Goal: Task Accomplishment & Management: Use online tool/utility

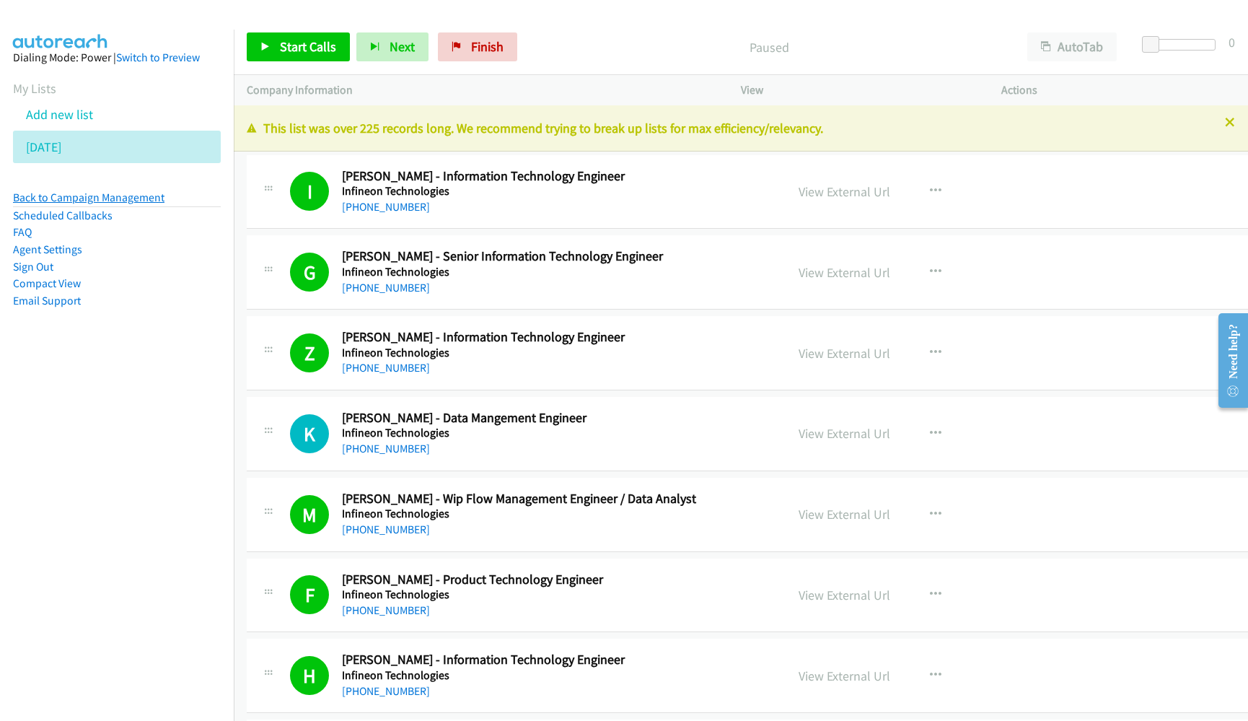
click at [107, 196] on link "Back to Campaign Management" at bounding box center [88, 197] width 151 height 14
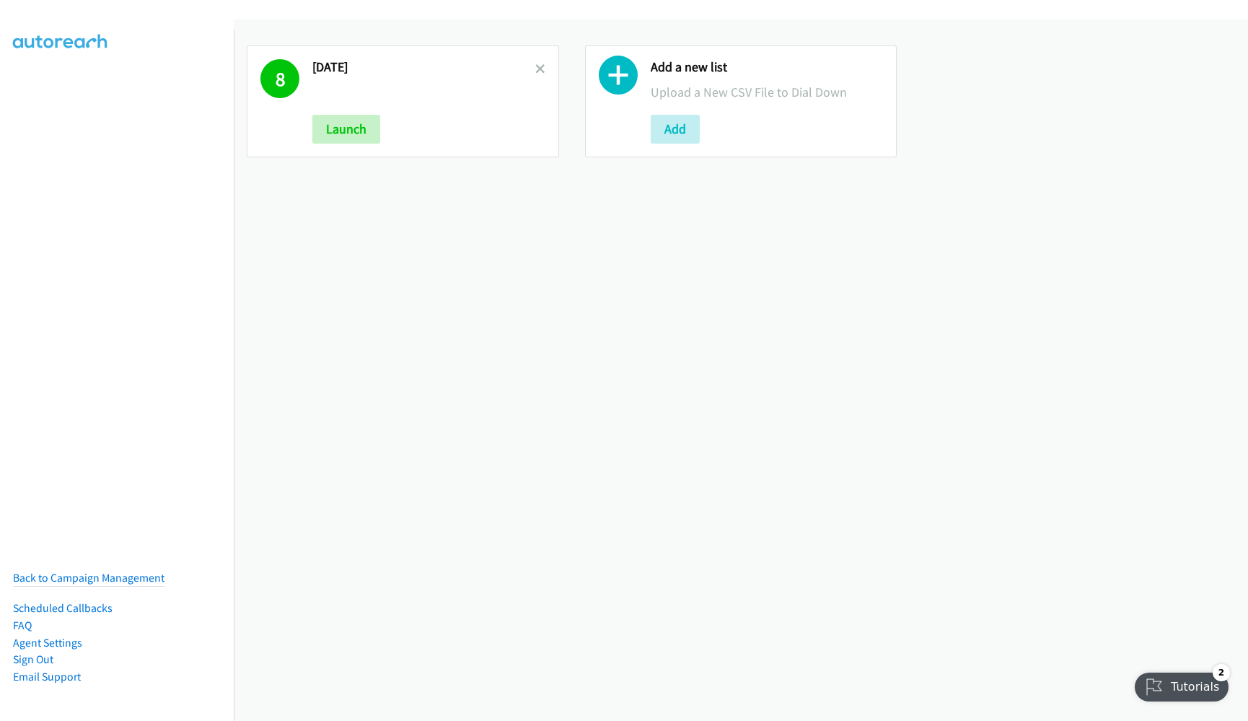
click at [535, 65] on icon at bounding box center [540, 70] width 10 height 10
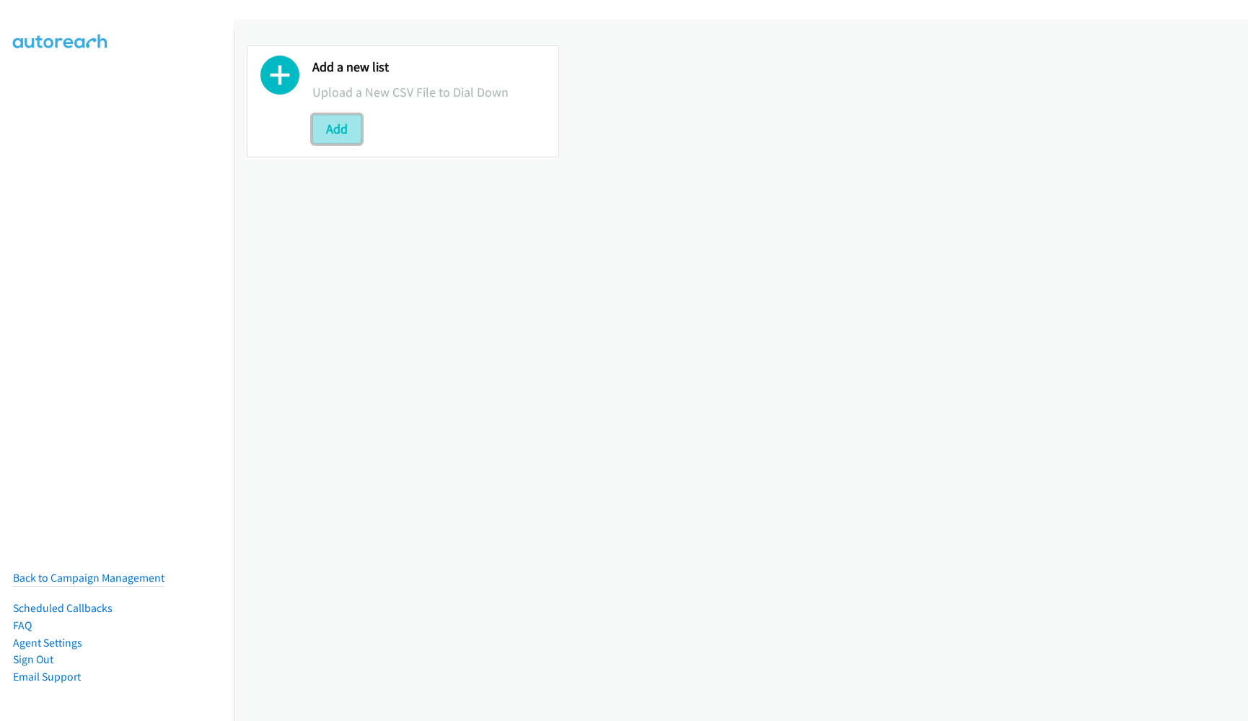
click at [348, 133] on button "Add" at bounding box center [336, 129] width 49 height 29
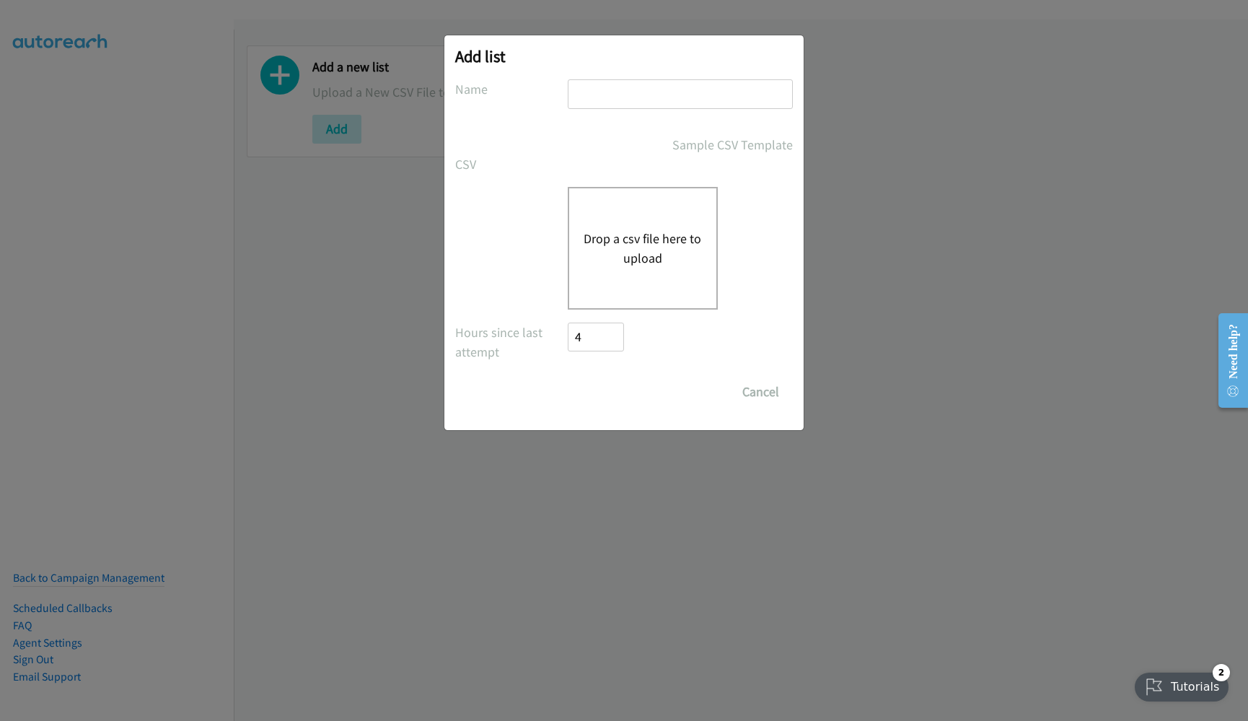
click at [605, 99] on input "text" at bounding box center [680, 94] width 225 height 30
type input "[DATE]"
click at [643, 227] on div "Drop a csv file here to upload" at bounding box center [643, 248] width 150 height 123
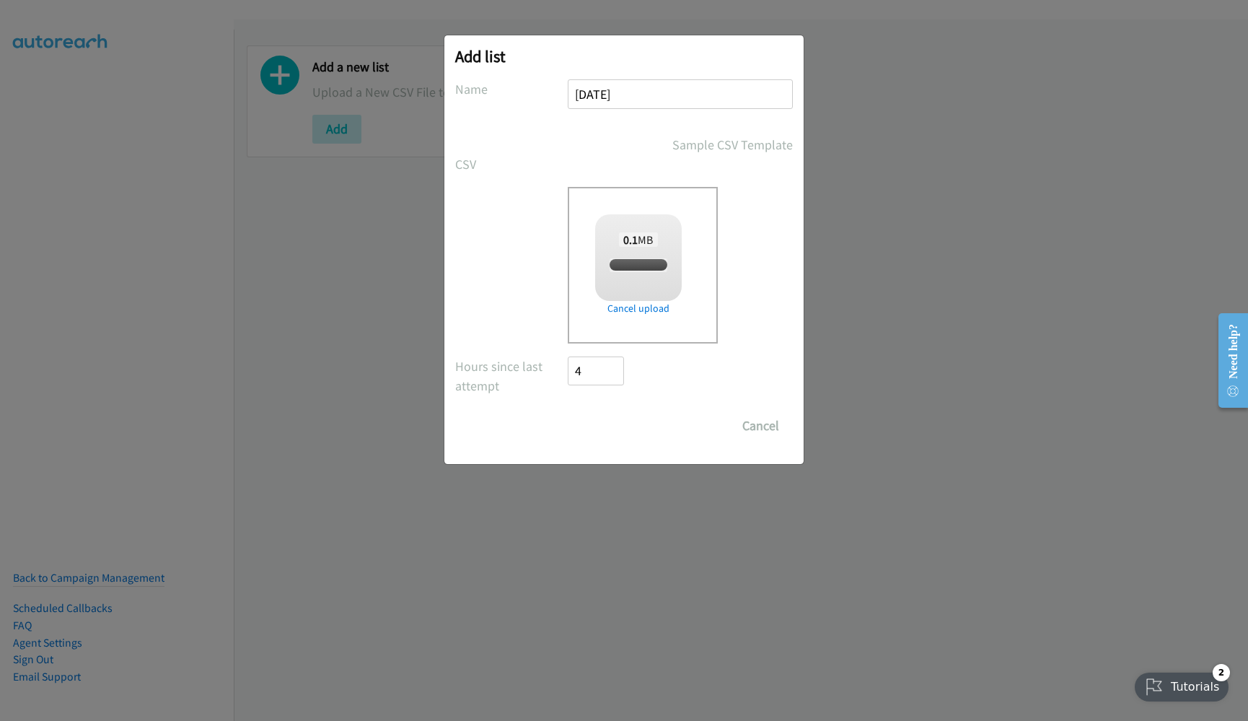
checkbox input "true"
click at [618, 428] on input "Save List" at bounding box center [606, 425] width 76 height 29
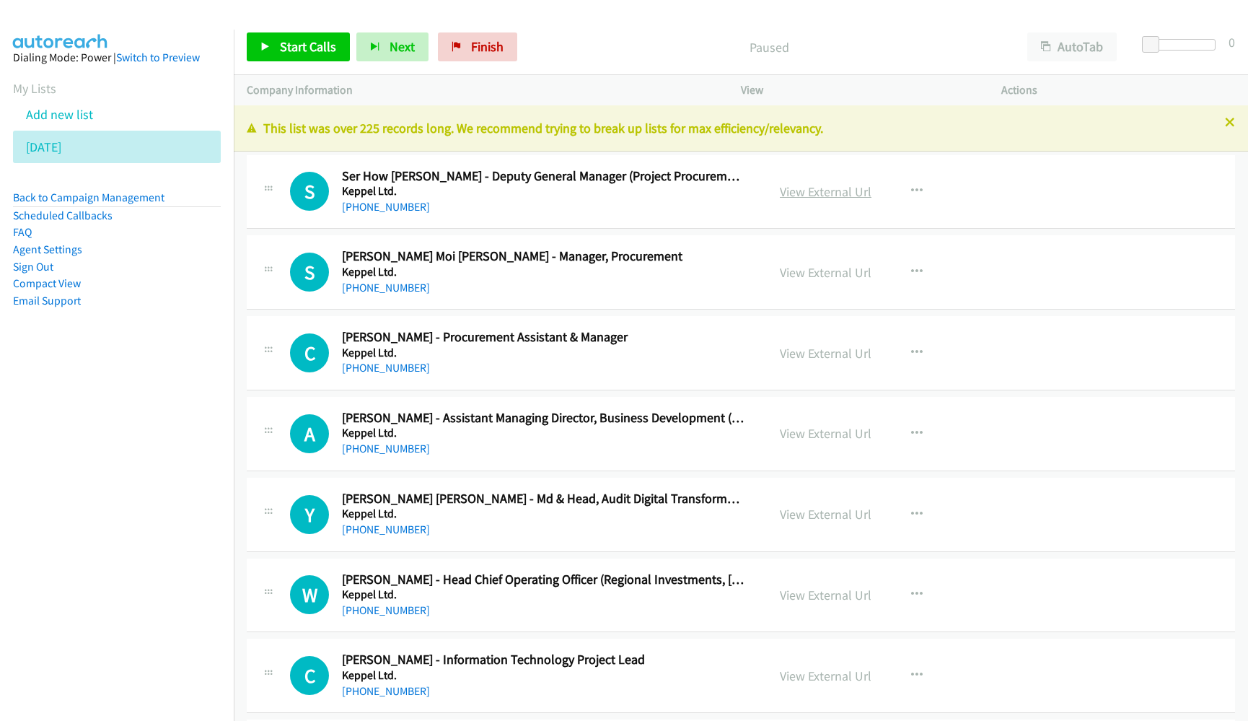
click at [801, 192] on link "View External Url" at bounding box center [826, 191] width 92 height 17
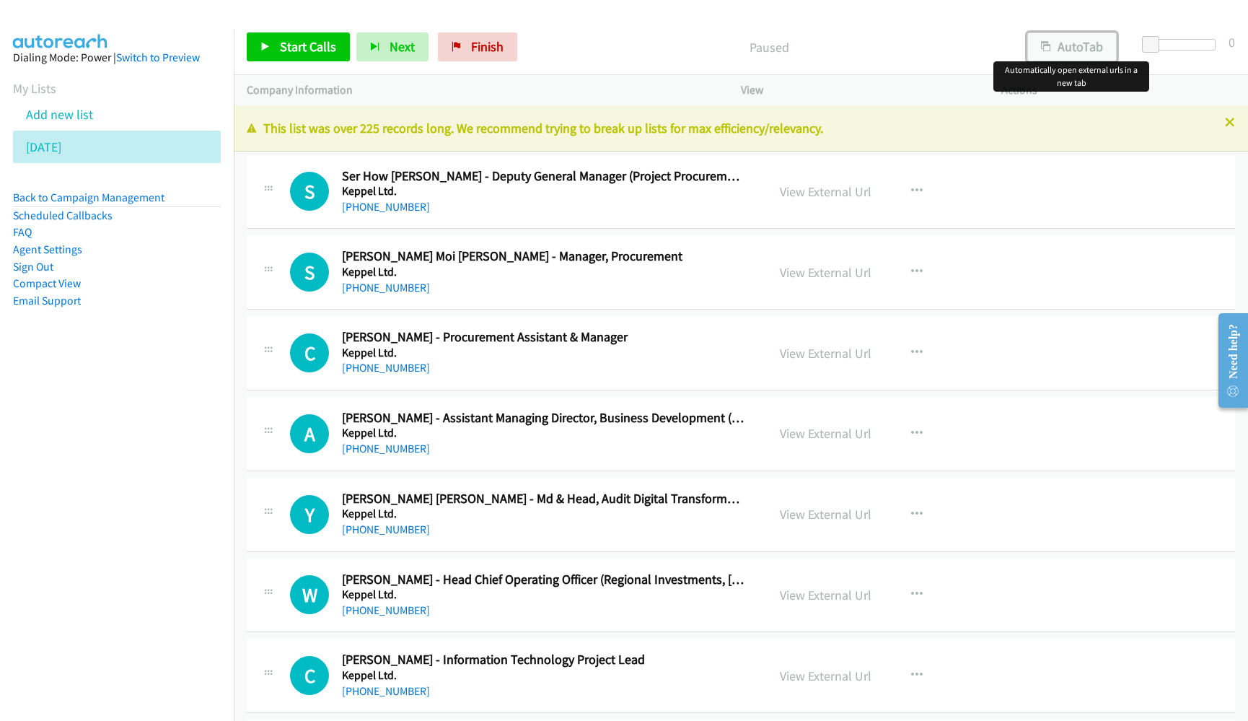
click at [1078, 45] on button "AutoTab" at bounding box center [1071, 46] width 89 height 29
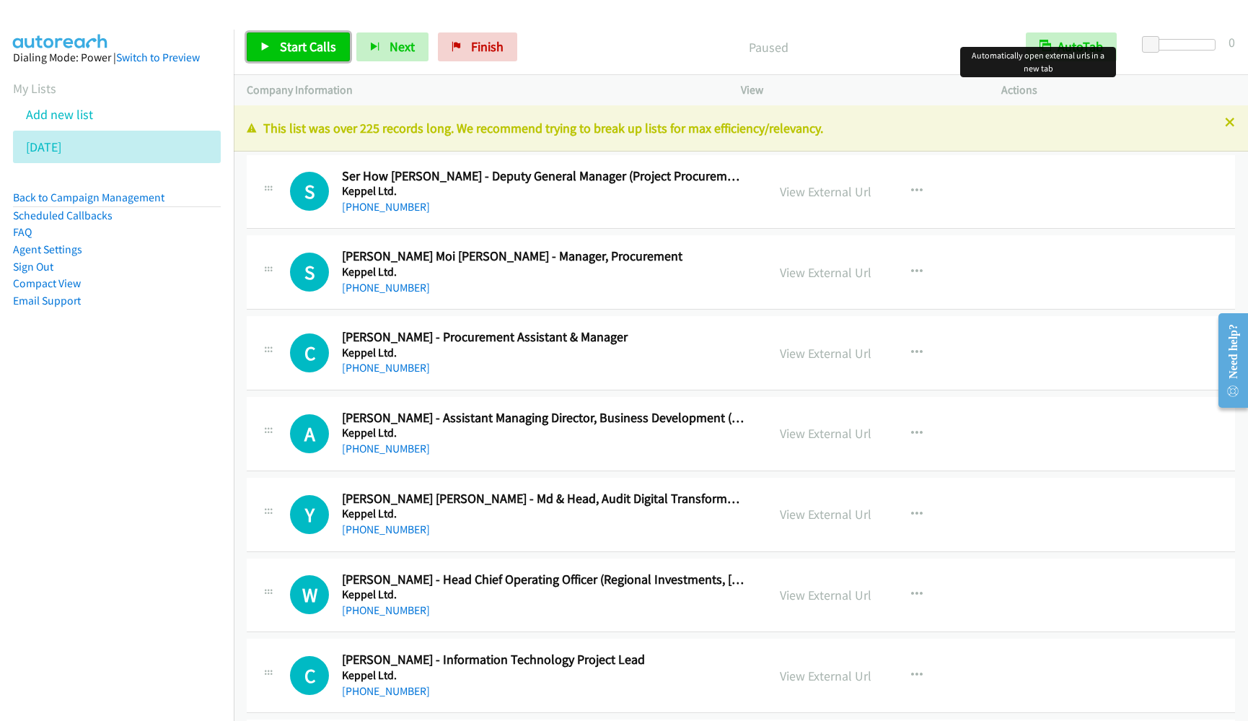
click at [305, 43] on span "Start Calls" at bounding box center [308, 46] width 56 height 17
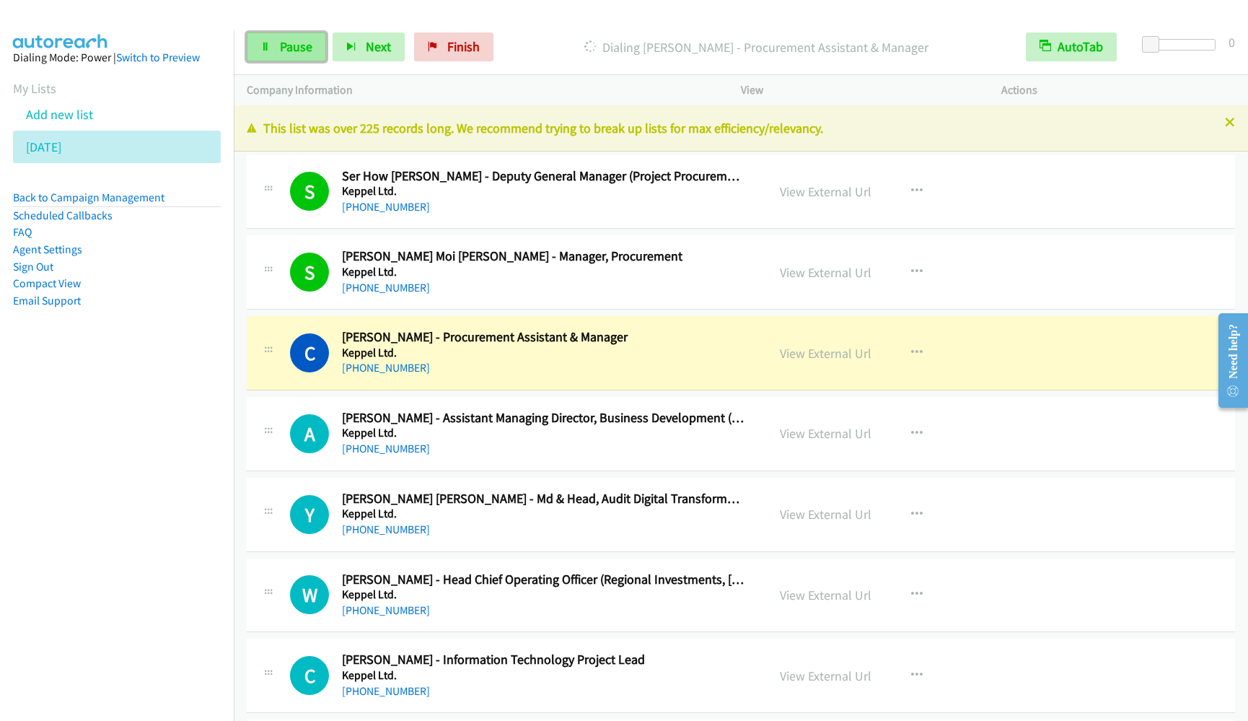
click at [291, 46] on span "Pause" at bounding box center [296, 46] width 32 height 17
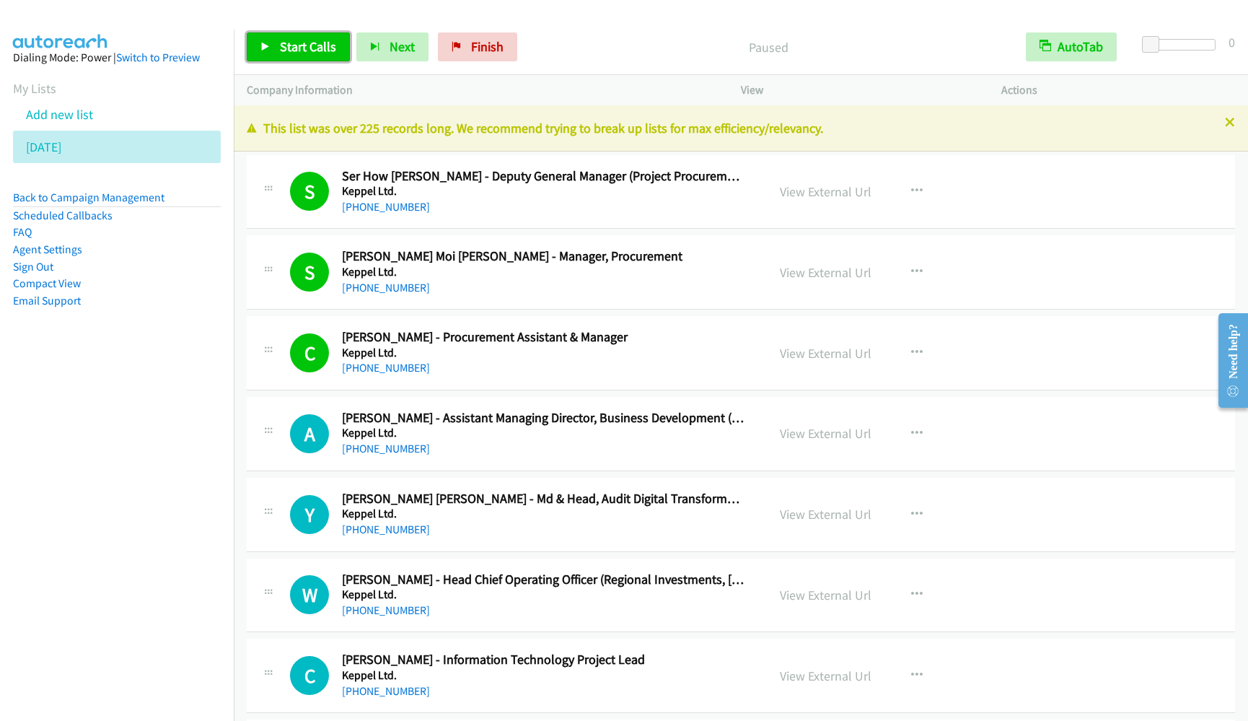
click at [294, 45] on span "Start Calls" at bounding box center [308, 46] width 56 height 17
click at [118, 534] on nav "Dialing Mode: Power | Switch to Preview My Lists Add new list [DATE] Back to Ca…" at bounding box center [117, 390] width 234 height 721
click at [290, 37] on link "Pause" at bounding box center [286, 46] width 79 height 29
click at [290, 37] on link "Start Calls" at bounding box center [298, 46] width 103 height 29
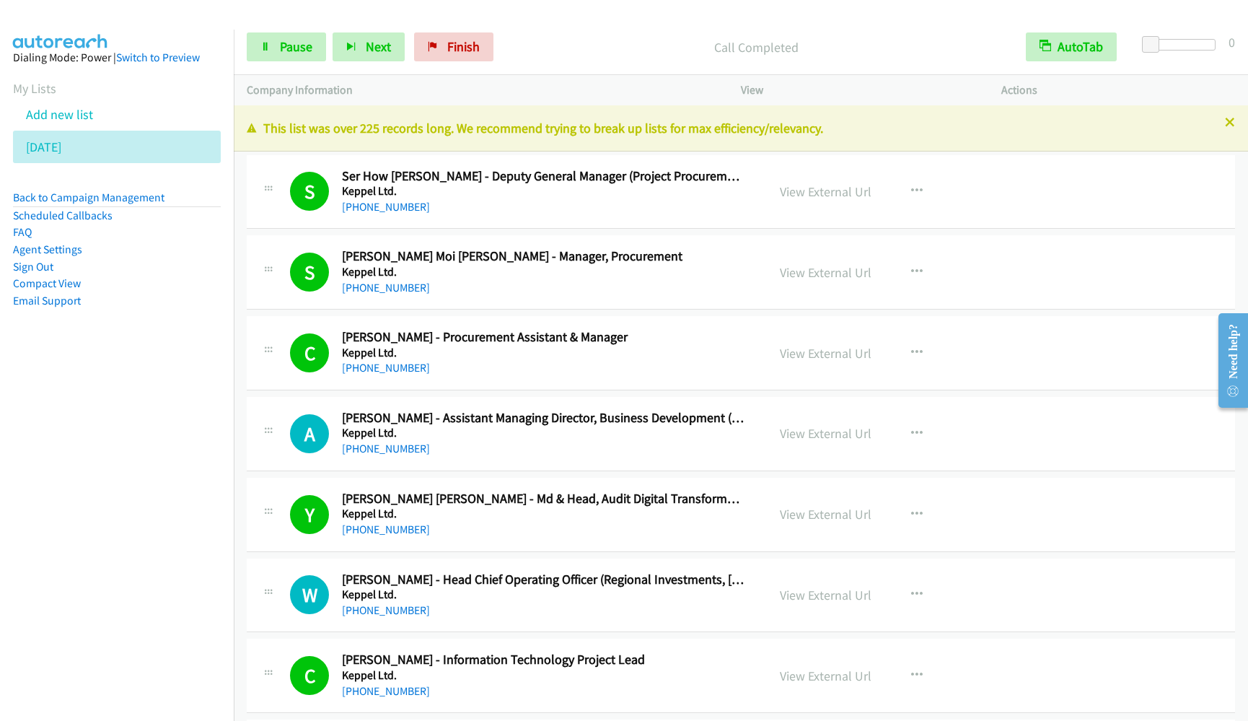
click at [27, 546] on nav "Dialing Mode: Power | Switch to Preview My Lists Add new list [DATE] Back to Ca…" at bounding box center [117, 390] width 234 height 721
click at [299, 53] on span "Pause" at bounding box center [296, 46] width 32 height 17
drag, startPoint x: 131, startPoint y: 455, endPoint x: 245, endPoint y: 464, distance: 114.3
click at [131, 457] on nav "Dialing Mode: Power | Switch to Preview My Lists Add new list 8.29.2025 Back to…" at bounding box center [117, 390] width 234 height 721
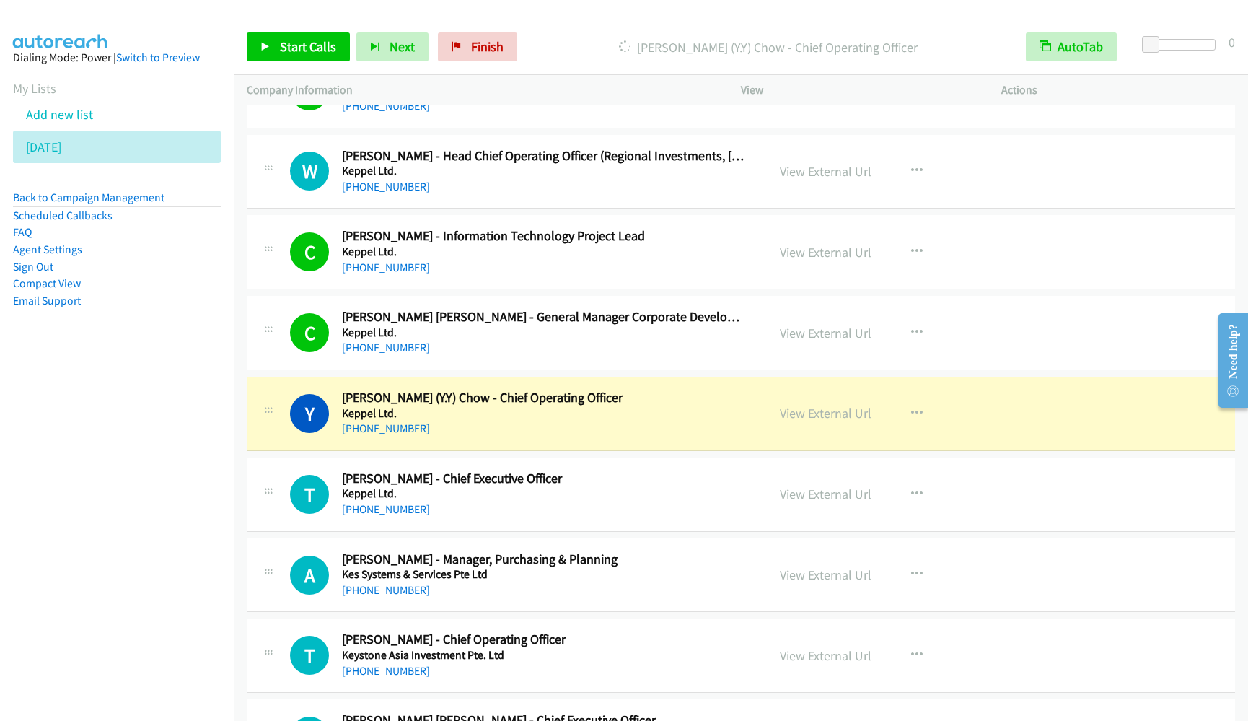
scroll to position [433, 0]
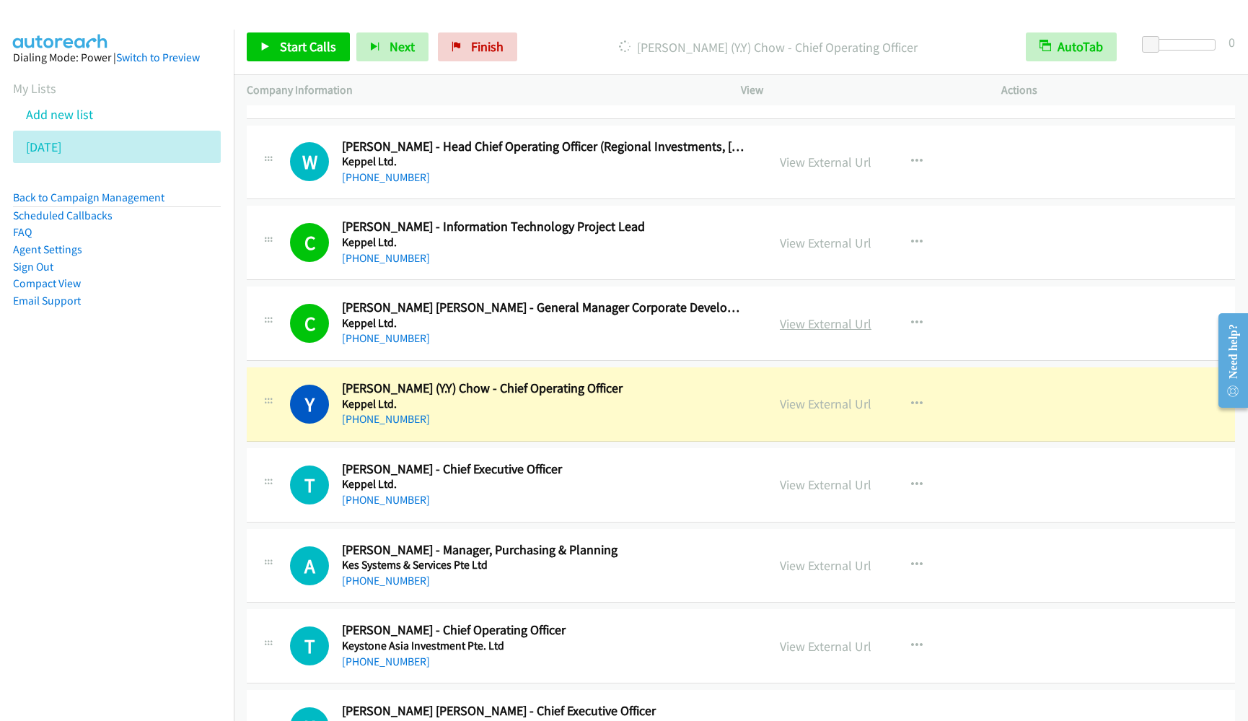
click at [811, 317] on link "View External Url" at bounding box center [826, 323] width 92 height 17
click at [270, 38] on link "Start Calls" at bounding box center [298, 46] width 103 height 29
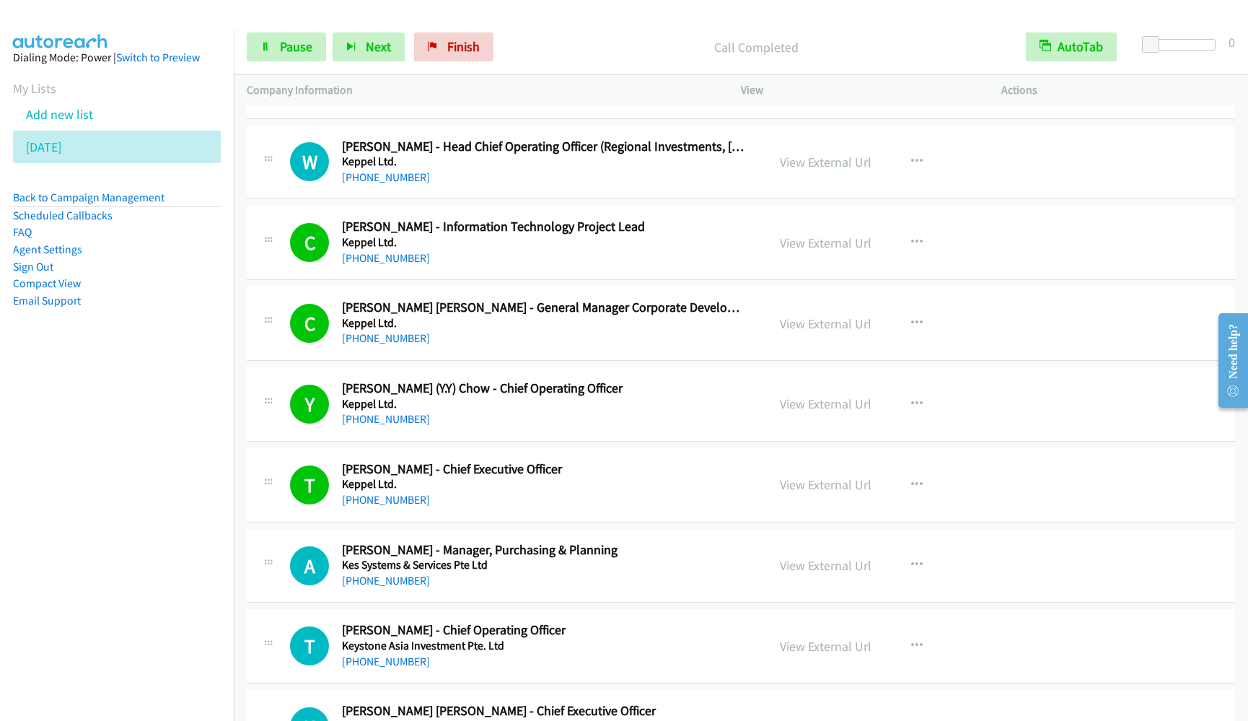
drag, startPoint x: 133, startPoint y: 508, endPoint x: 158, endPoint y: 501, distance: 26.3
click at [133, 507] on nav "Dialing Mode: Power | Switch to Preview My Lists Add new list 8.29.2025 Back to…" at bounding box center [117, 390] width 234 height 721
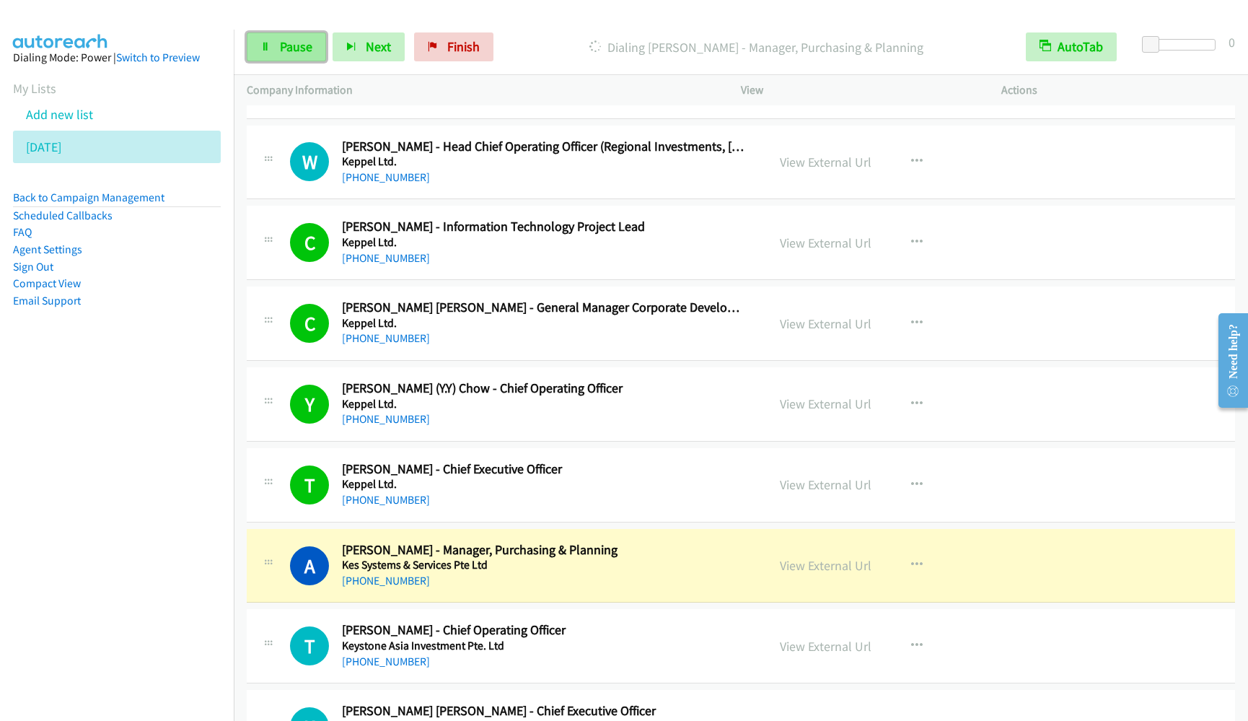
click at [278, 54] on link "Pause" at bounding box center [286, 46] width 79 height 29
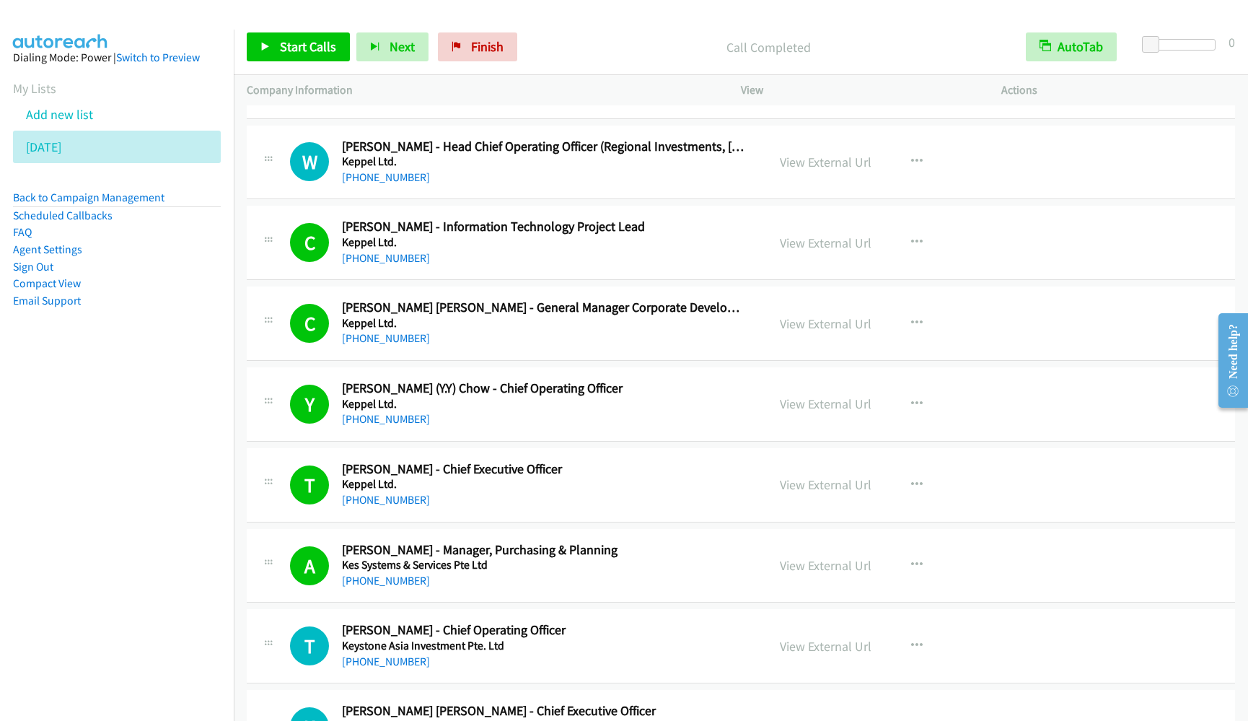
click at [280, 17] on div at bounding box center [617, 28] width 1235 height 56
click at [287, 43] on span "Start Calls" at bounding box center [308, 46] width 56 height 17
click at [147, 472] on nav "Dialing Mode: Power | Switch to Preview My Lists Add new list 8.29.2025 Back to…" at bounding box center [117, 390] width 234 height 721
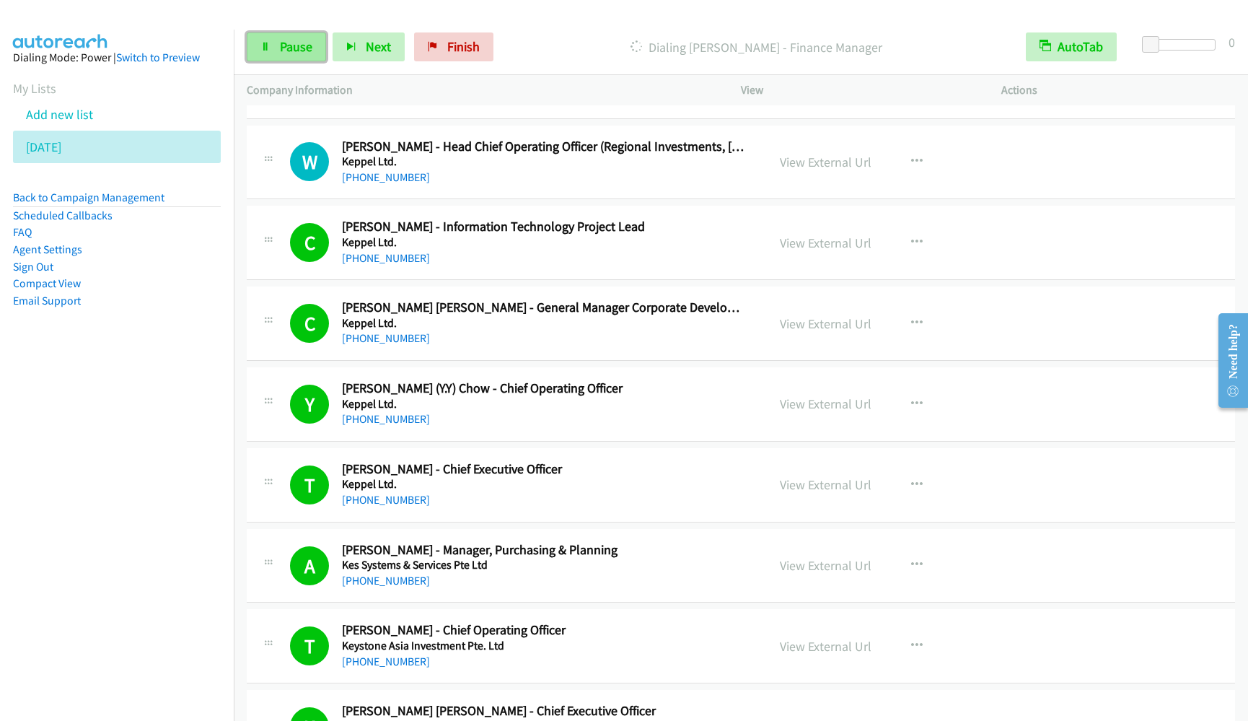
click at [268, 50] on icon at bounding box center [265, 48] width 10 height 10
click at [96, 201] on link "Back to Campaign Management" at bounding box center [88, 197] width 151 height 14
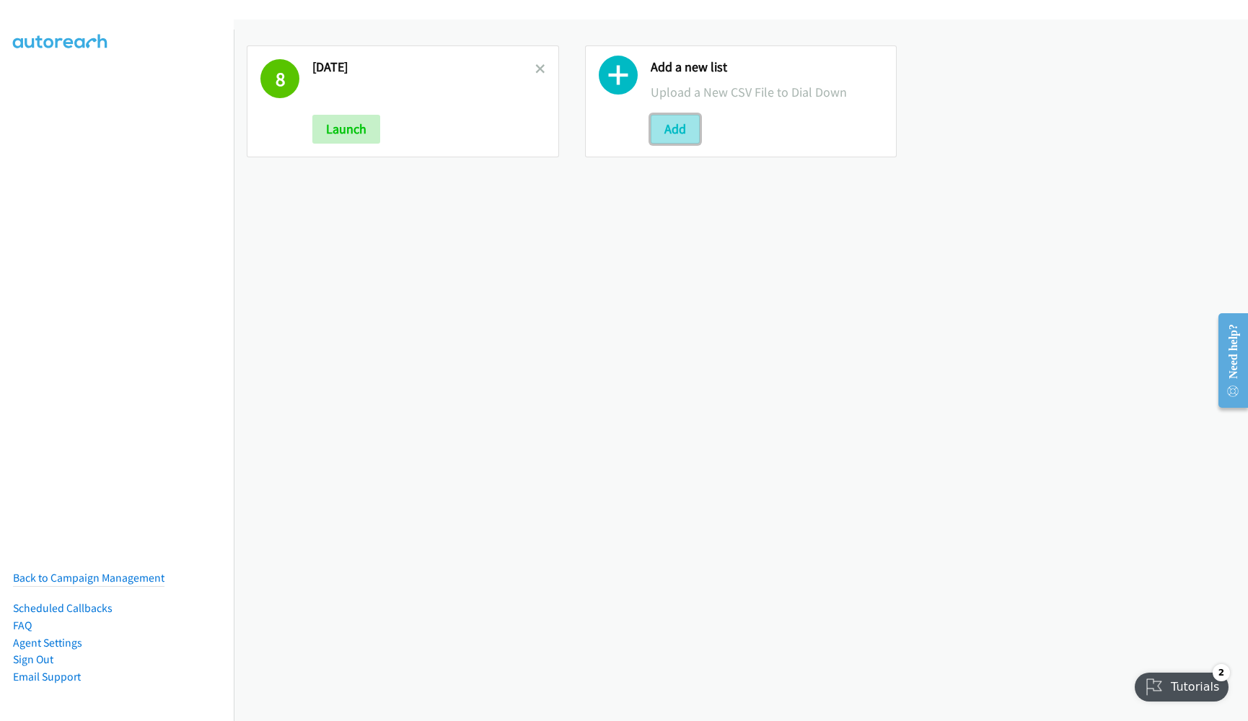
click at [689, 133] on button "Add" at bounding box center [675, 129] width 49 height 29
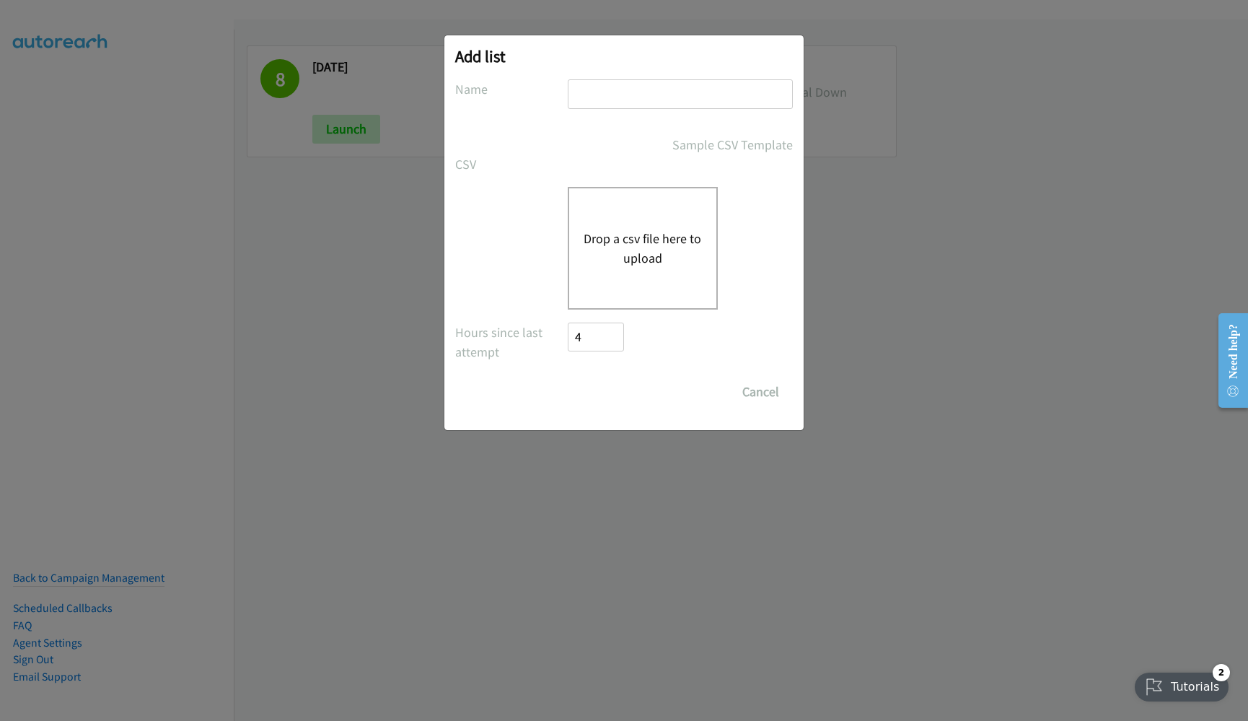
click at [643, 98] on input "text" at bounding box center [680, 94] width 225 height 30
type input "1"
click at [615, 249] on button "Drop a csv file here to upload" at bounding box center [643, 248] width 118 height 39
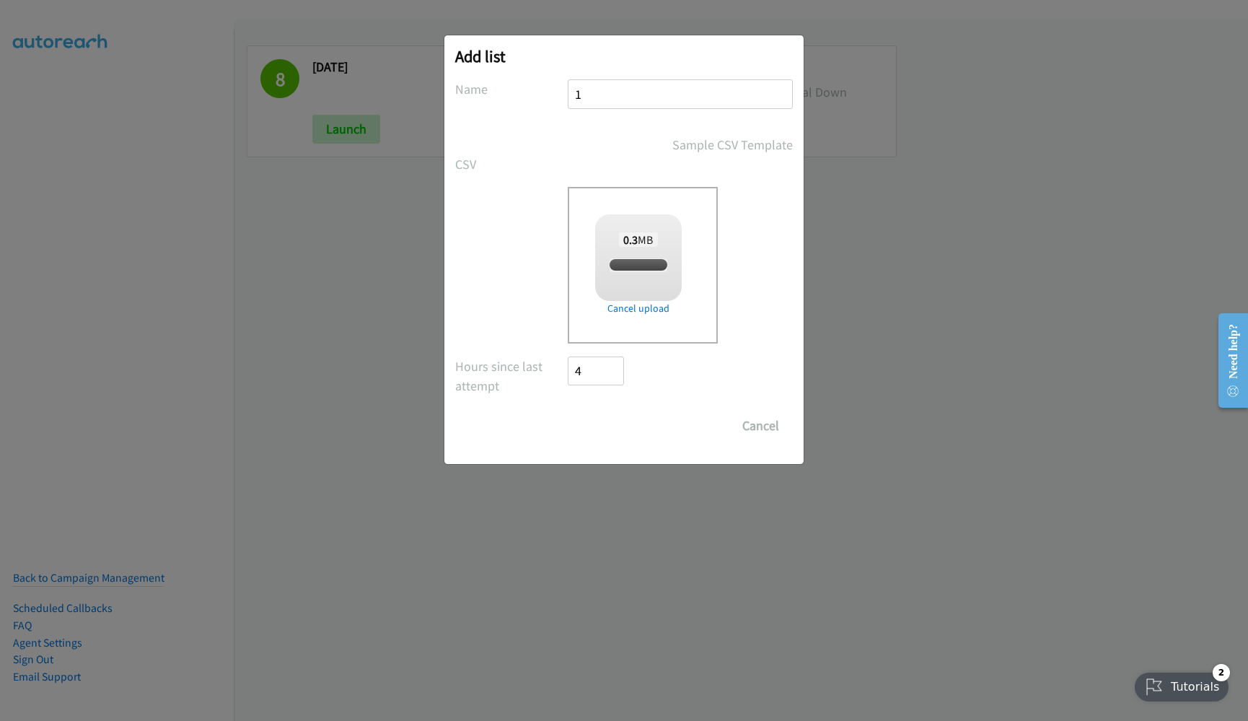
checkbox input "true"
click at [591, 428] on input "Save List" at bounding box center [606, 425] width 76 height 29
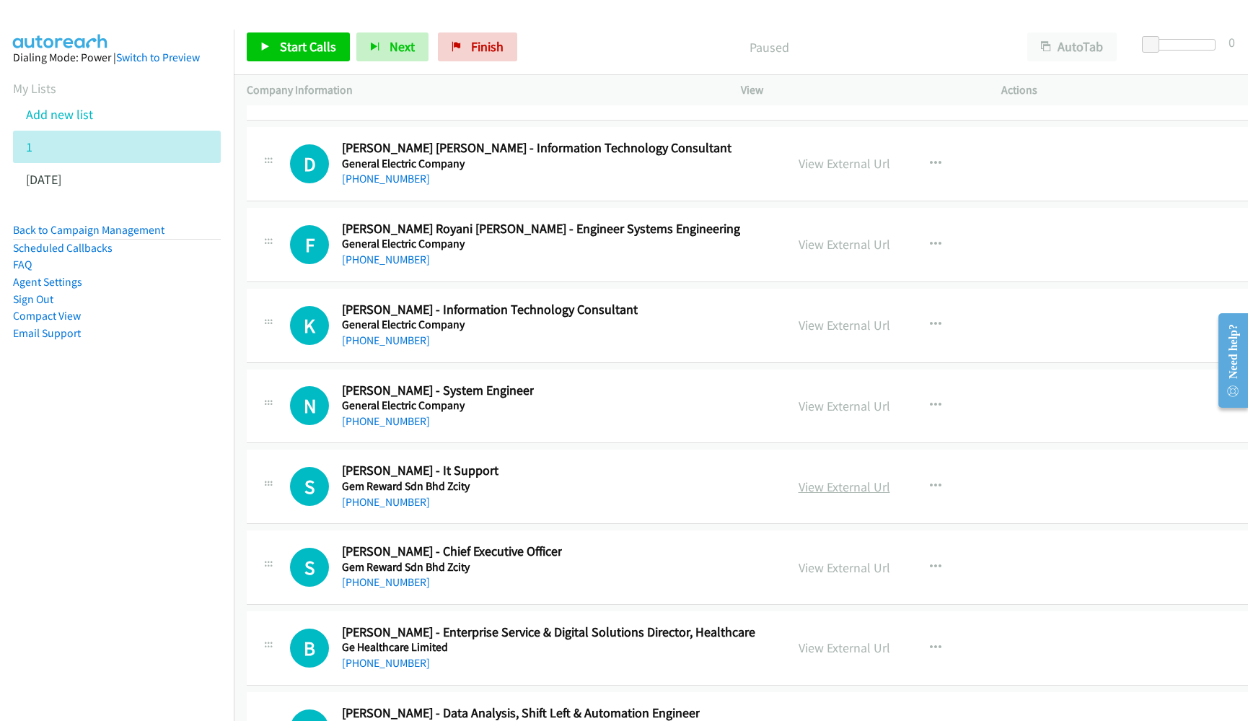
scroll to position [21876, 0]
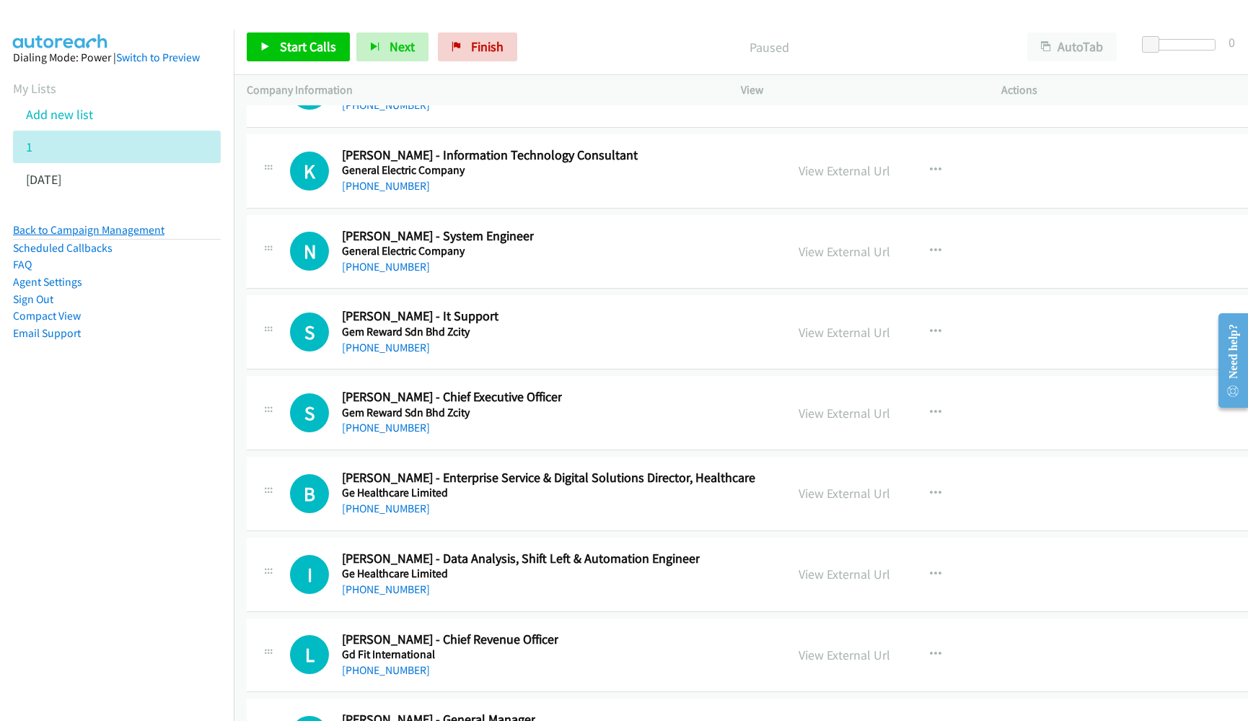
click at [122, 228] on link "Back to Campaign Management" at bounding box center [88, 230] width 151 height 14
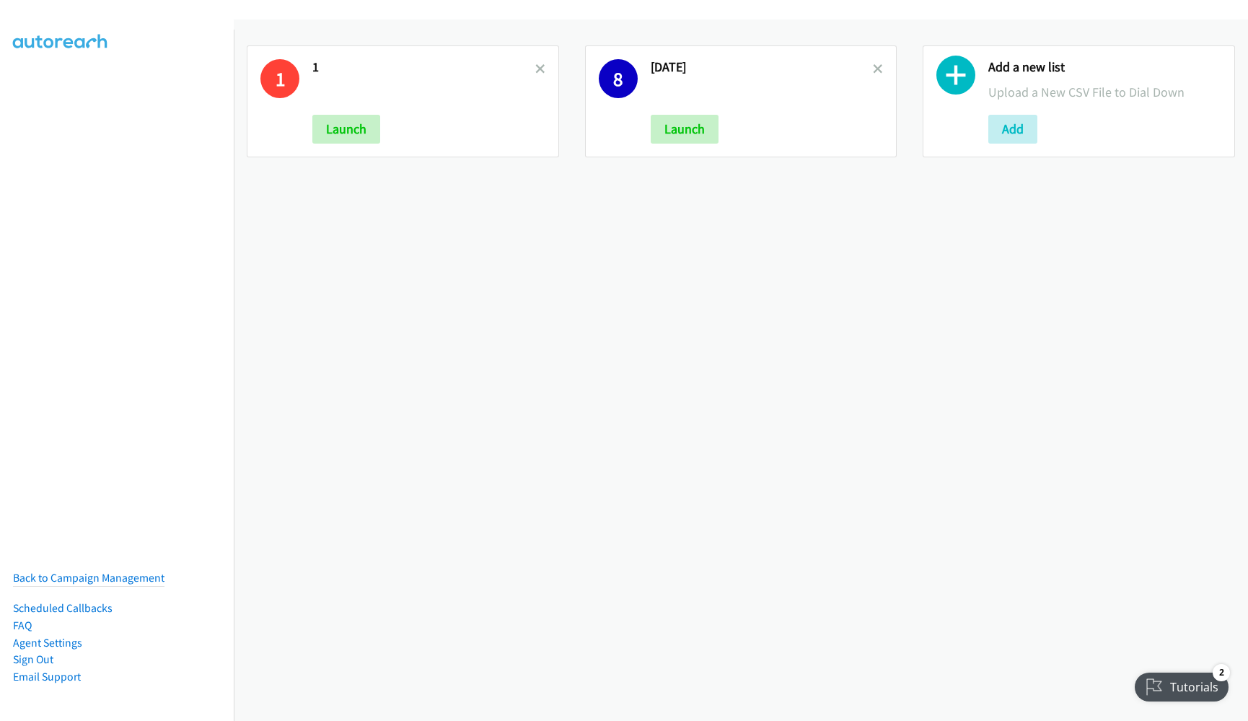
click at [540, 66] on div "1 1 Launch" at bounding box center [403, 101] width 312 height 112
click at [537, 66] on icon at bounding box center [540, 70] width 10 height 10
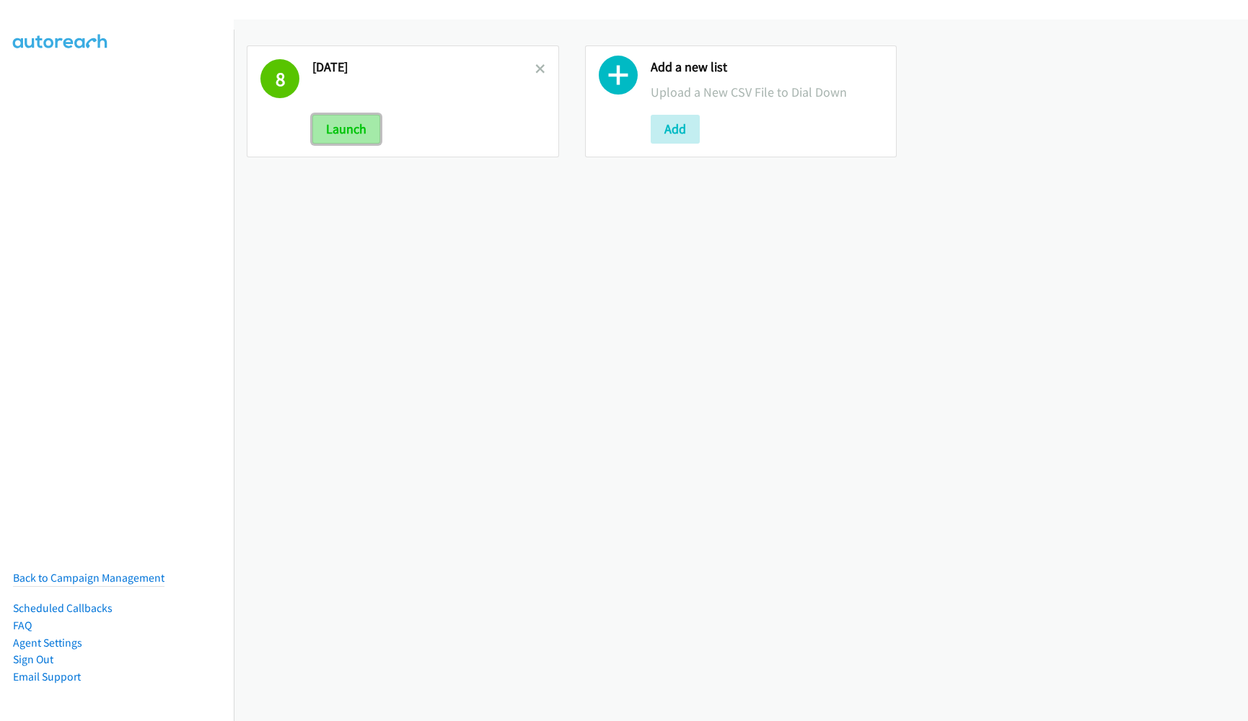
click at [348, 135] on button "Launch" at bounding box center [346, 129] width 68 height 29
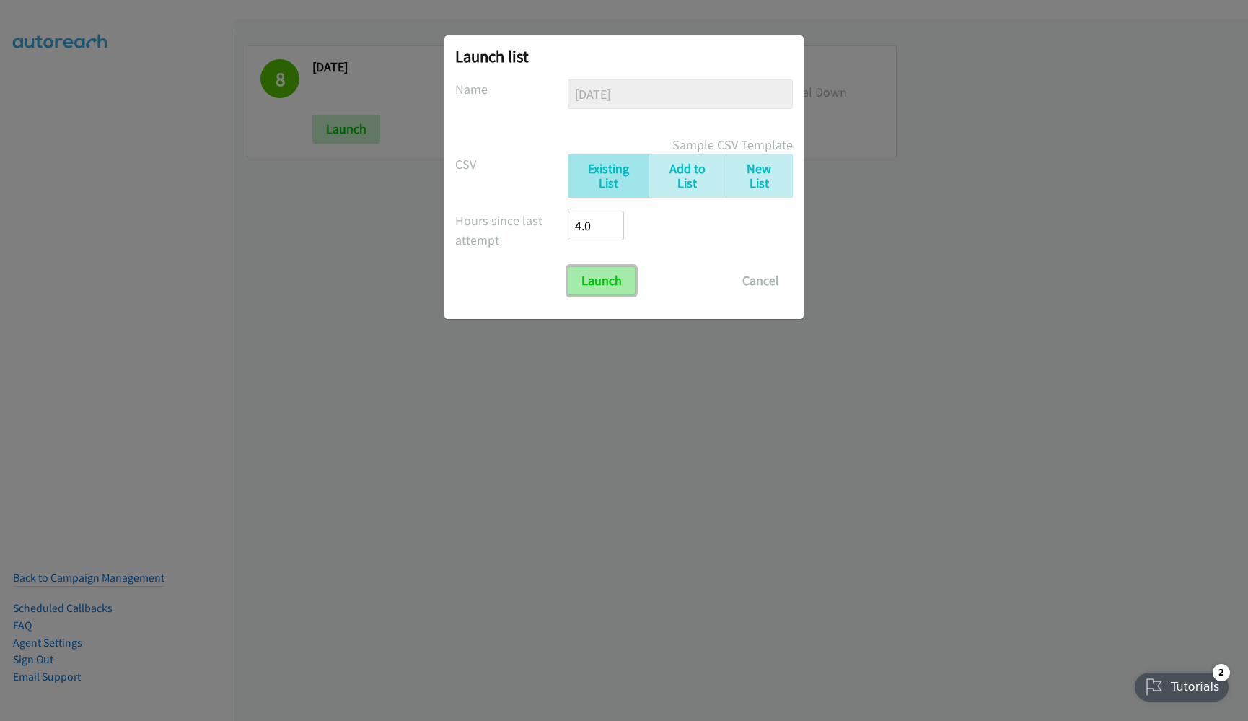
click at [612, 281] on input "Launch" at bounding box center [602, 280] width 68 height 29
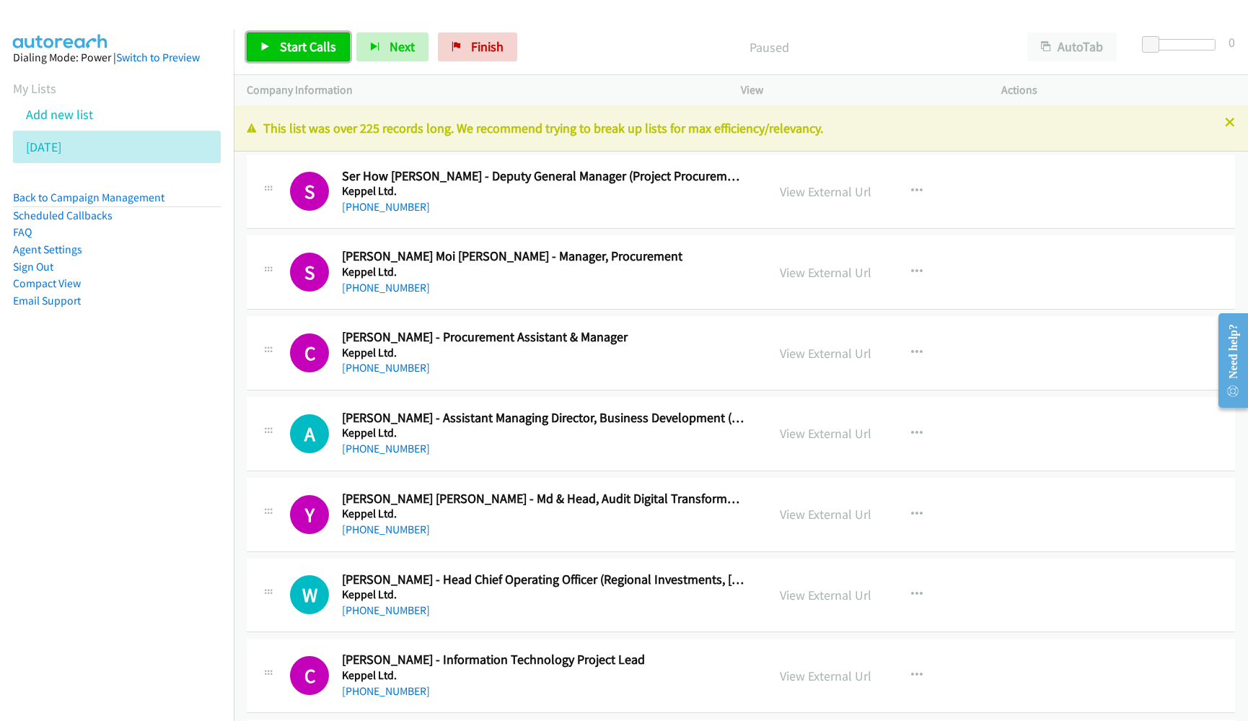
click at [263, 50] on icon at bounding box center [265, 48] width 10 height 10
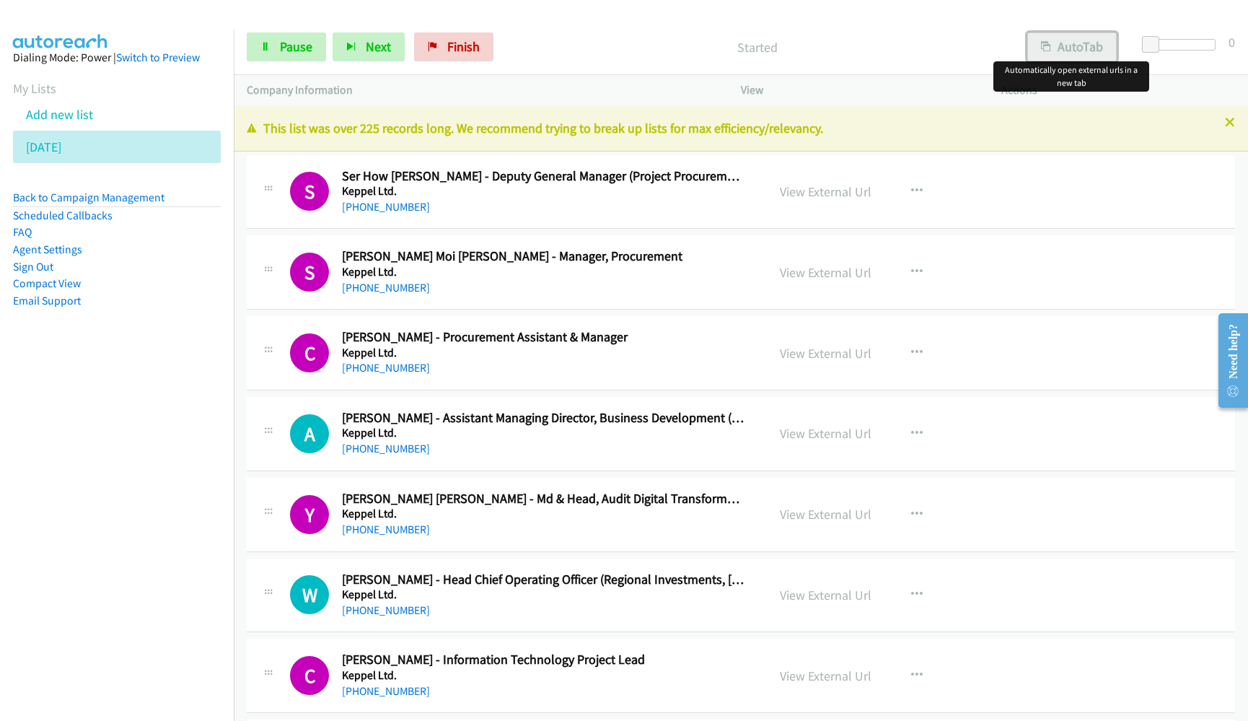
click at [1089, 32] on button "AutoTab" at bounding box center [1071, 46] width 89 height 29
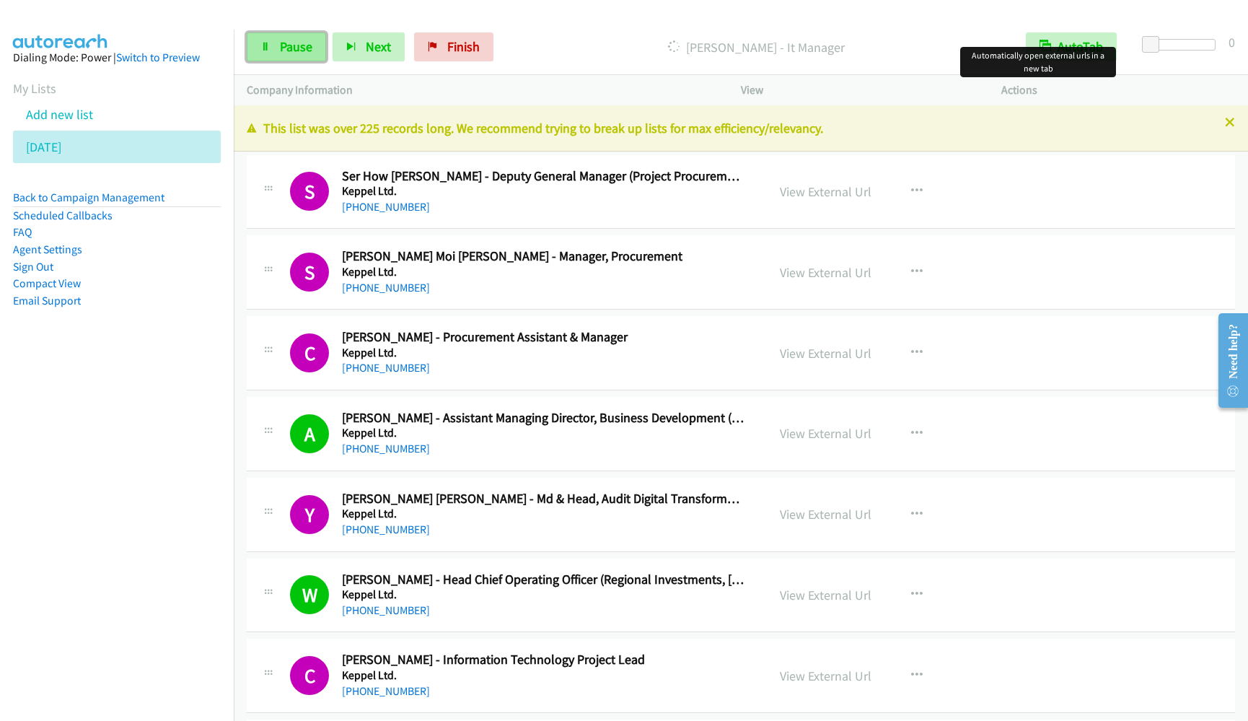
click at [255, 45] on link "Pause" at bounding box center [286, 46] width 79 height 29
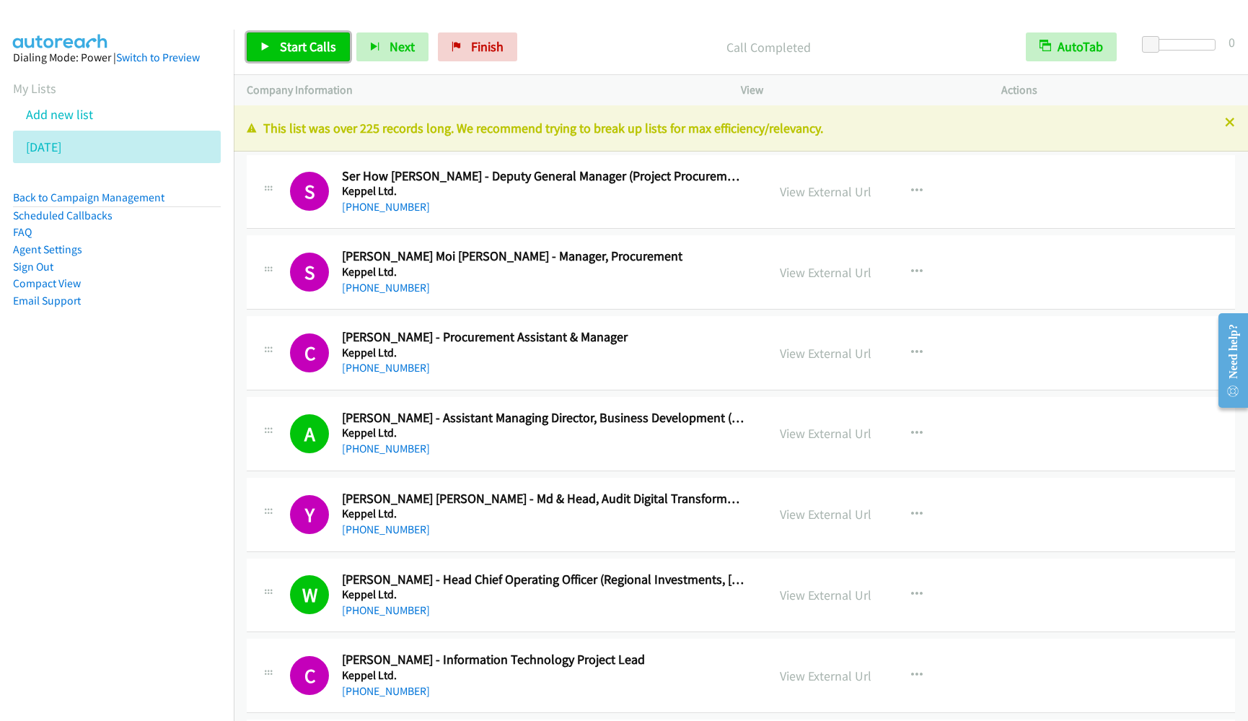
click at [291, 37] on link "Start Calls" at bounding box center [298, 46] width 103 height 29
click at [305, 52] on span "Pause" at bounding box center [296, 46] width 32 height 17
click at [301, 50] on span "Start Calls" at bounding box center [308, 46] width 56 height 17
click at [142, 565] on nav "Dialing Mode: Power | Switch to Preview My Lists Add new list [DATE] Back to Ca…" at bounding box center [117, 390] width 234 height 721
click at [280, 49] on span "Pause" at bounding box center [296, 46] width 32 height 17
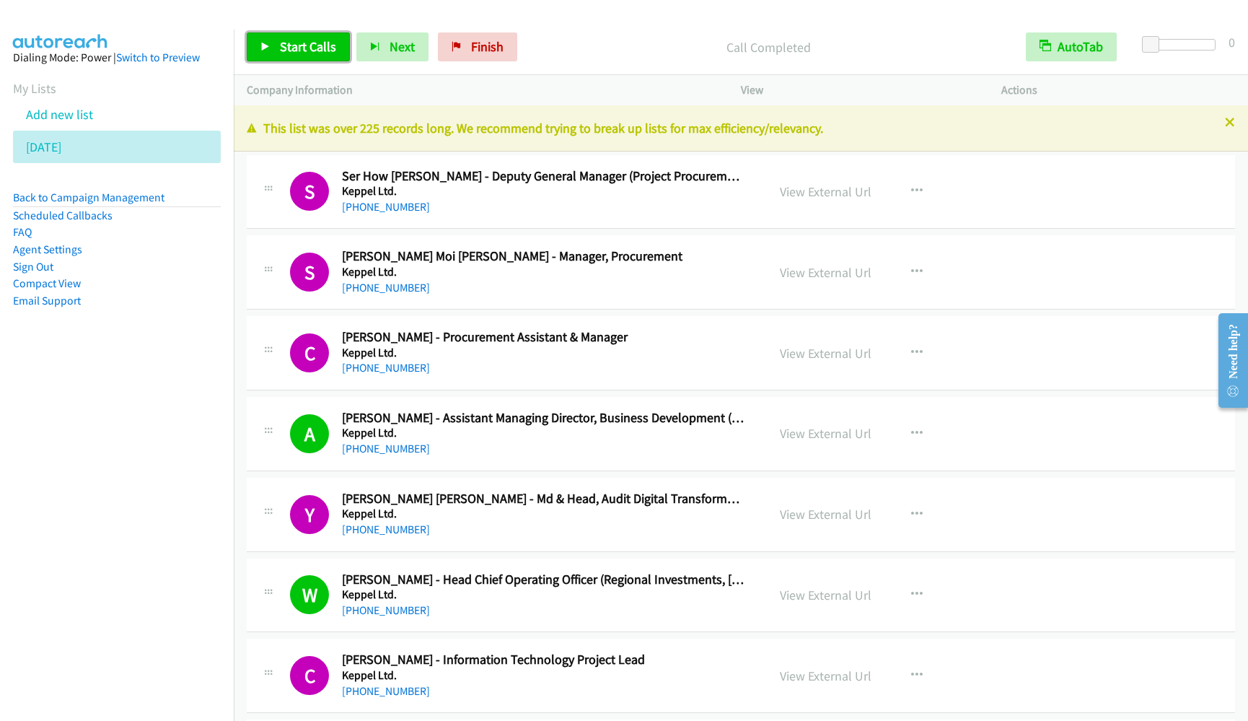
click at [304, 49] on span "Start Calls" at bounding box center [308, 46] width 56 height 17
drag, startPoint x: 120, startPoint y: 370, endPoint x: 207, endPoint y: 322, distance: 98.8
click at [120, 371] on aside "Dialing Mode: Power | Switch to Preview My Lists Add new list [DATE] Back to Ca…" at bounding box center [117, 202] width 234 height 345
click at [294, 61] on div "Start Calls Pause Next Finish Dialing Clinton Libbey - Co Founder And Managing …" at bounding box center [741, 47] width 1014 height 56
click at [294, 57] on link "Pause" at bounding box center [286, 46] width 79 height 29
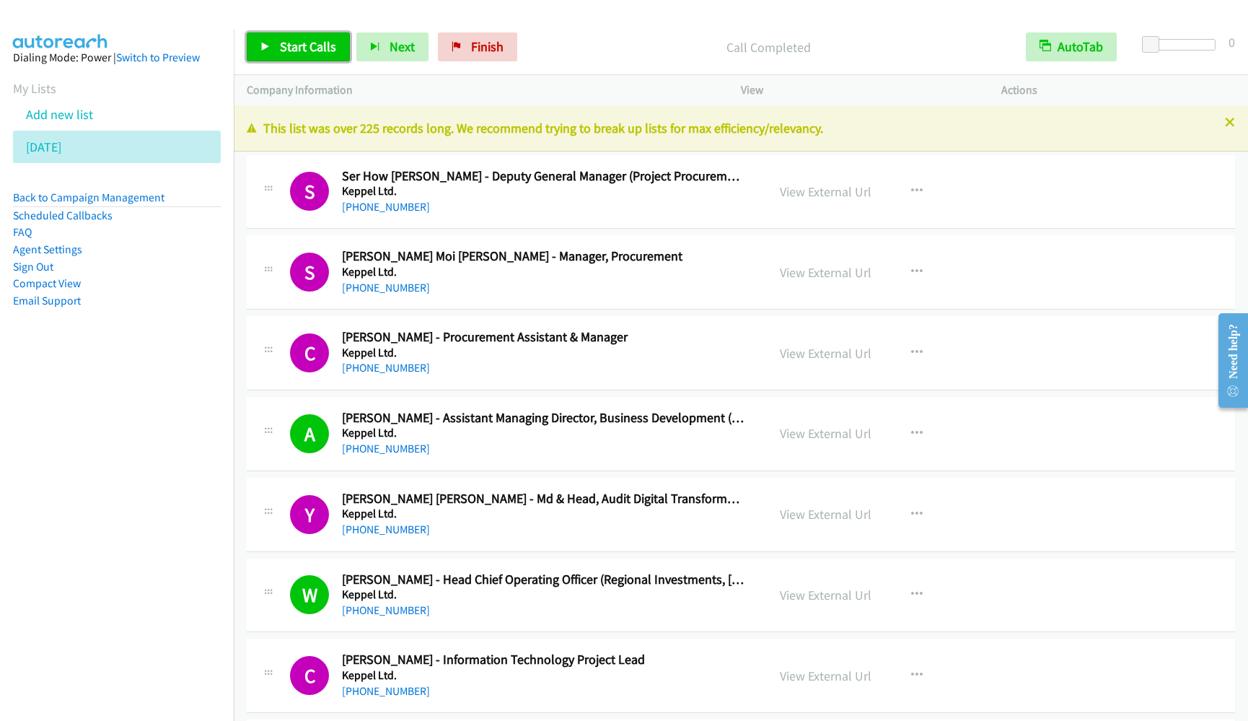
click at [275, 49] on link "Start Calls" at bounding box center [298, 46] width 103 height 29
click at [679, 684] on div "+65 9873 3083" at bounding box center [544, 690] width 404 height 17
click at [298, 40] on span "Pause" at bounding box center [296, 46] width 32 height 17
click at [306, 50] on span "Start Calls" at bounding box center [308, 46] width 56 height 17
click at [283, 64] on div "Start Calls Pause Next Finish Dialing Charles Tan - Managing Director AutoTab A…" at bounding box center [741, 47] width 1014 height 56
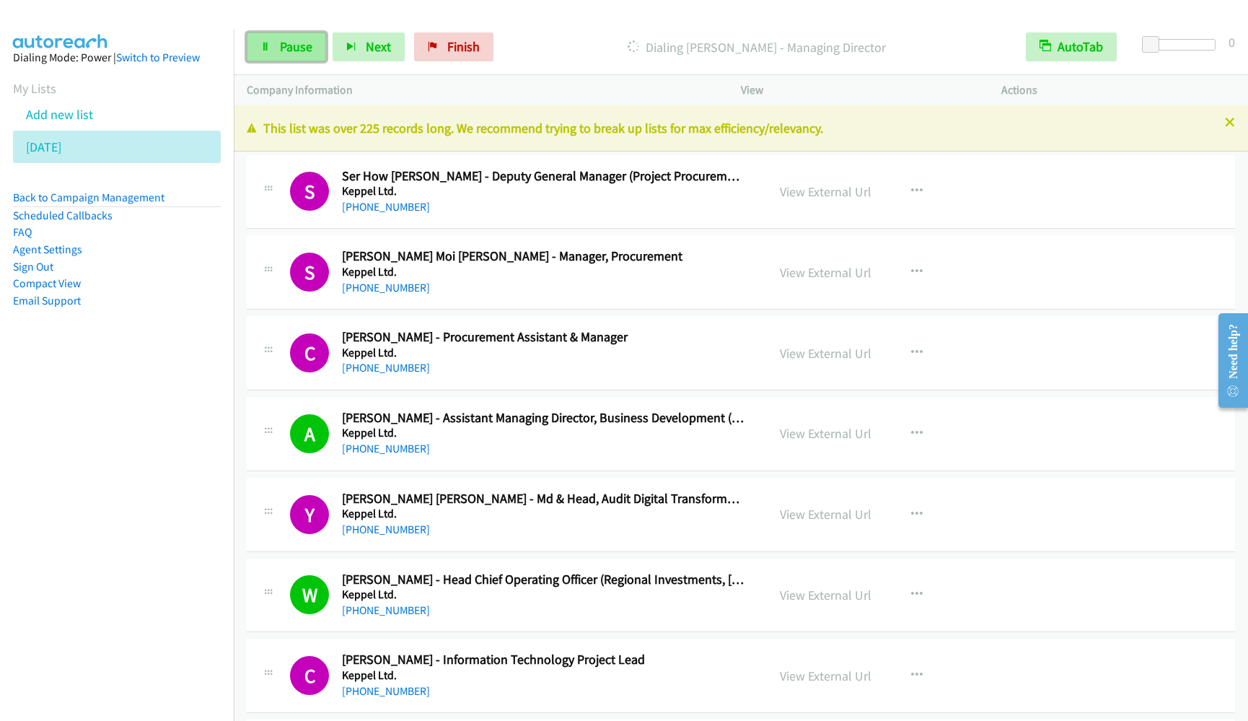
click at [281, 41] on span "Pause" at bounding box center [296, 46] width 32 height 17
click at [302, 54] on span "Start Calls" at bounding box center [308, 46] width 56 height 17
click at [151, 465] on nav "Dialing Mode: Power | Switch to Preview My Lists Add new list 8.29.2025 Back to…" at bounding box center [117, 390] width 234 height 721
click at [262, 50] on icon at bounding box center [265, 48] width 10 height 10
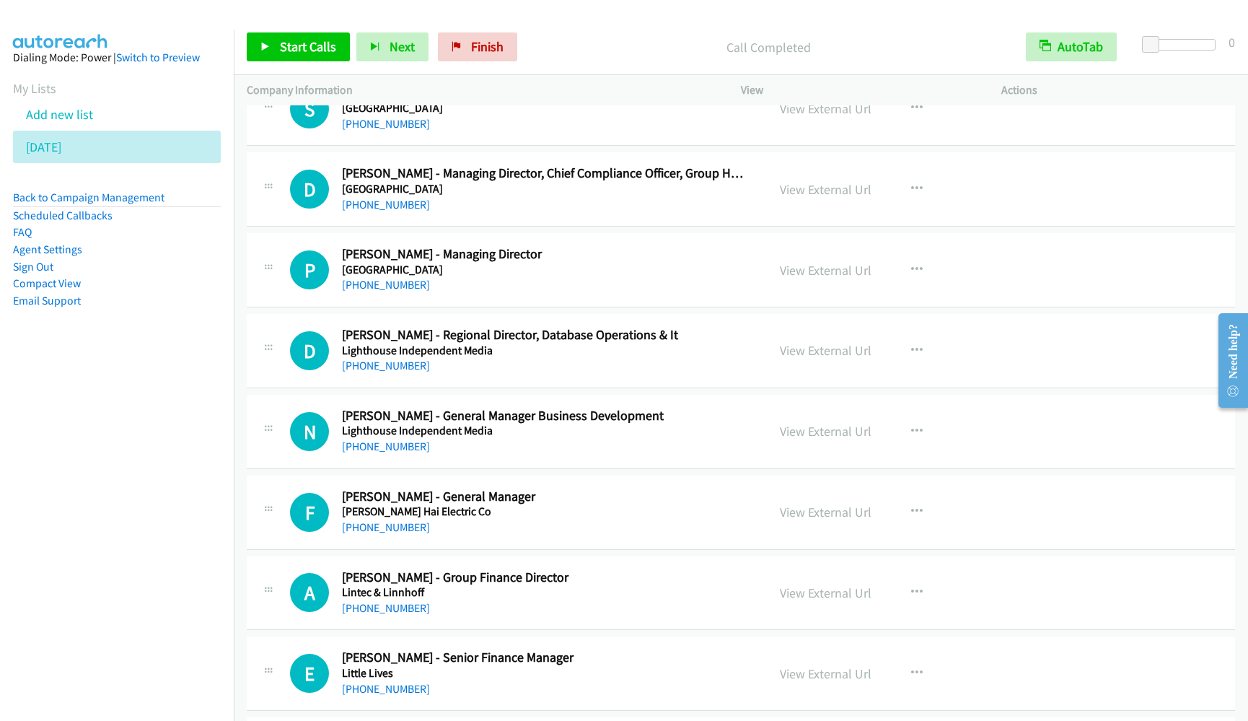
scroll to position [4219, 0]
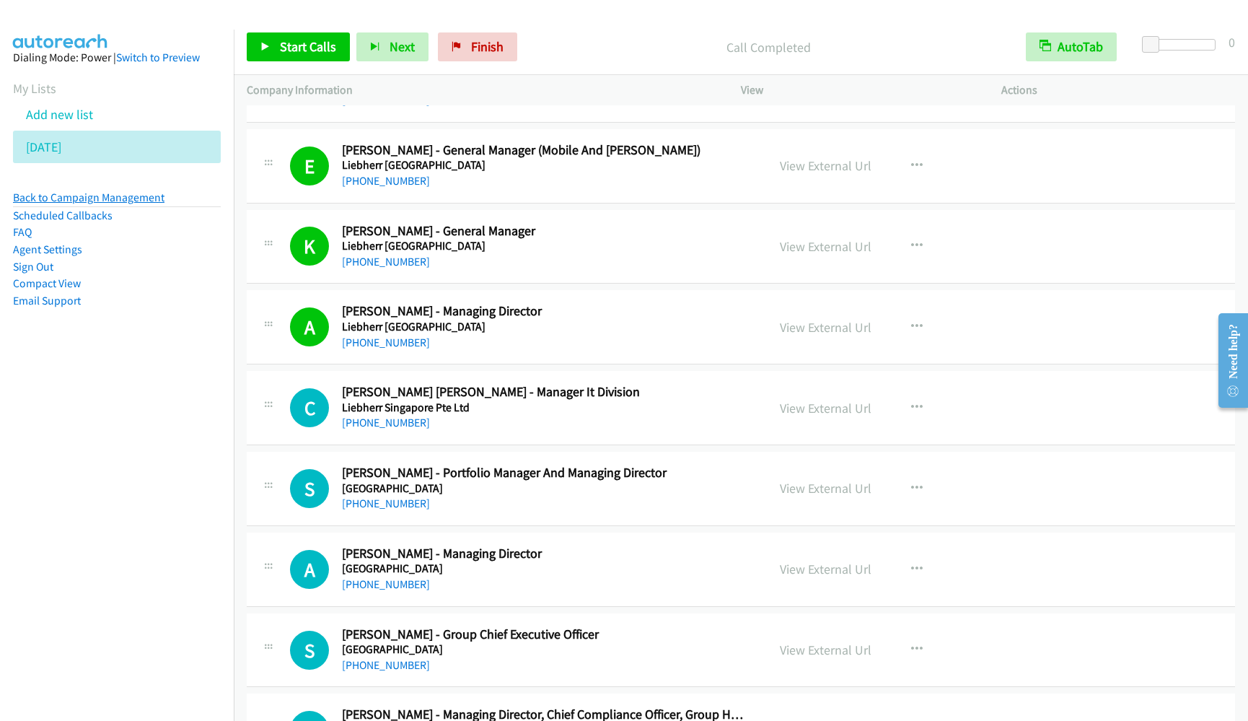
click at [79, 200] on link "Back to Campaign Management" at bounding box center [88, 197] width 151 height 14
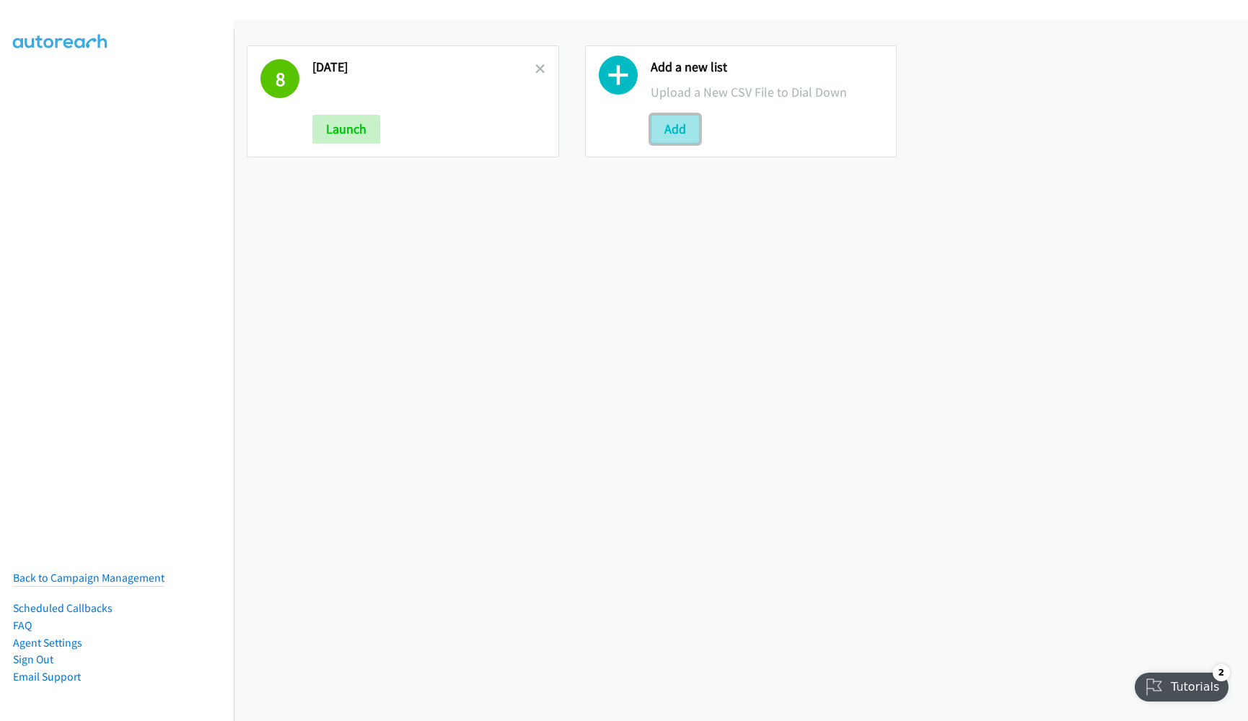
click at [666, 120] on button "Add" at bounding box center [675, 129] width 49 height 29
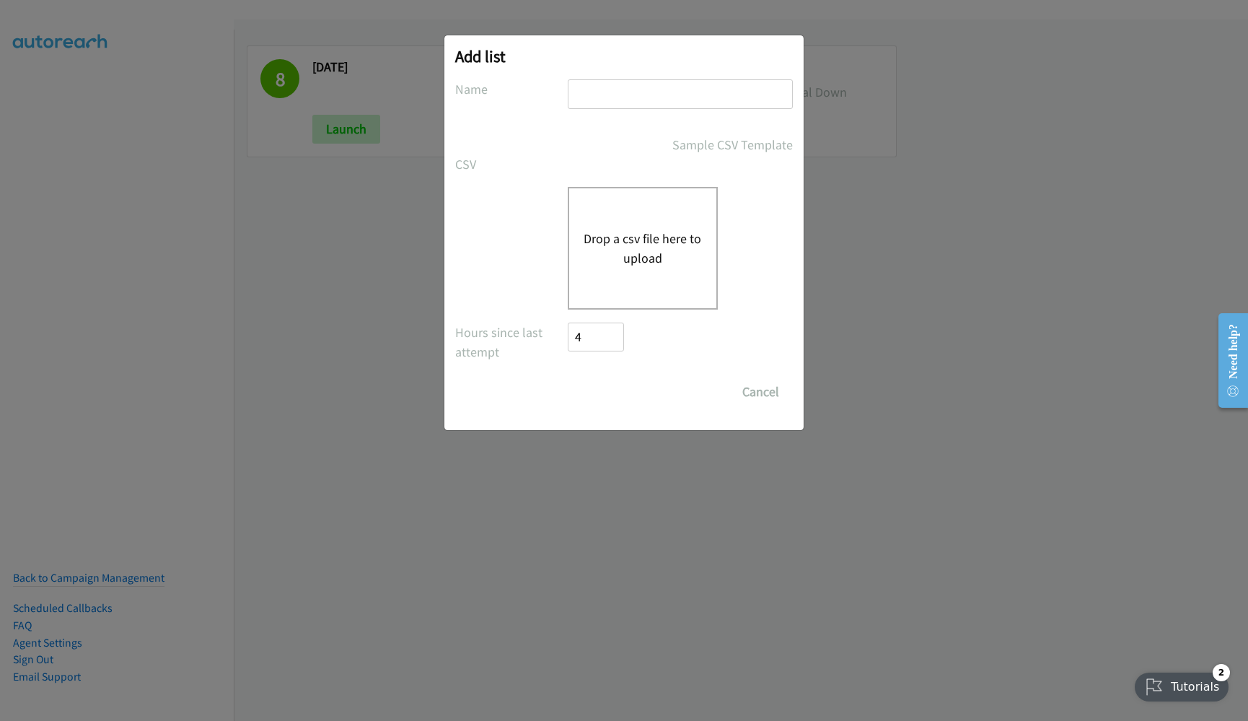
click at [616, 101] on input "text" at bounding box center [680, 94] width 225 height 30
type input "1"
click at [629, 260] on button "Drop a csv file here to upload" at bounding box center [643, 248] width 118 height 39
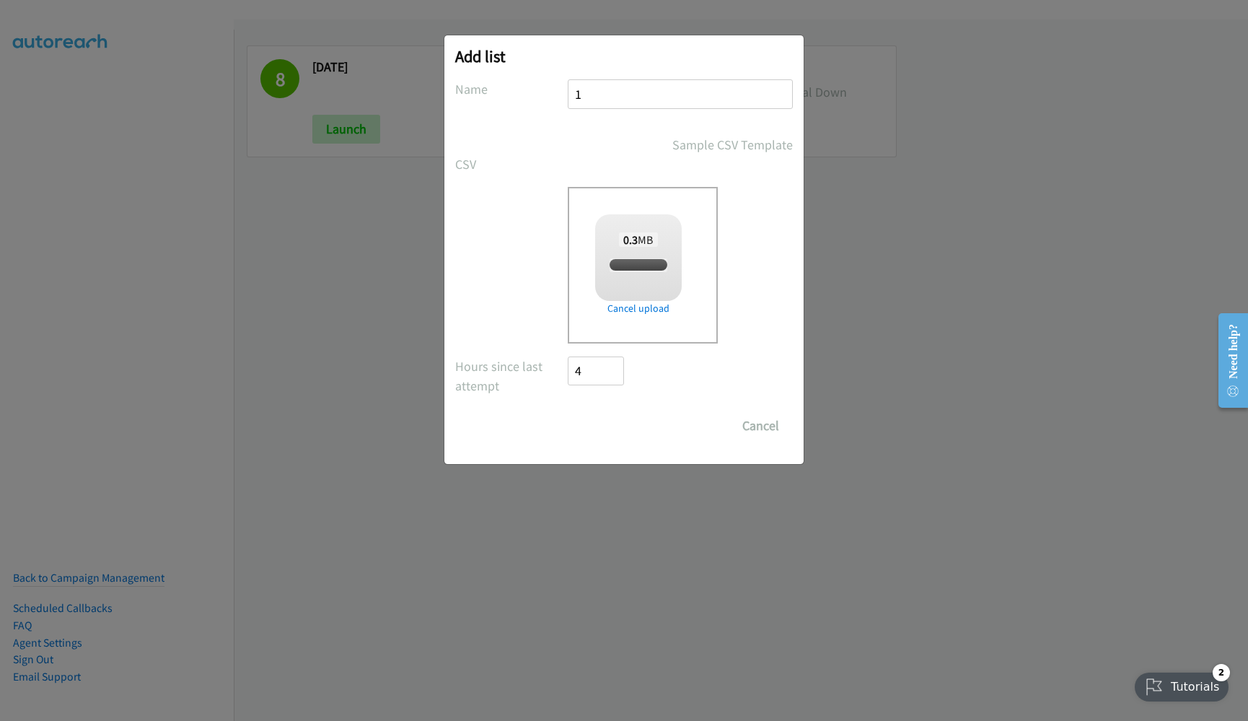
checkbox input "true"
click at [598, 436] on input "Save List" at bounding box center [606, 425] width 76 height 29
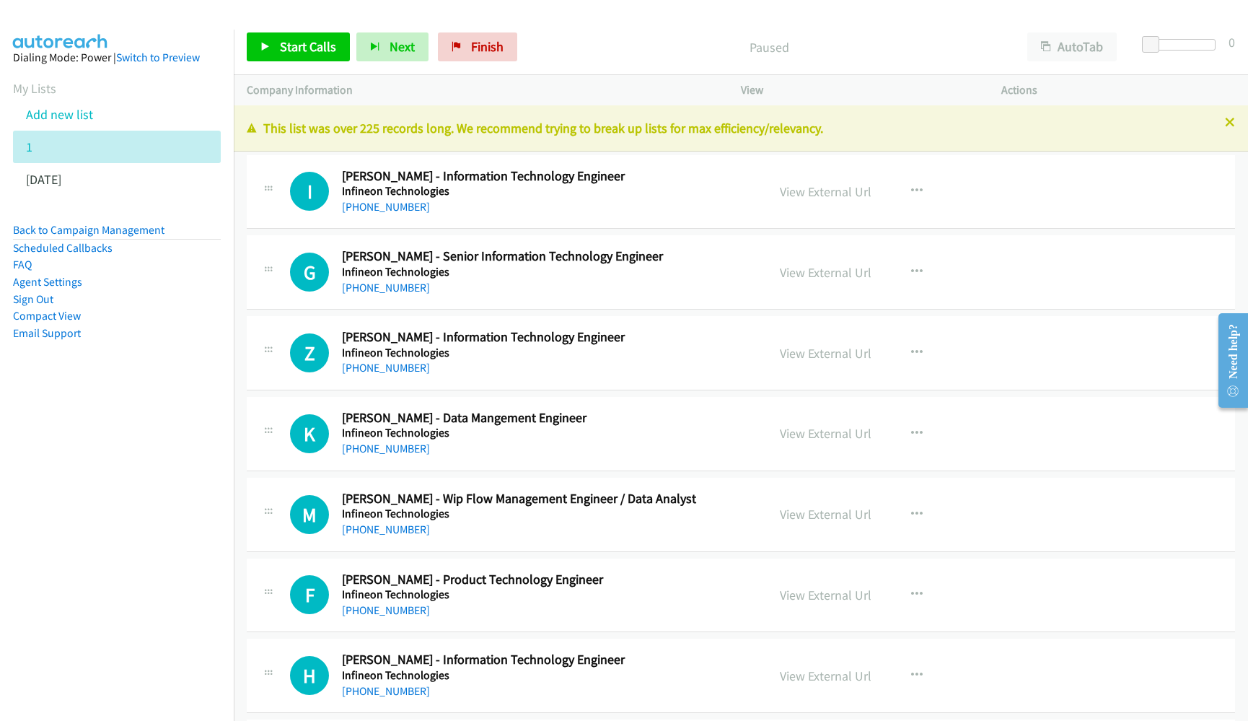
click at [815, 257] on div "View External Url View External Url Schedule/Manage Callback Start Calls Here R…" at bounding box center [903, 272] width 273 height 48
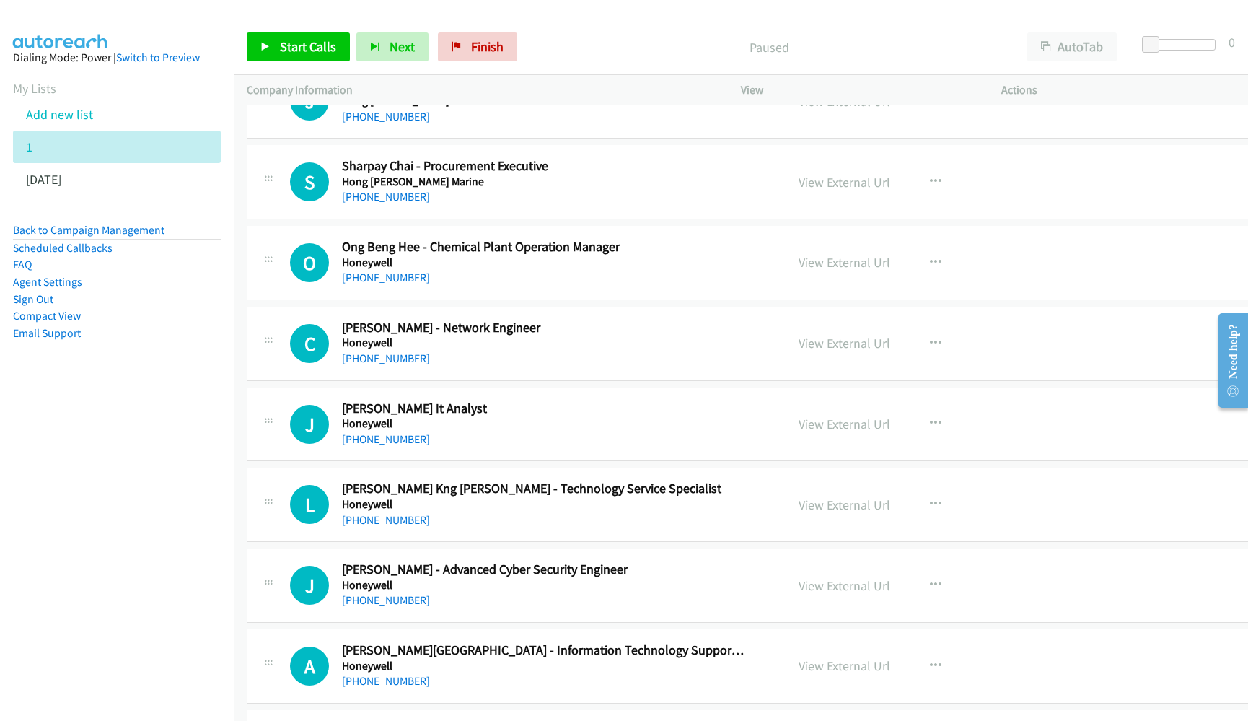
scroll to position [3029, 0]
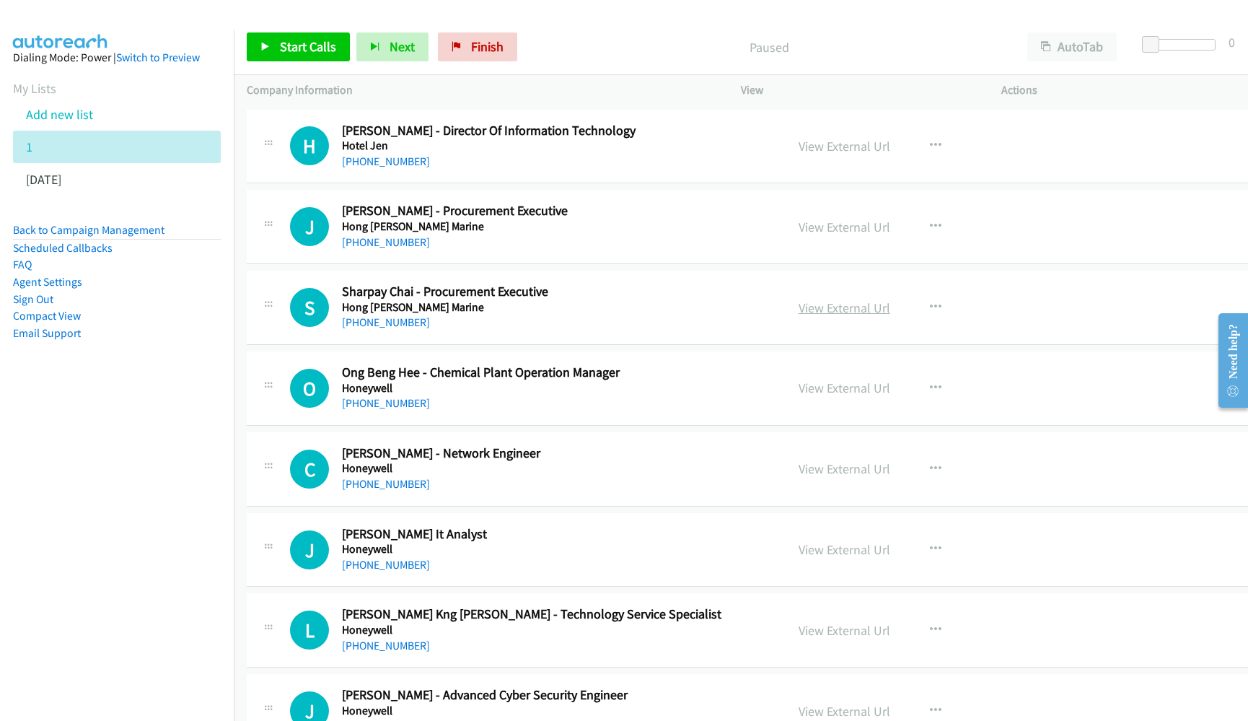
click at [819, 308] on link "View External Url" at bounding box center [844, 307] width 92 height 17
click at [104, 221] on li "Back to Campaign Management" at bounding box center [117, 230] width 208 height 18
click at [111, 240] on li "Scheduled Callbacks" at bounding box center [117, 247] width 208 height 17
click at [113, 223] on link "Back to Campaign Management" at bounding box center [88, 230] width 151 height 14
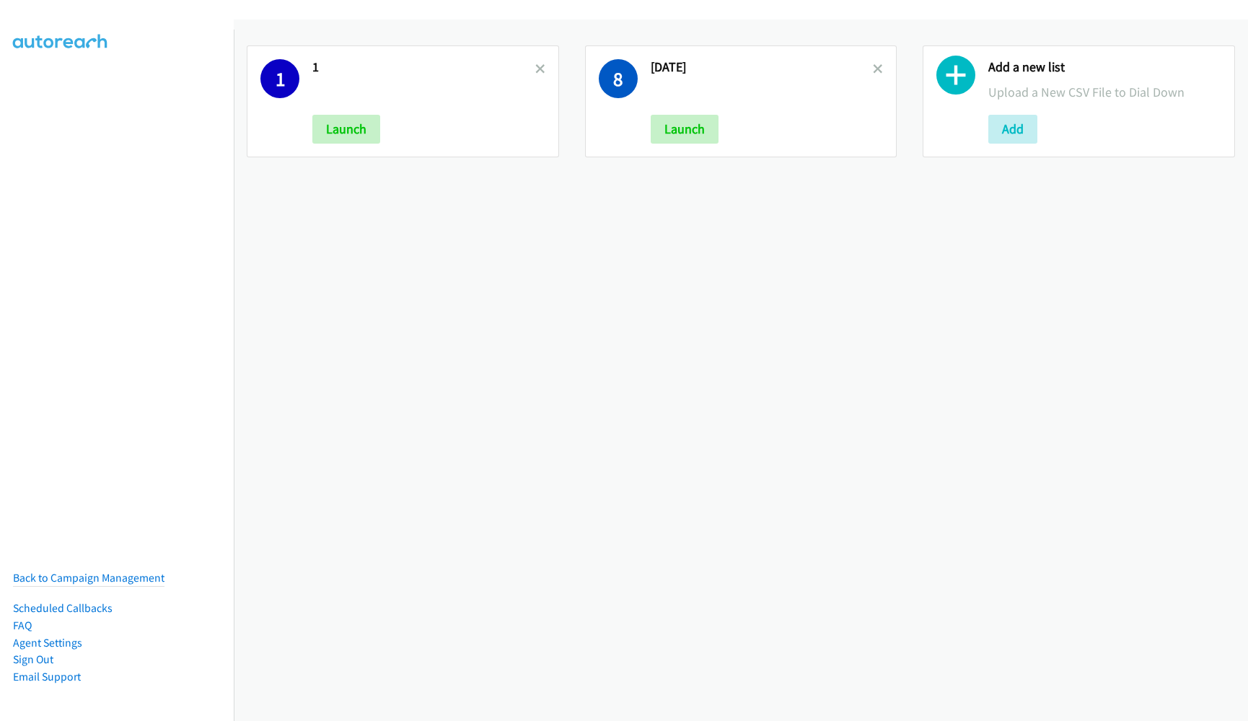
click at [527, 69] on h2 "1" at bounding box center [423, 67] width 223 height 17
click at [537, 74] on link at bounding box center [540, 69] width 10 height 17
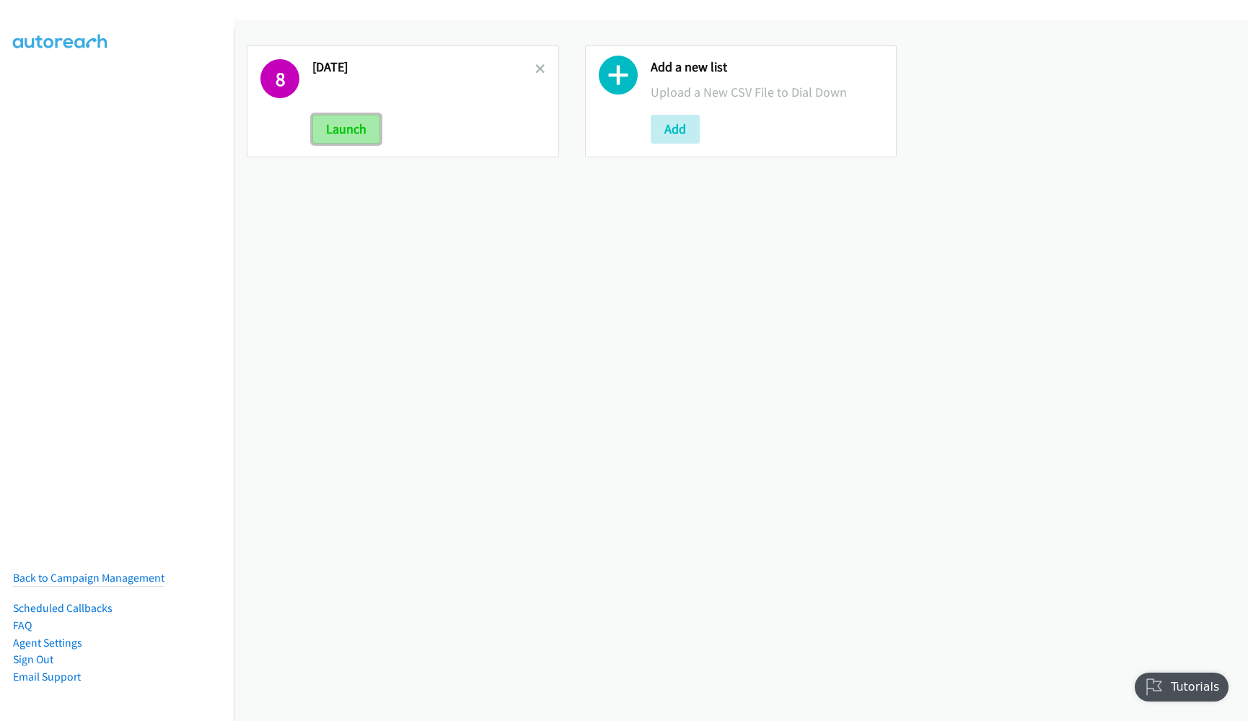
click at [378, 134] on button "Launch" at bounding box center [346, 129] width 68 height 29
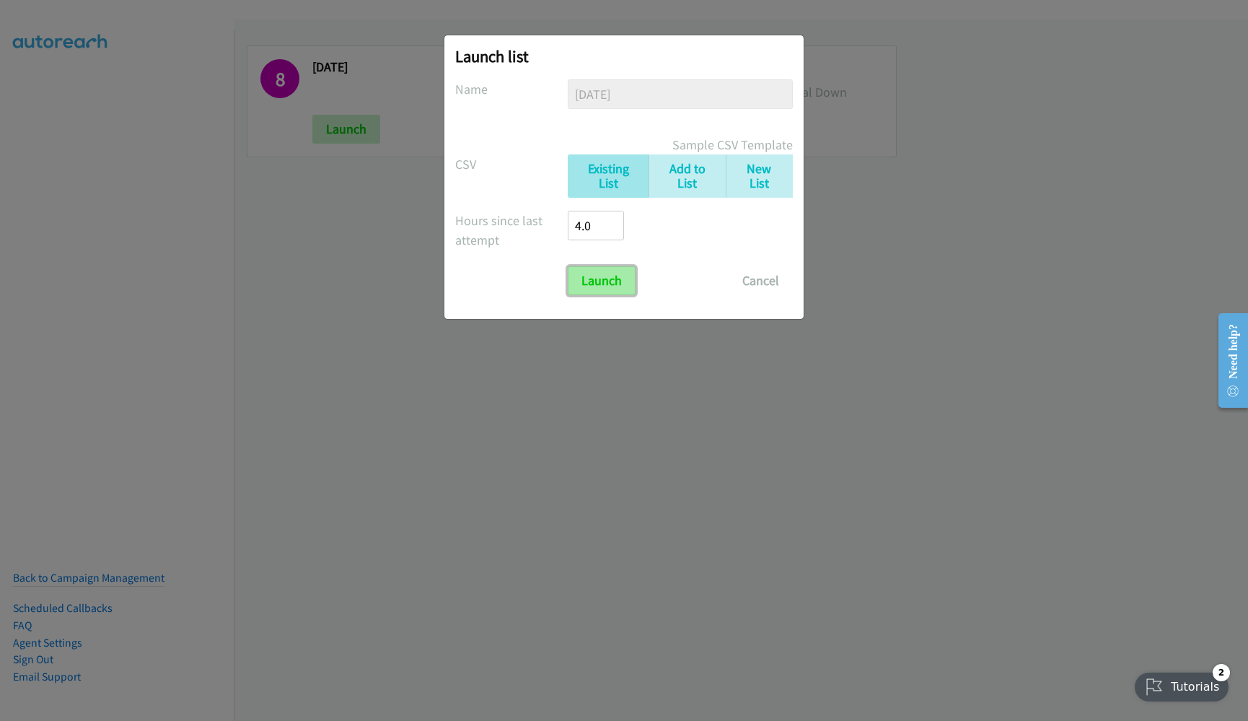
click at [594, 281] on input "Launch" at bounding box center [602, 280] width 68 height 29
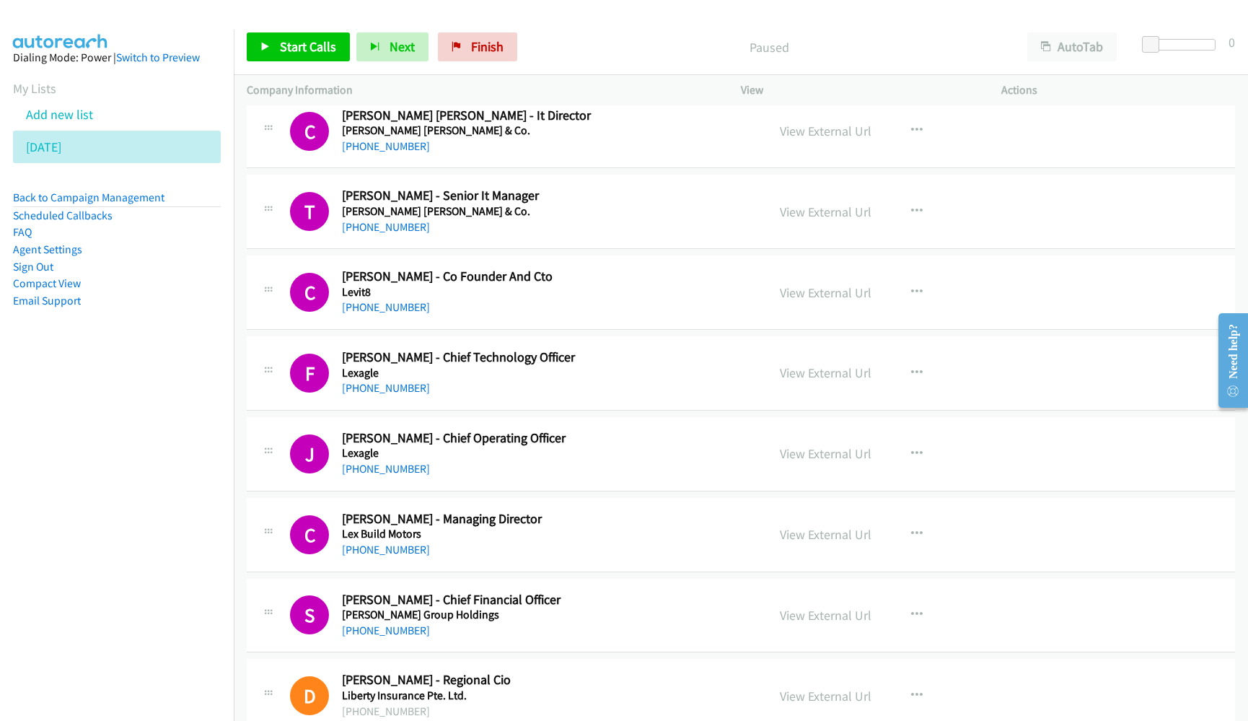
scroll to position [3462, 0]
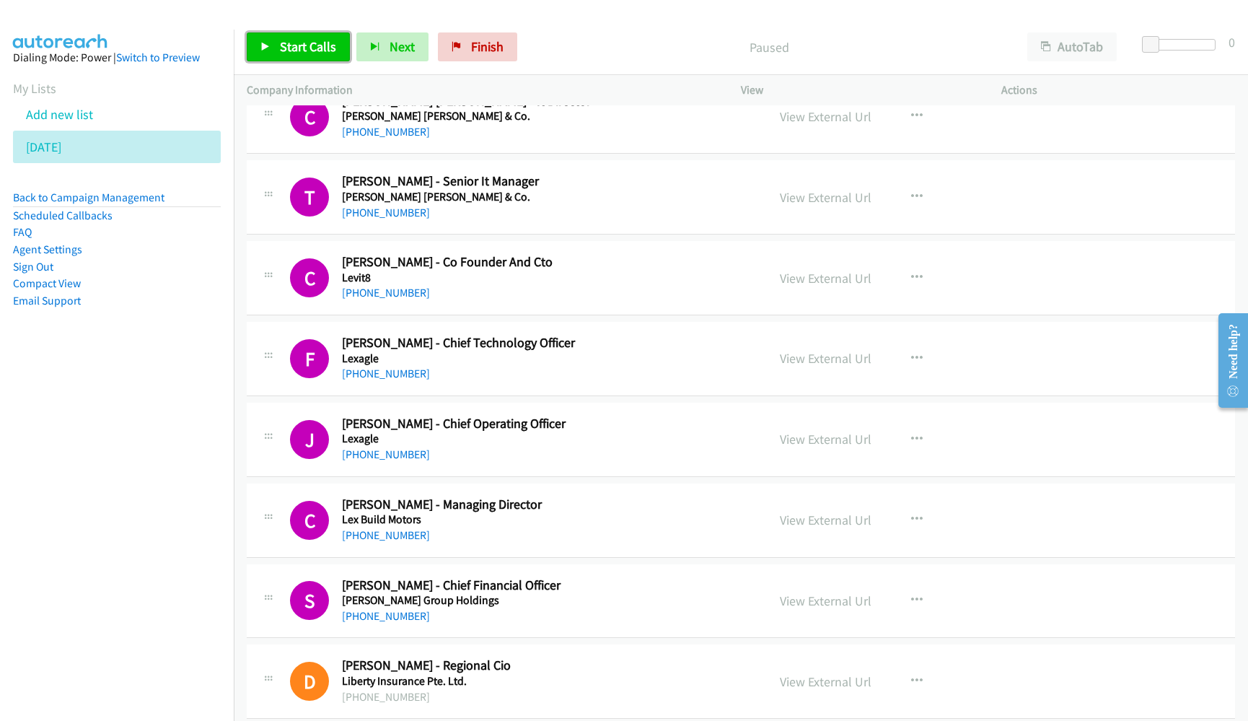
click at [280, 48] on span "Start Calls" at bounding box center [308, 46] width 56 height 17
click at [115, 428] on nav "Dialing Mode: Power | Switch to Preview My Lists Add new list [DATE] Back to Ca…" at bounding box center [117, 390] width 234 height 721
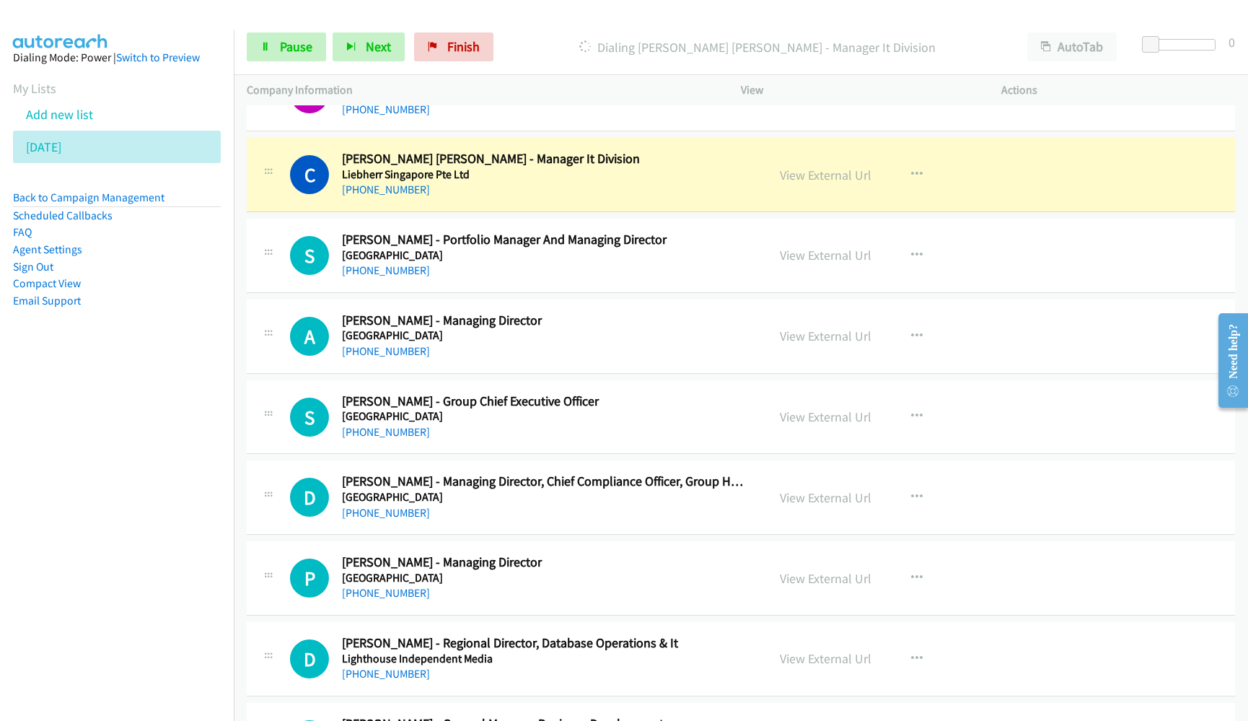
scroll to position [4436, 0]
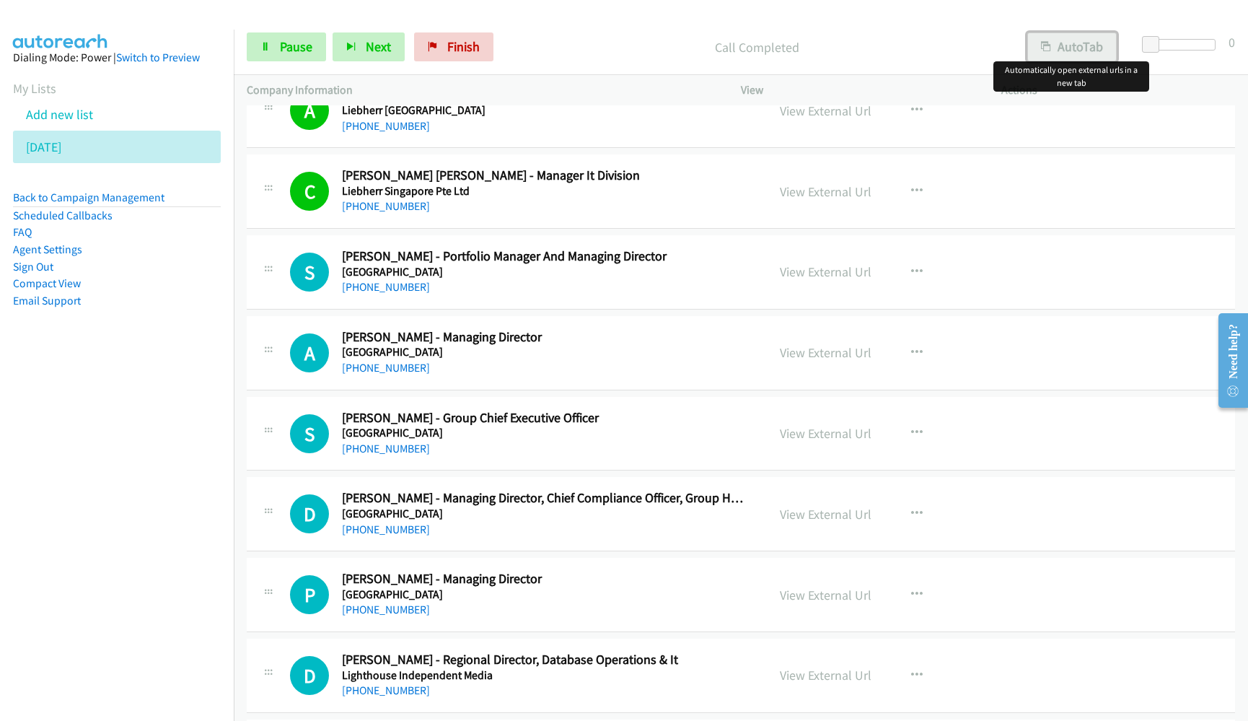
click at [1060, 47] on button "AutoTab" at bounding box center [1071, 46] width 89 height 29
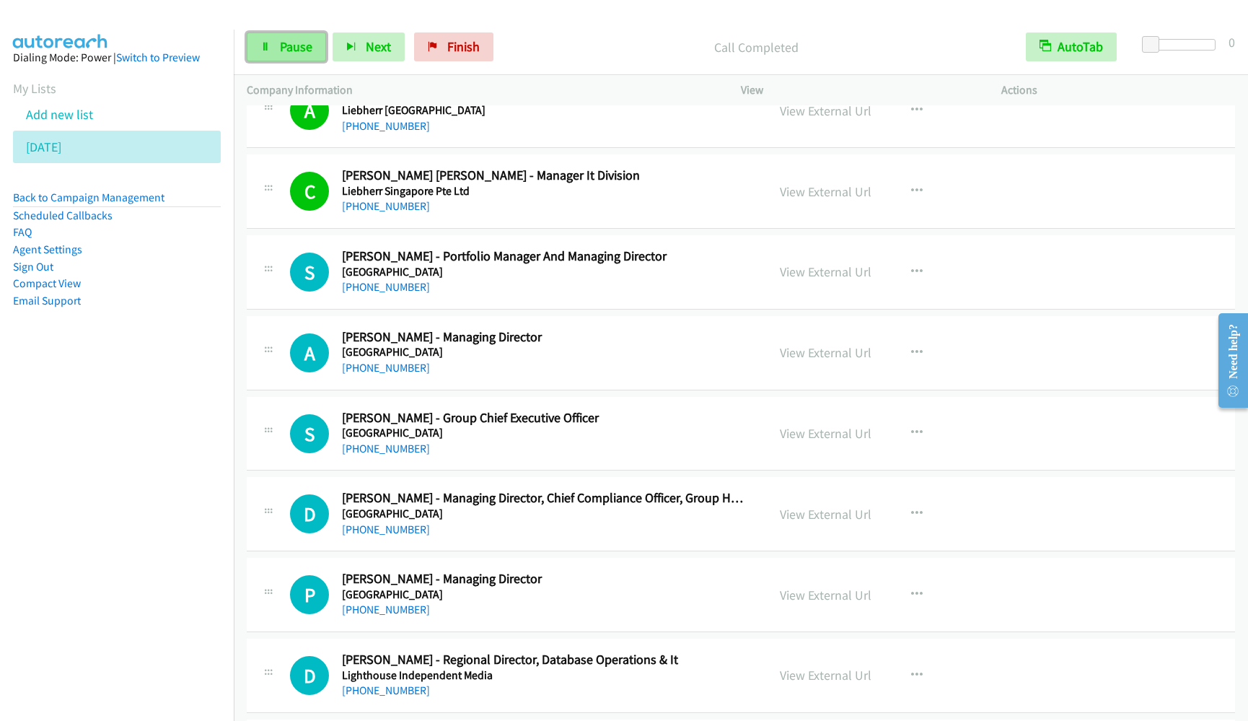
click at [278, 39] on link "Pause" at bounding box center [286, 46] width 79 height 29
click at [278, 43] on link "Start Calls" at bounding box center [298, 46] width 103 height 29
click at [268, 43] on icon at bounding box center [265, 48] width 10 height 10
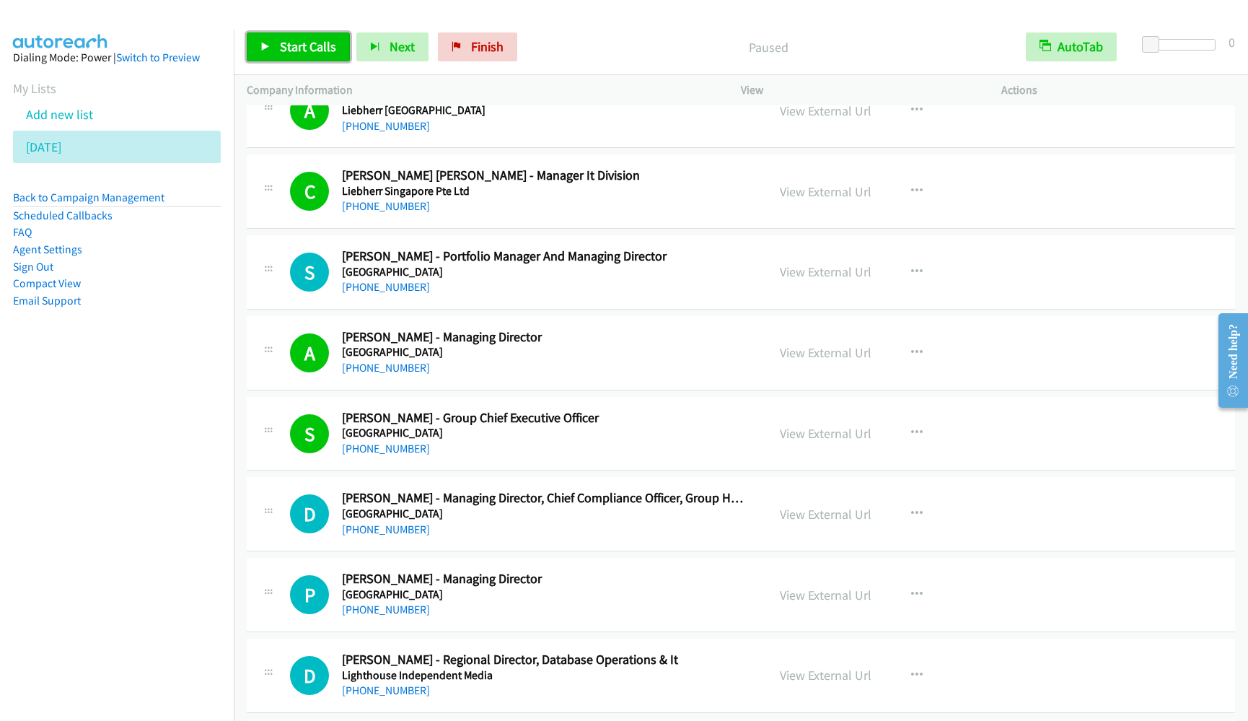
click at [333, 45] on span "Start Calls" at bounding box center [308, 46] width 56 height 17
click at [68, 560] on nav "Dialing Mode: Power | Switch to Preview My Lists Add new list [DATE] Back to Ca…" at bounding box center [117, 390] width 234 height 721
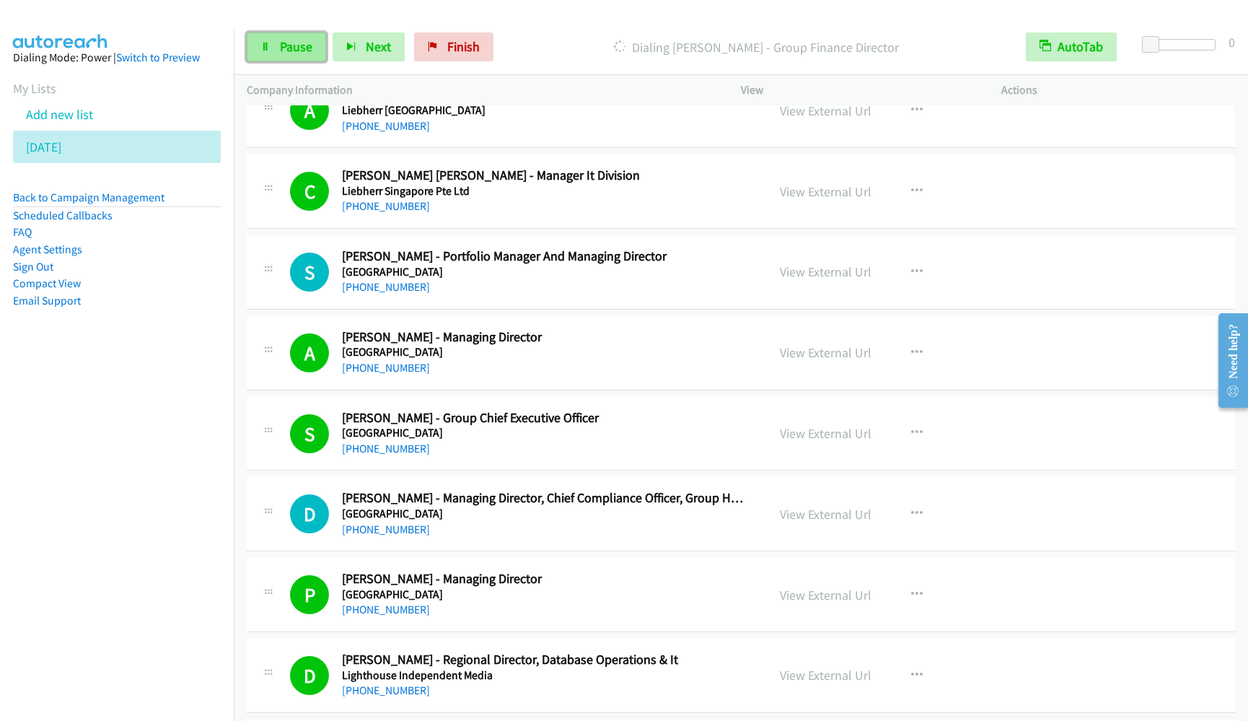
click at [255, 38] on link "Pause" at bounding box center [286, 46] width 79 height 29
click at [296, 36] on link "Start Calls" at bounding box center [298, 46] width 103 height 29
click at [92, 482] on nav "Dialing Mode: Power | Switch to Preview My Lists Add new list 8.29.2025 Back to…" at bounding box center [117, 390] width 234 height 721
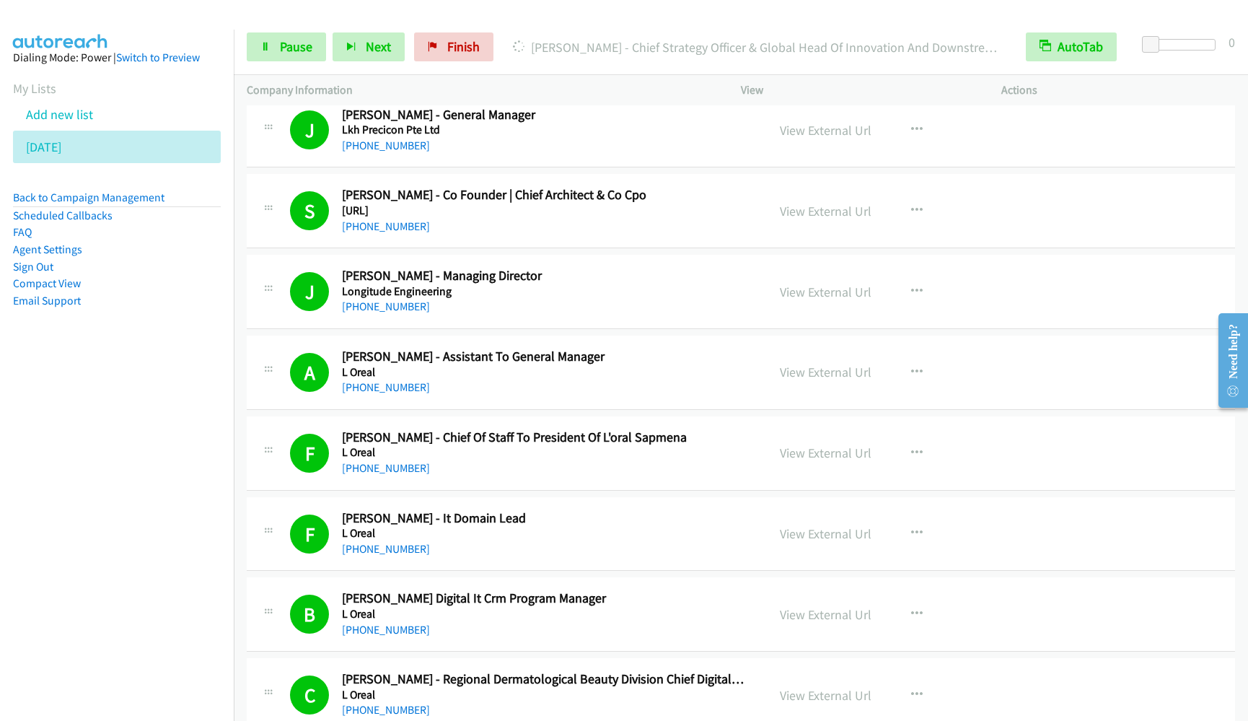
scroll to position [5842, 0]
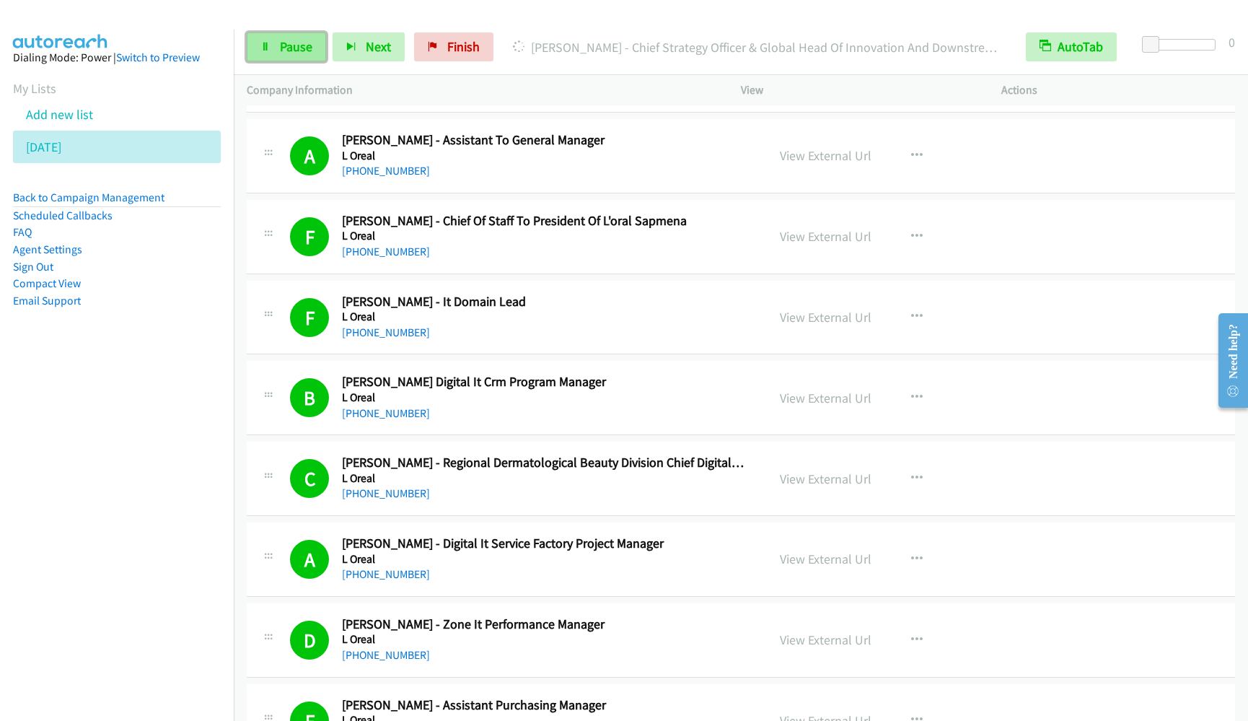
click at [270, 52] on link "Pause" at bounding box center [286, 46] width 79 height 29
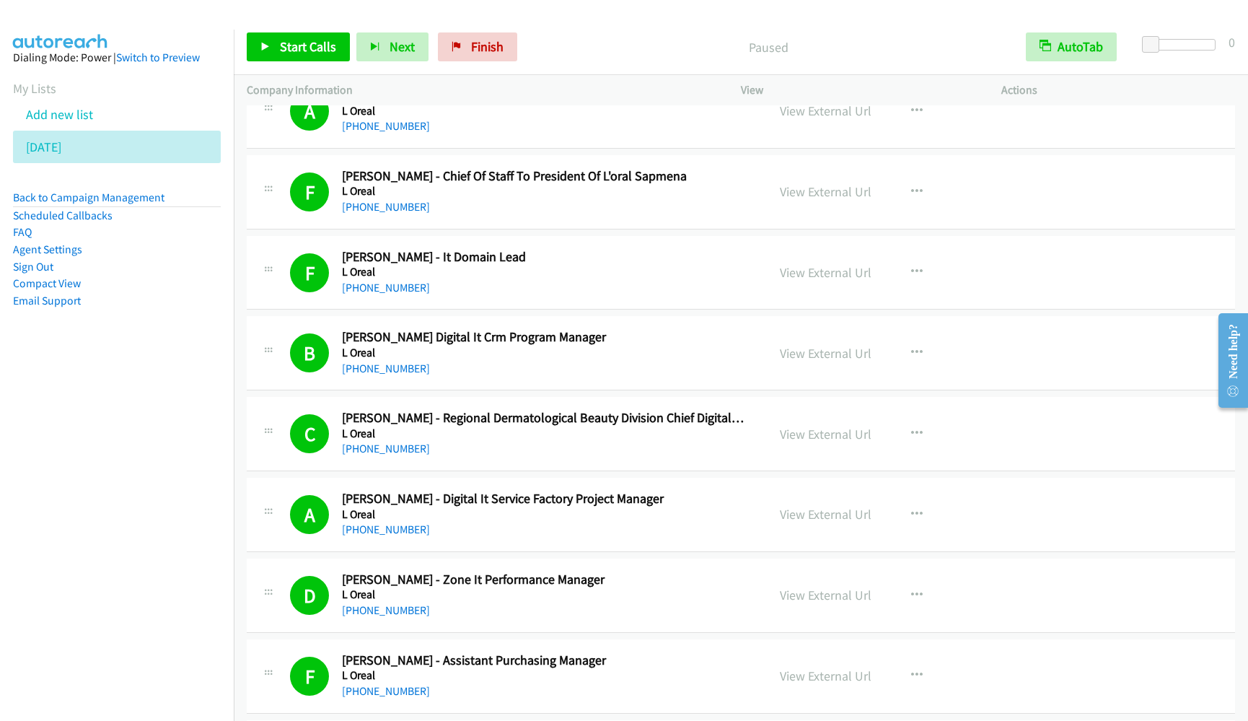
scroll to position [6275, 0]
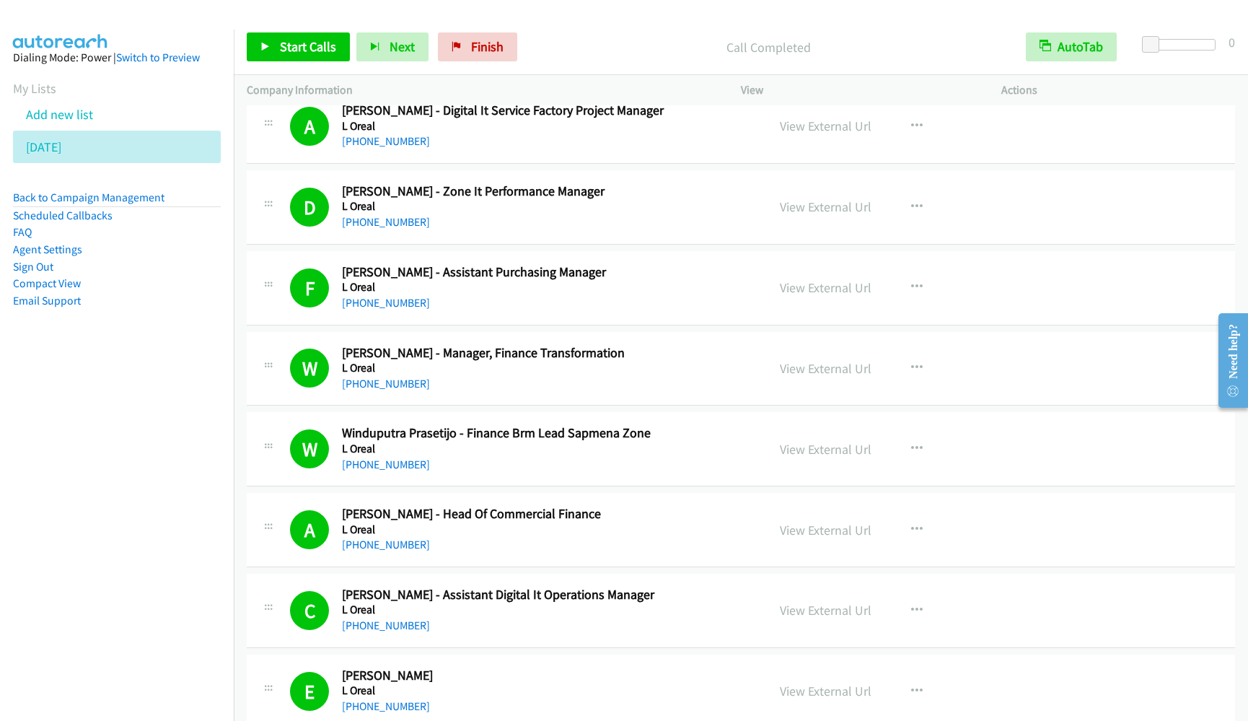
drag, startPoint x: 68, startPoint y: 530, endPoint x: 464, endPoint y: 563, distance: 397.4
click at [68, 530] on nav "Dialing Mode: Power | Switch to Preview My Lists Add new list 8.29.2025 Back to…" at bounding box center [117, 390] width 234 height 721
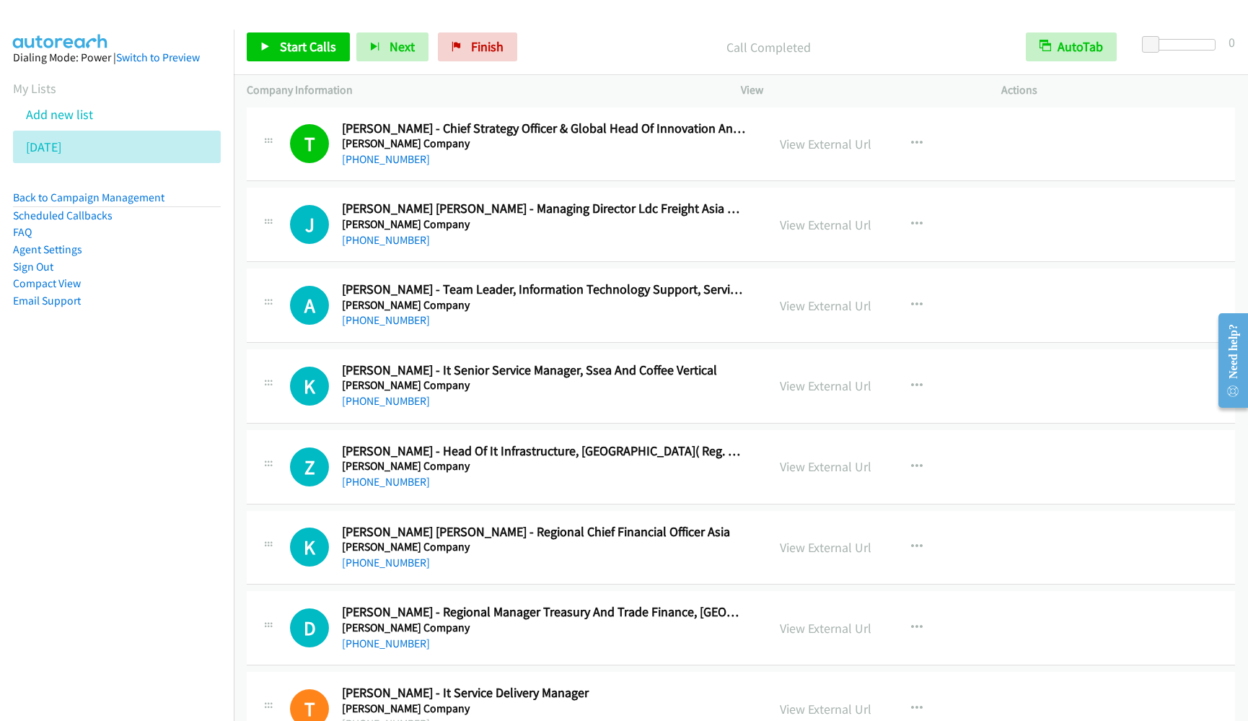
scroll to position [7573, 0]
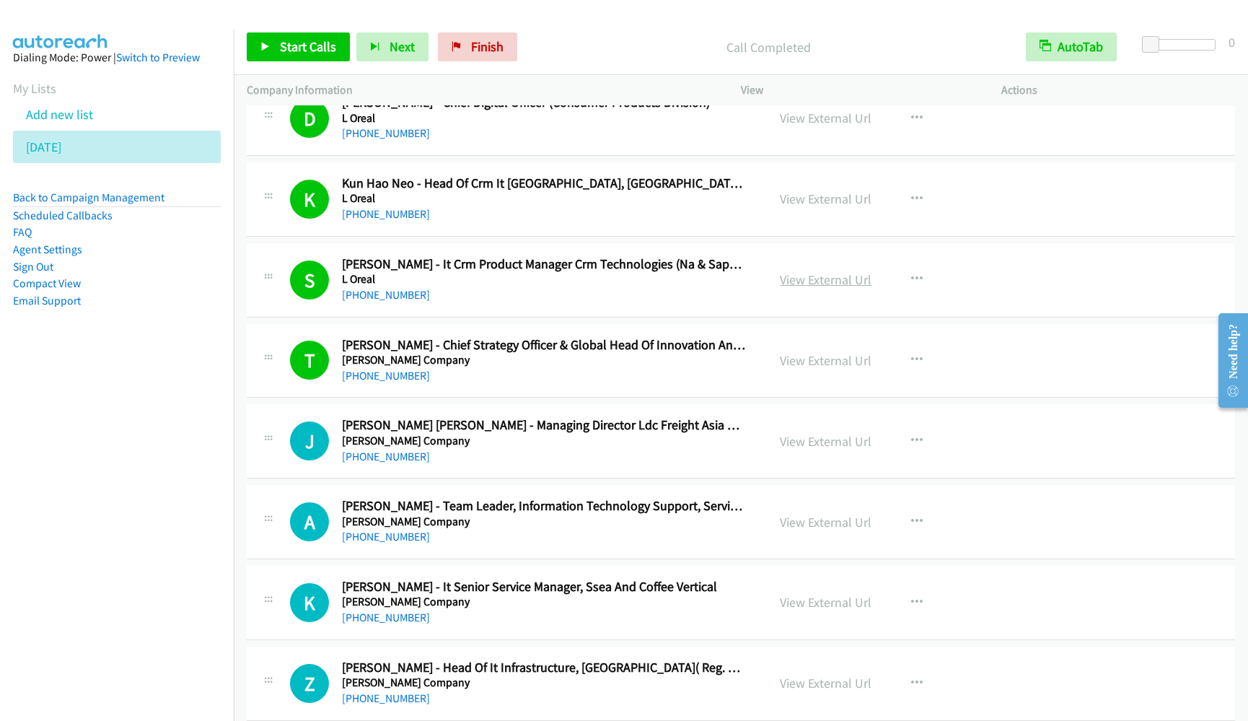
click at [842, 274] on link "View External Url" at bounding box center [826, 279] width 92 height 17
click at [278, 45] on link "Start Calls" at bounding box center [298, 46] width 103 height 29
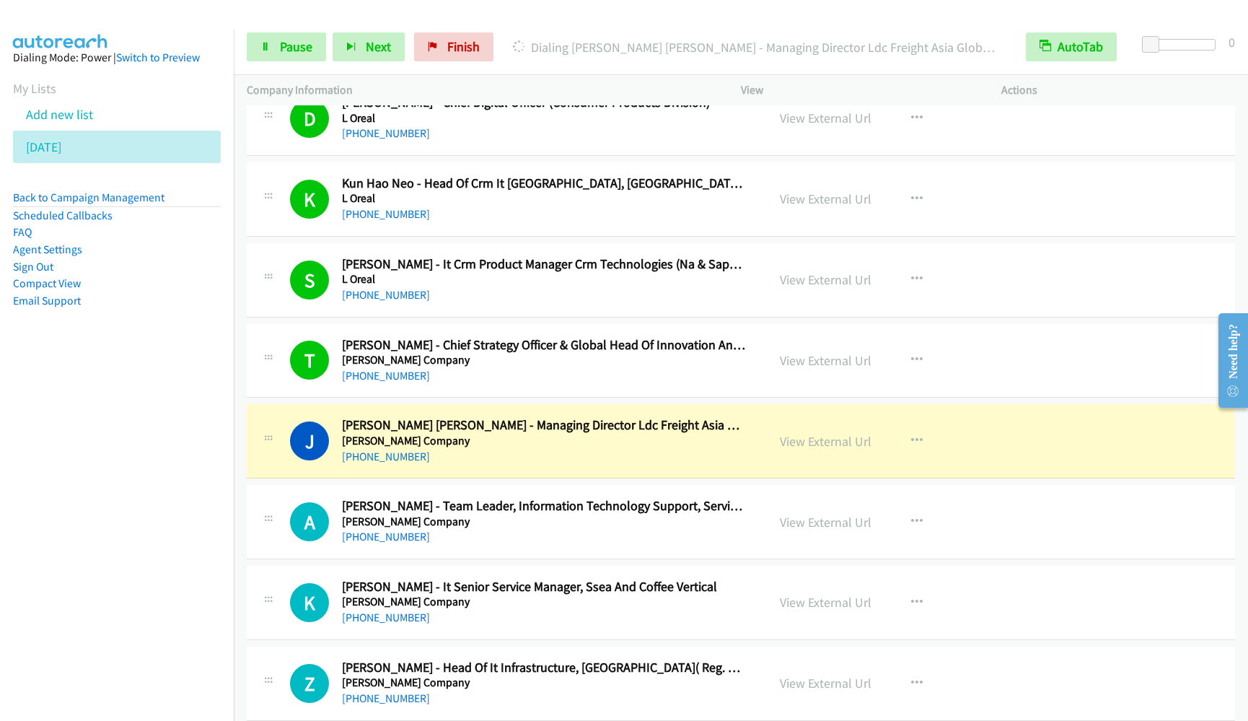
drag, startPoint x: 133, startPoint y: 379, endPoint x: 195, endPoint y: 313, distance: 90.3
click at [133, 377] on nav "Dialing Mode: Power | Switch to Preview My Lists Add new list 8.29.2025 Back to…" at bounding box center [117, 390] width 234 height 721
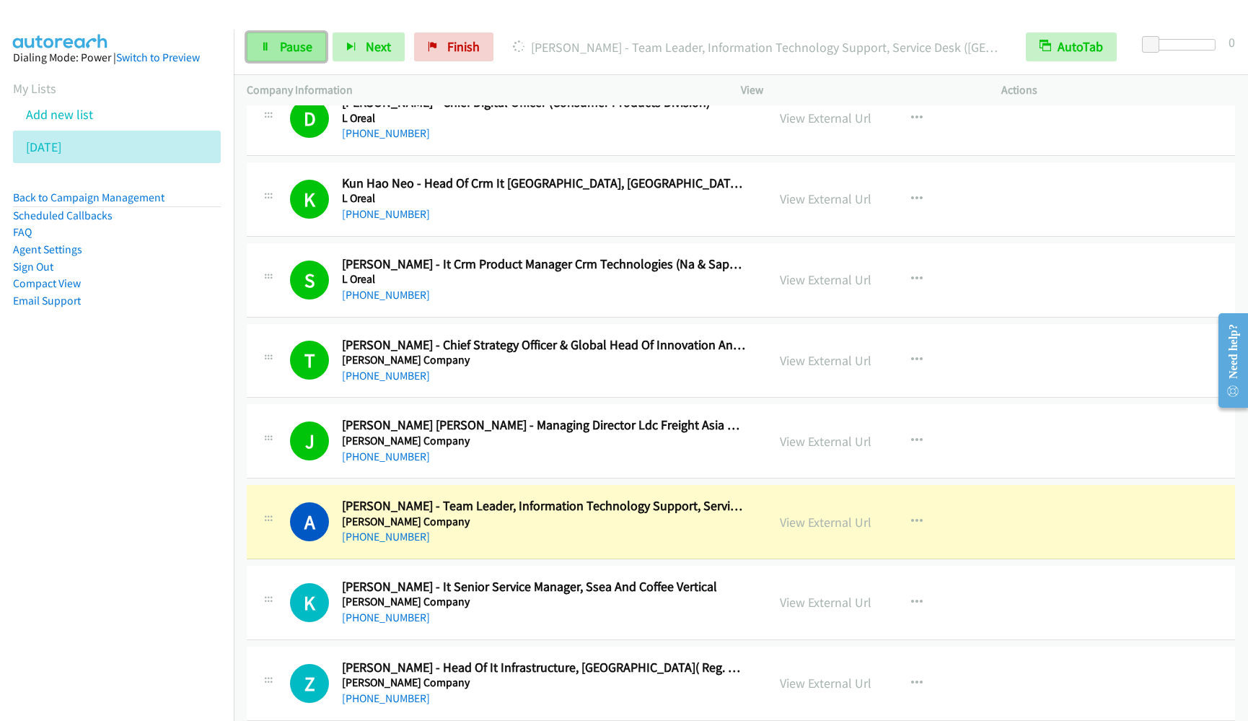
click at [274, 46] on link "Pause" at bounding box center [286, 46] width 79 height 29
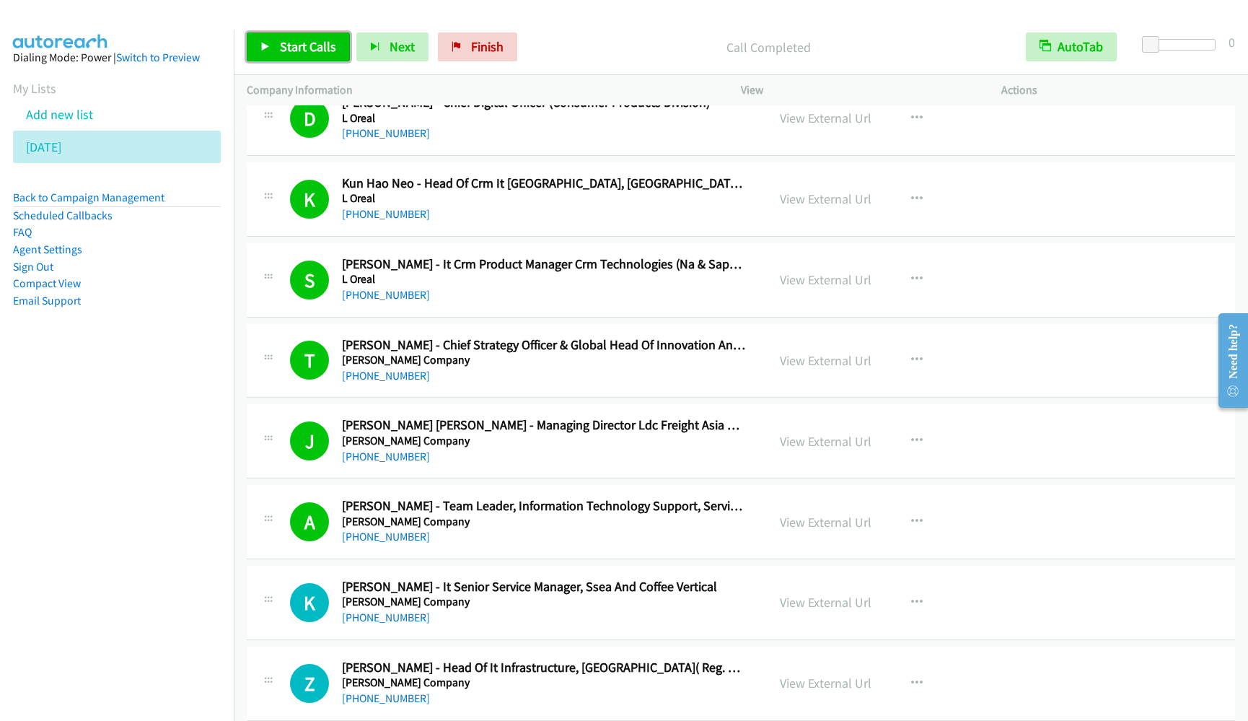
click at [307, 38] on span "Start Calls" at bounding box center [308, 46] width 56 height 17
click at [93, 436] on nav "Dialing Mode: Power | Switch to Preview My Lists Add new list 8.29.2025 Back to…" at bounding box center [117, 390] width 234 height 721
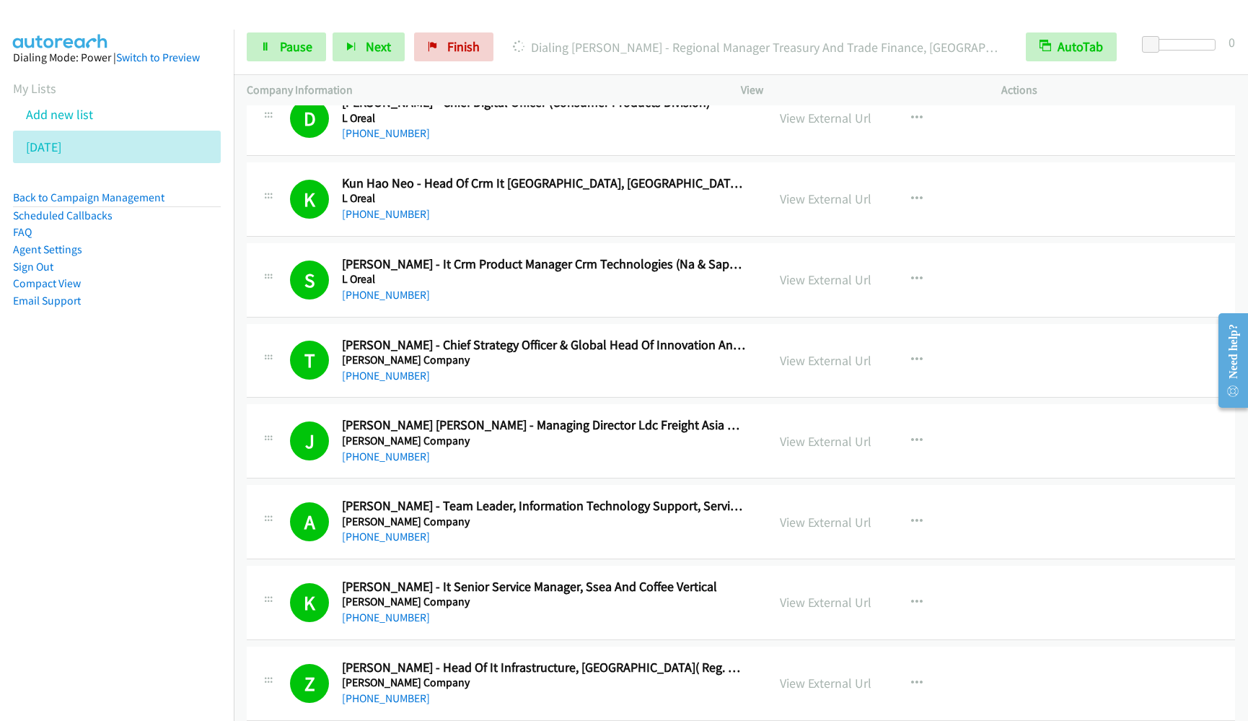
click at [295, 23] on div "Start Calls Pause Next Finish Dialing Didier Chatenet - Regional Manager Treasu…" at bounding box center [741, 47] width 1014 height 56
click at [287, 43] on span "Pause" at bounding box center [296, 46] width 32 height 17
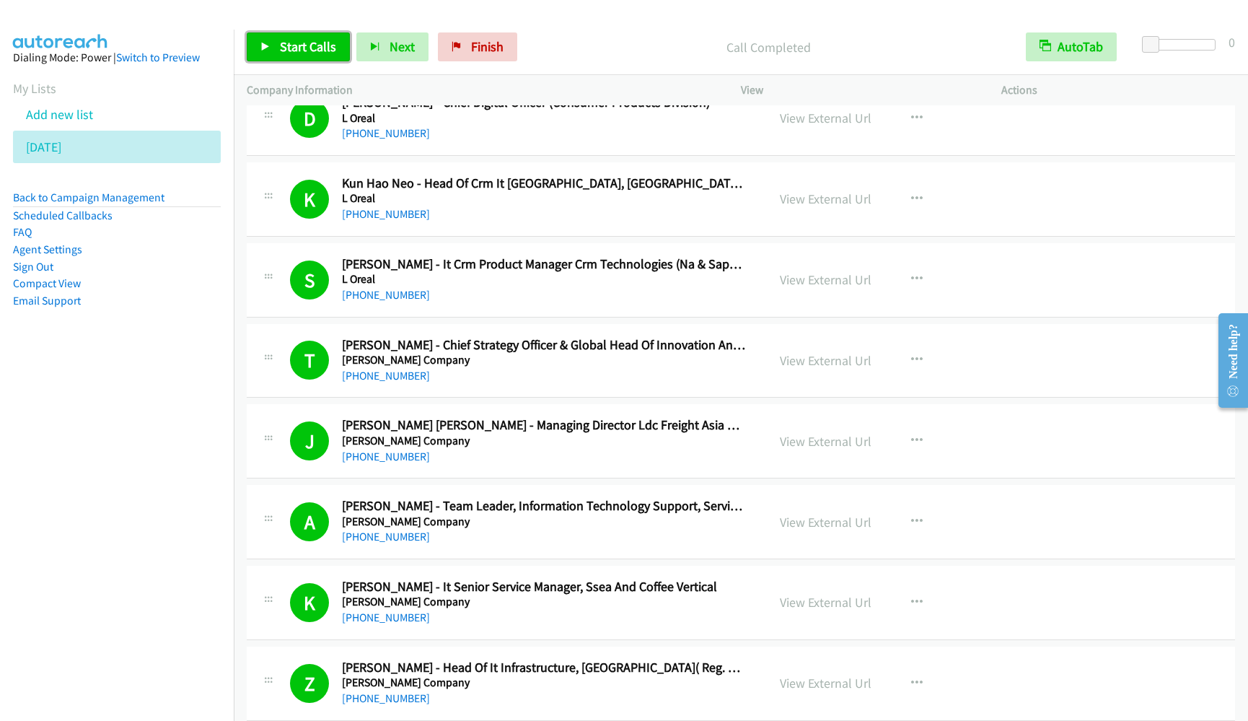
click at [289, 56] on link "Start Calls" at bounding box center [298, 46] width 103 height 29
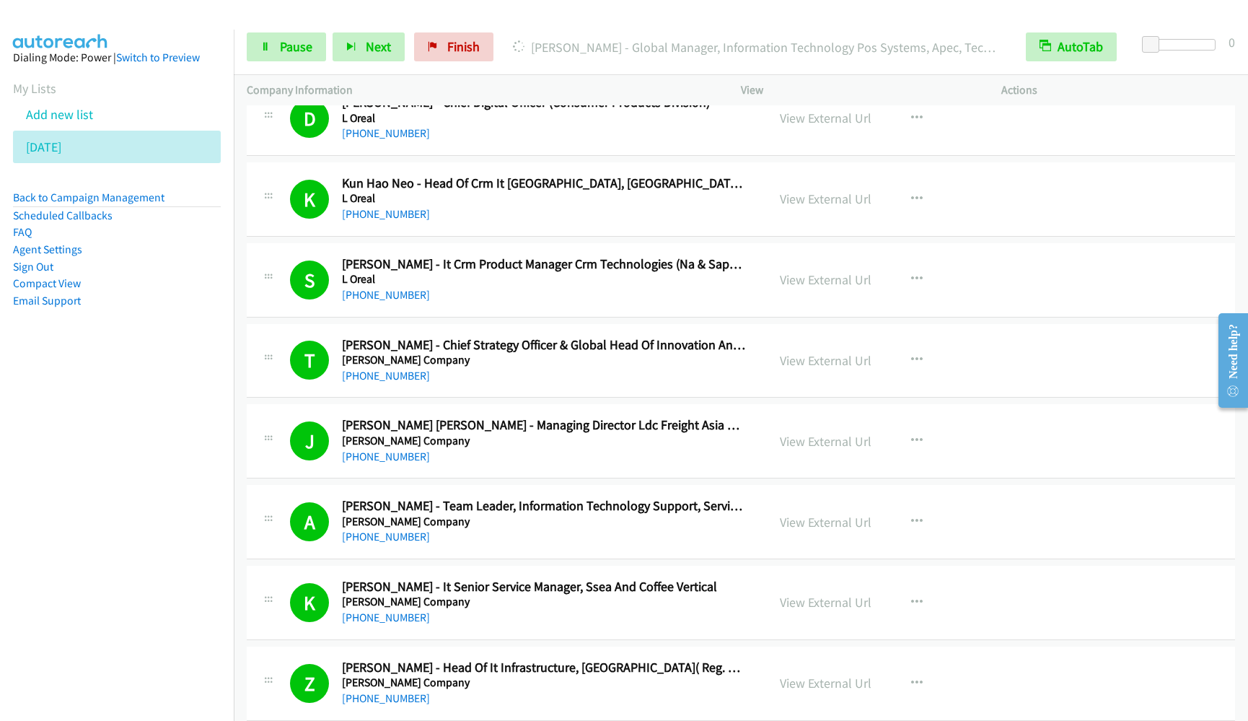
click at [171, 419] on nav "Dialing Mode: Power | Switch to Preview My Lists Add new list 8.29.2025 Back to…" at bounding box center [117, 390] width 234 height 721
click at [273, 47] on link "Pause" at bounding box center [286, 46] width 79 height 29
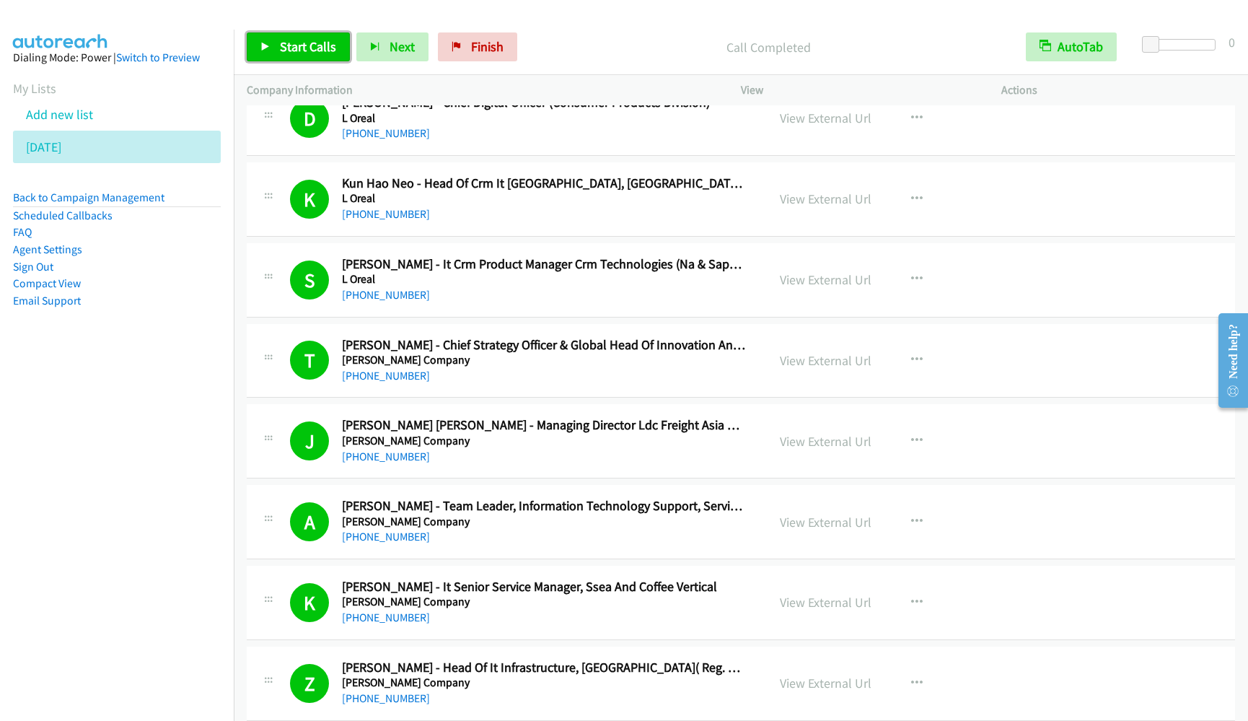
click at [289, 33] on link "Start Calls" at bounding box center [298, 46] width 103 height 29
click at [187, 558] on nav "Dialing Mode: Power | Switch to Preview My Lists Add new list 8.29.2025 Back to…" at bounding box center [117, 390] width 234 height 721
click at [275, 50] on link "Pause" at bounding box center [286, 46] width 79 height 29
click at [291, 38] on span "Start Calls" at bounding box center [308, 46] width 56 height 17
click at [290, 49] on span "Pause" at bounding box center [296, 46] width 32 height 17
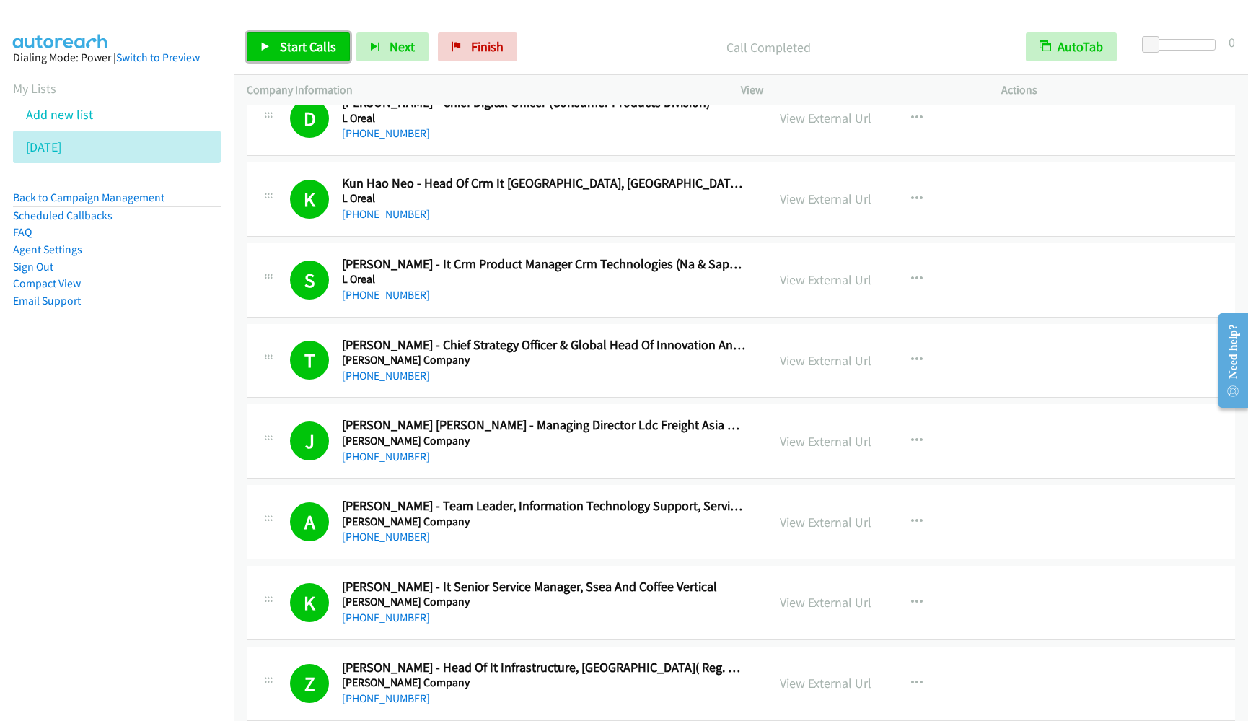
click at [273, 42] on link "Start Calls" at bounding box center [298, 46] width 103 height 29
click at [89, 527] on nav "Dialing Mode: Power | Switch to Preview My Lists Add new list 8.29.2025 Back to…" at bounding box center [117, 390] width 234 height 721
click at [288, 43] on span "Pause" at bounding box center [296, 46] width 32 height 17
click at [293, 51] on span "Start Calls" at bounding box center [308, 46] width 56 height 17
drag, startPoint x: 167, startPoint y: 369, endPoint x: 199, endPoint y: 349, distance: 37.6
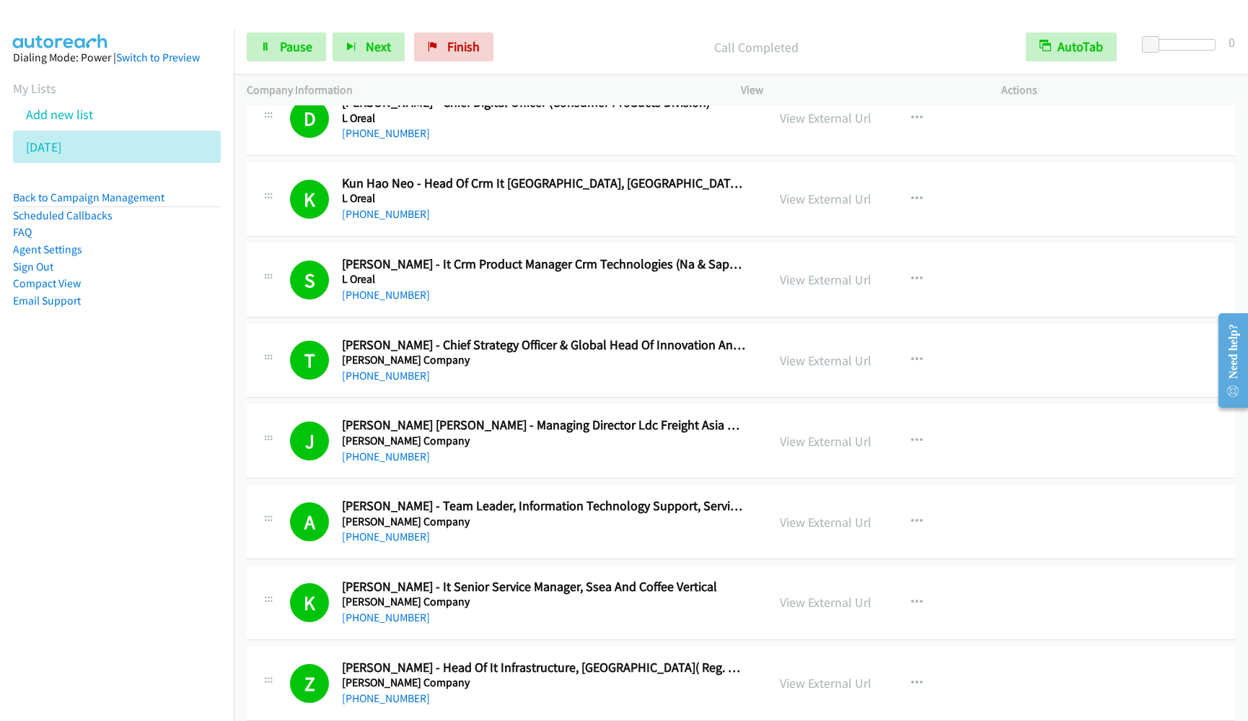
click at [167, 369] on aside "Dialing Mode: Power | Switch to Preview My Lists Add new list 8.29.2025 Back to…" at bounding box center [117, 202] width 234 height 345
click at [174, 379] on nav "Dialing Mode: Power | Switch to Preview My Lists Add new list 8.29.2025 Back to…" at bounding box center [117, 390] width 234 height 721
click at [257, 49] on link "Pause" at bounding box center [286, 46] width 79 height 29
click at [112, 428] on nav "Dialing Mode: Power | Switch to Preview My Lists Add new list 8.29.2025 Back to…" at bounding box center [117, 390] width 234 height 721
click at [296, 43] on span "Start Calls" at bounding box center [308, 46] width 56 height 17
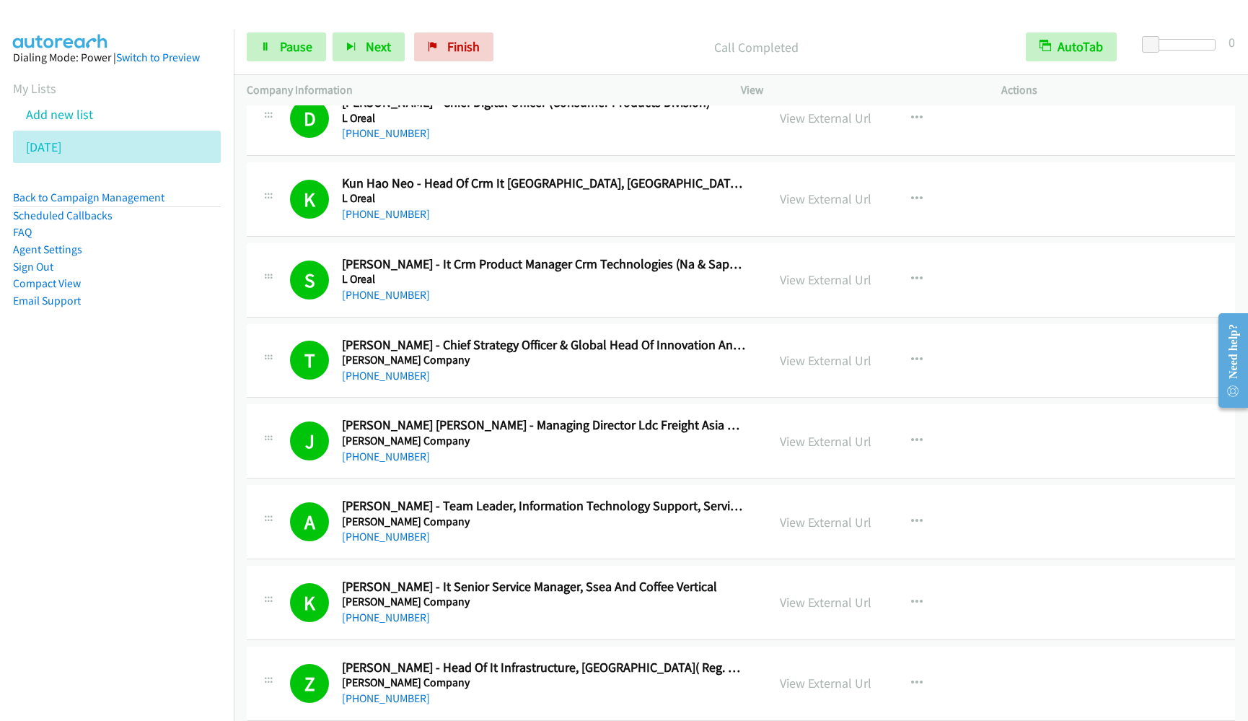
click at [29, 436] on nav "Dialing Mode: Power | Switch to Preview My Lists Add new list 8.29.2025 Back to…" at bounding box center [117, 390] width 234 height 721
click at [308, 35] on link "Pause" at bounding box center [286, 46] width 79 height 29
click at [296, 48] on span "Start Calls" at bounding box center [308, 46] width 56 height 17
click at [92, 464] on nav "Dialing Mode: Power | Switch to Preview My Lists Add new list 8.29.2025 Back to…" at bounding box center [117, 390] width 234 height 721
click at [87, 537] on nav "Dialing Mode: Power | Switch to Preview My Lists Add new list 8.29.2025 Back to…" at bounding box center [117, 390] width 234 height 721
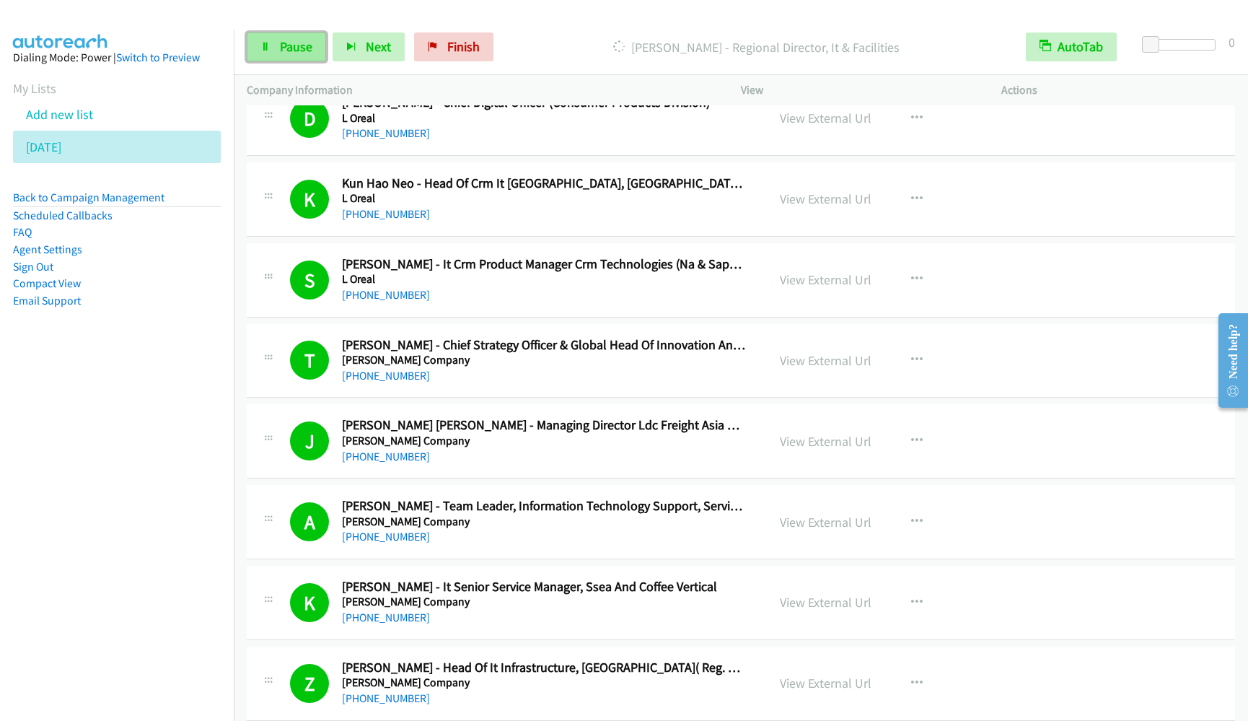
click at [259, 47] on link "Pause" at bounding box center [286, 46] width 79 height 29
click at [283, 38] on span "Start Calls" at bounding box center [308, 46] width 56 height 17
drag, startPoint x: 33, startPoint y: 431, endPoint x: 111, endPoint y: 333, distance: 125.3
click at [33, 431] on nav "Dialing Mode: Power | Switch to Preview My Lists Add new list 8.29.2025 Back to…" at bounding box center [117, 390] width 234 height 721
click at [252, 39] on link "Pause" at bounding box center [286, 46] width 79 height 29
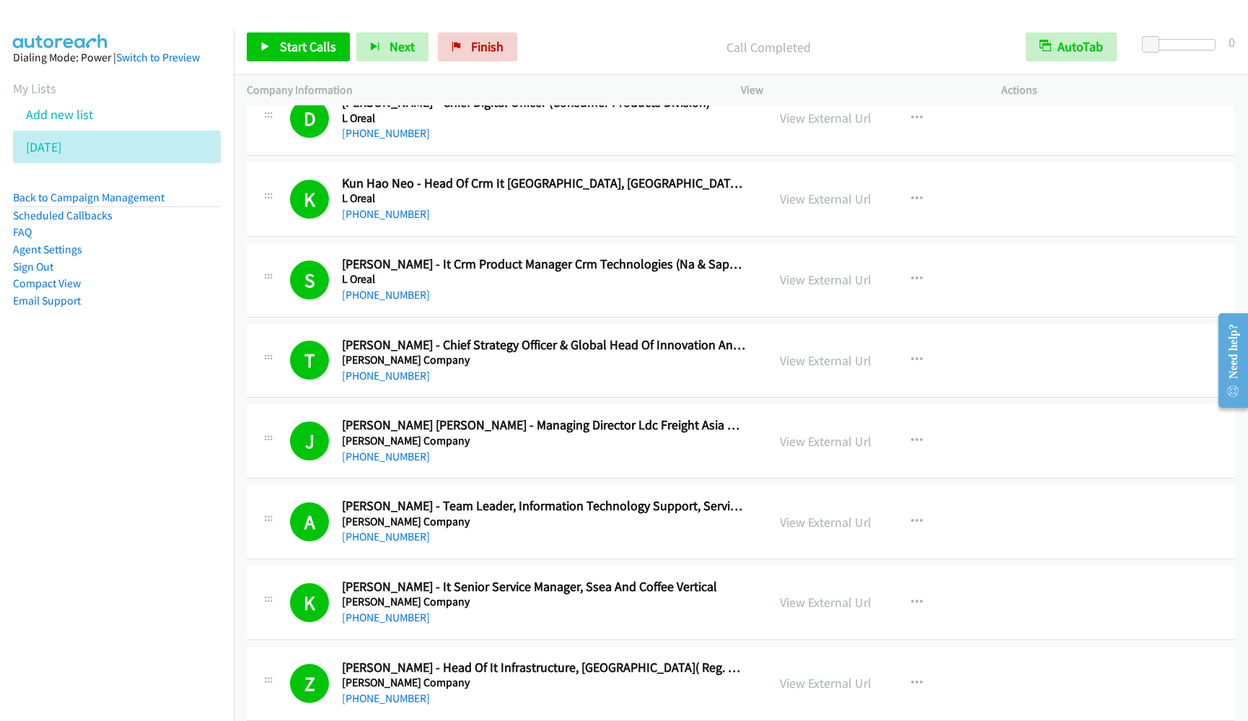
click at [172, 393] on nav "Dialing Mode: Power | Switch to Preview My Lists Add new list 8.29.2025 Back to…" at bounding box center [117, 390] width 234 height 721
click at [93, 198] on link "Back to Campaign Management" at bounding box center [88, 197] width 151 height 14
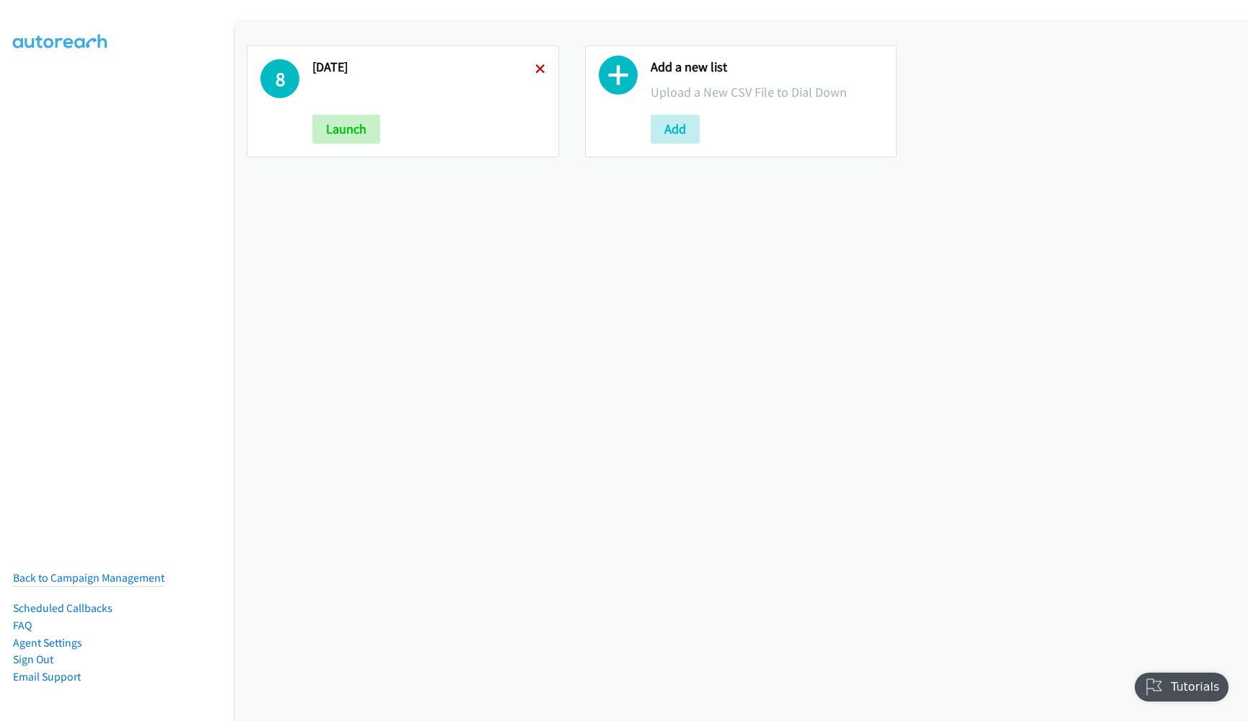
click at [535, 70] on icon at bounding box center [540, 70] width 10 height 10
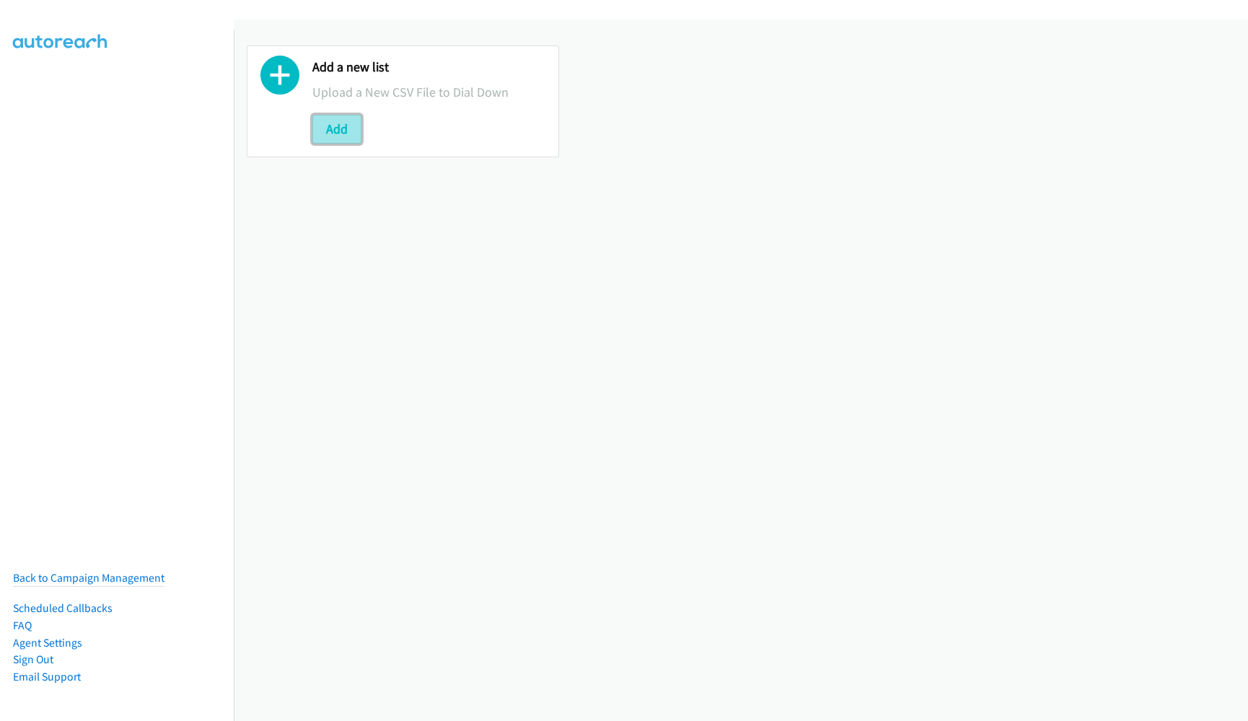
click at [347, 123] on button "Add" at bounding box center [336, 129] width 49 height 29
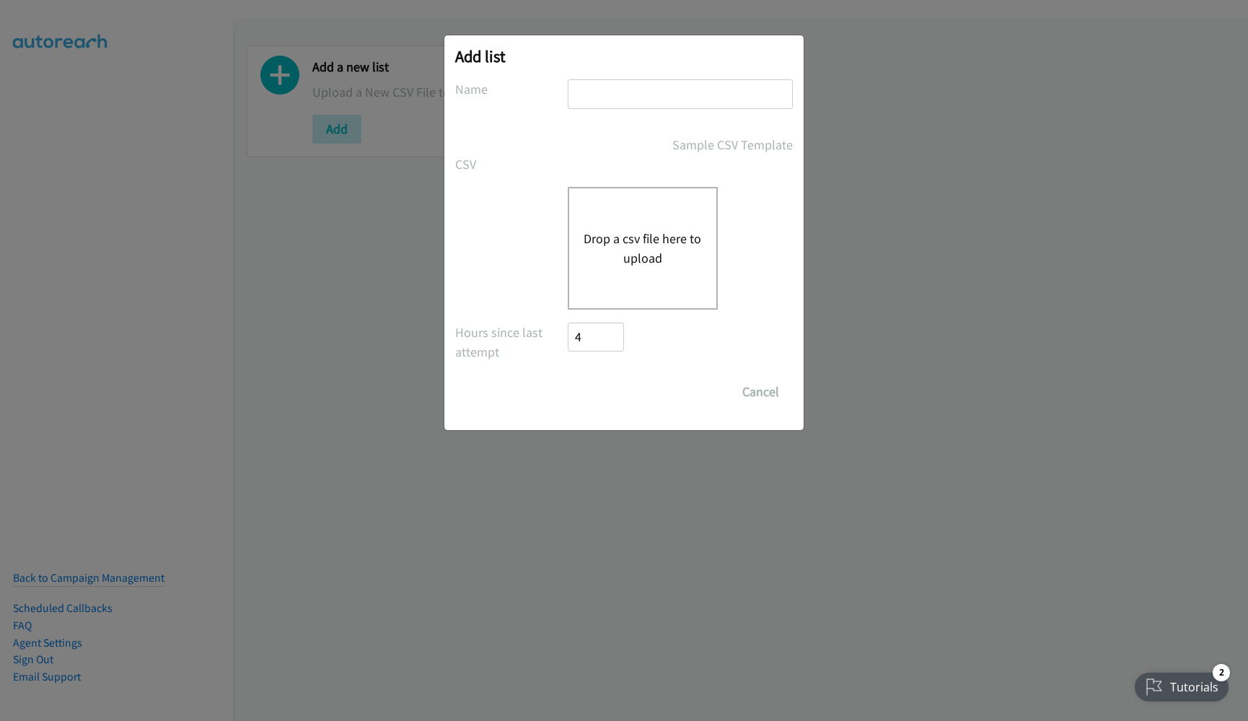
click at [586, 97] on input "text" at bounding box center [680, 94] width 225 height 30
type input "OT"
click at [656, 254] on button "Drop a csv file here to upload" at bounding box center [643, 248] width 118 height 39
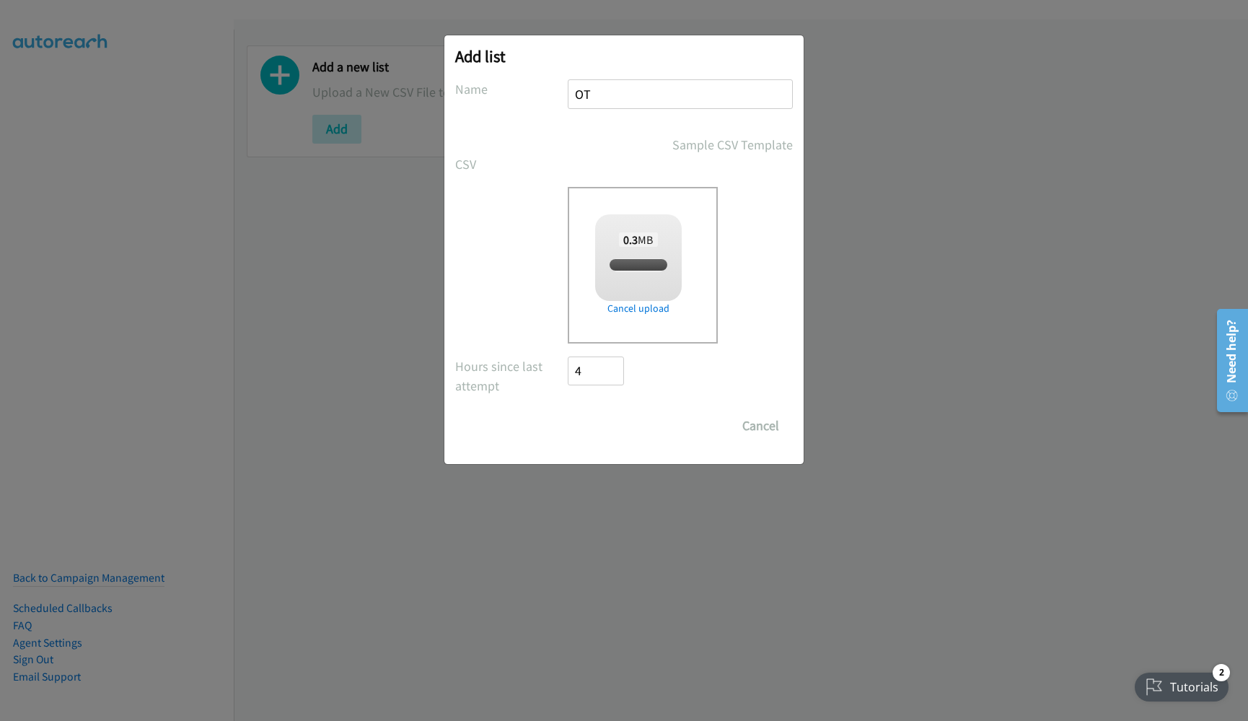
checkbox input "true"
click at [622, 428] on input "Save List" at bounding box center [606, 425] width 76 height 29
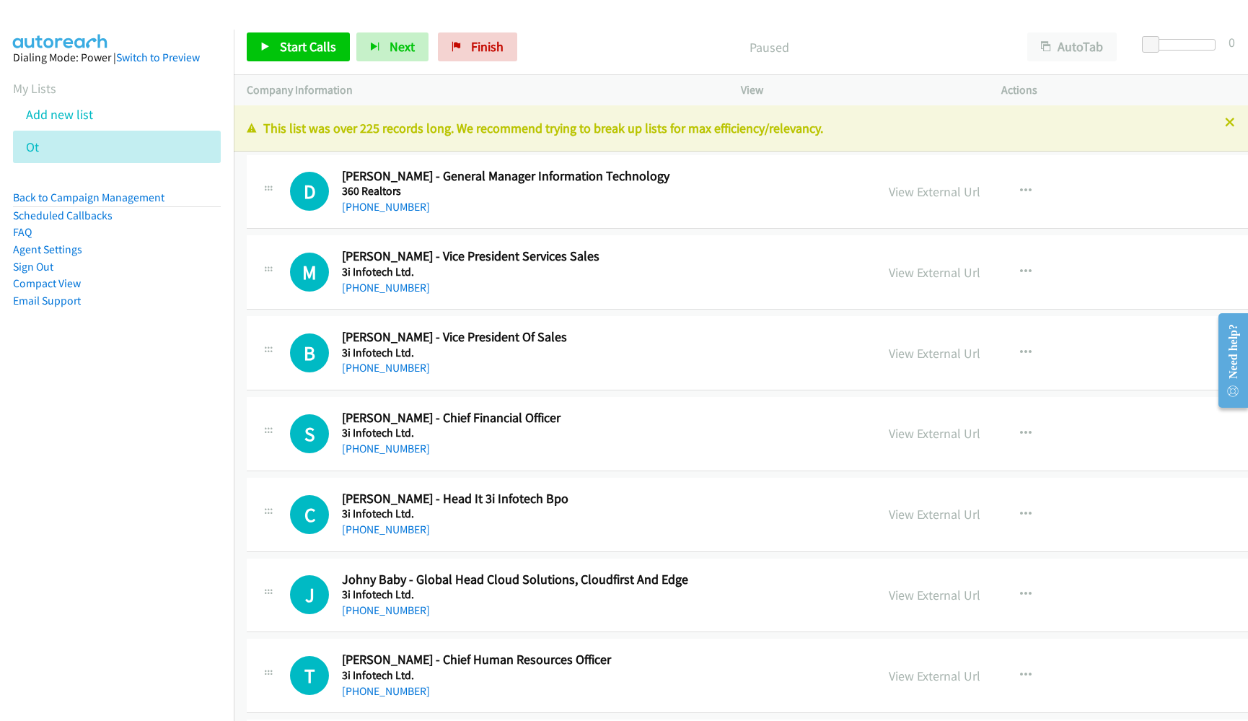
click at [92, 462] on nav "Dialing Mode: Power | Switch to Preview My Lists Add new list Ot Back to Campai…" at bounding box center [117, 390] width 234 height 721
click at [889, 196] on link "View External Url" at bounding box center [935, 191] width 92 height 17
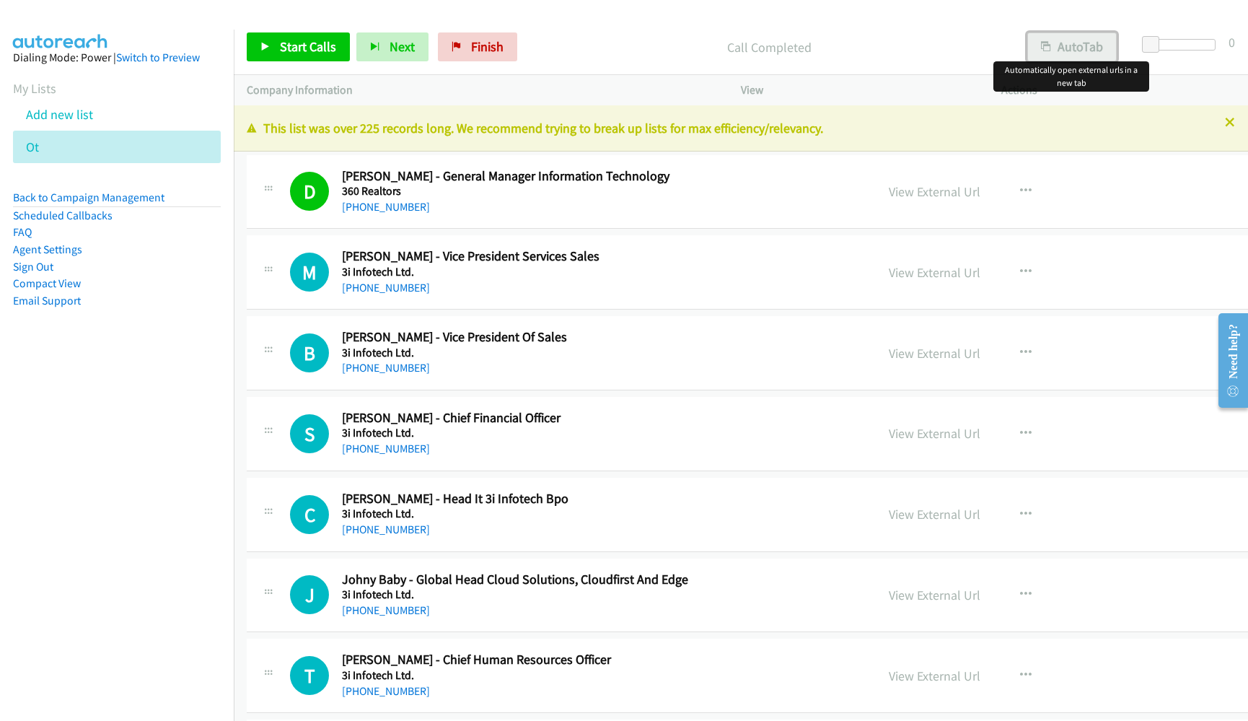
click at [1060, 51] on button "AutoTab" at bounding box center [1071, 46] width 89 height 29
click at [320, 49] on span "Start Calls" at bounding box center [308, 46] width 56 height 17
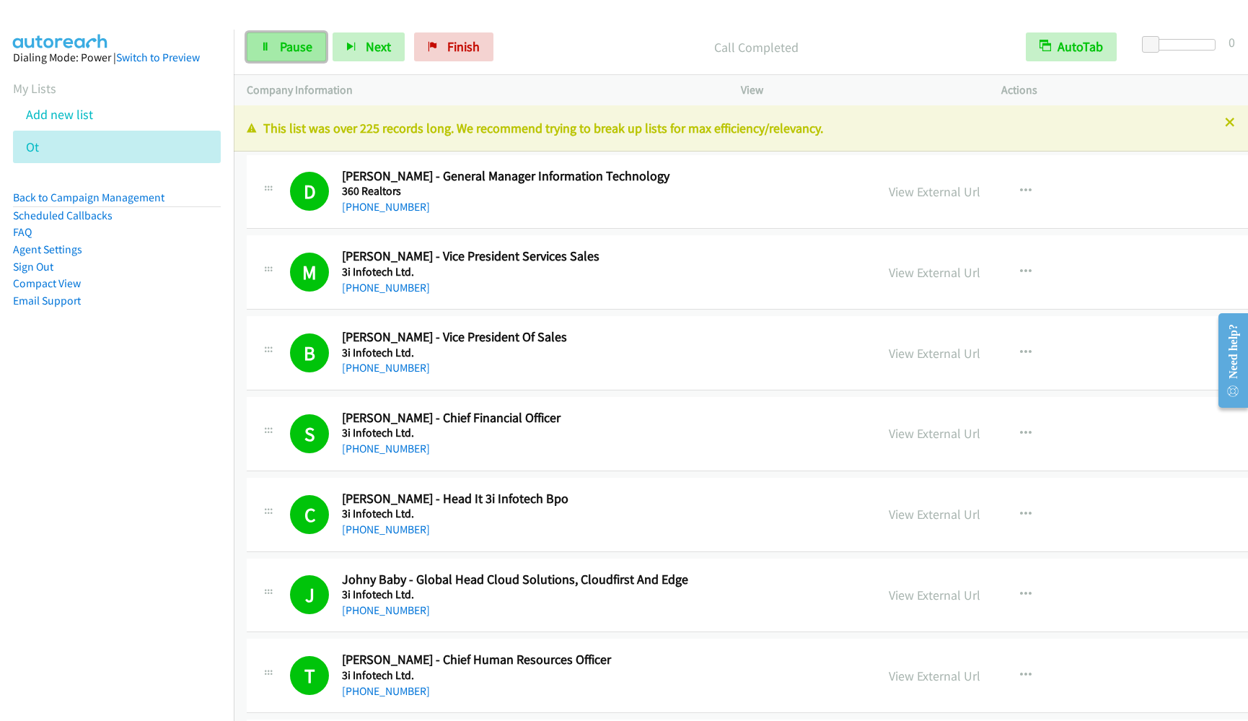
click at [283, 47] on span "Pause" at bounding box center [296, 46] width 32 height 17
click at [283, 46] on span "Start Calls" at bounding box center [308, 46] width 56 height 17
click at [125, 653] on nav "Dialing Mode: Power | Switch to Preview My Lists Add new list Ot Back to Campai…" at bounding box center [117, 390] width 234 height 721
click at [294, 57] on link "Pause" at bounding box center [286, 46] width 79 height 29
click at [292, 56] on link "Start Calls" at bounding box center [298, 46] width 103 height 29
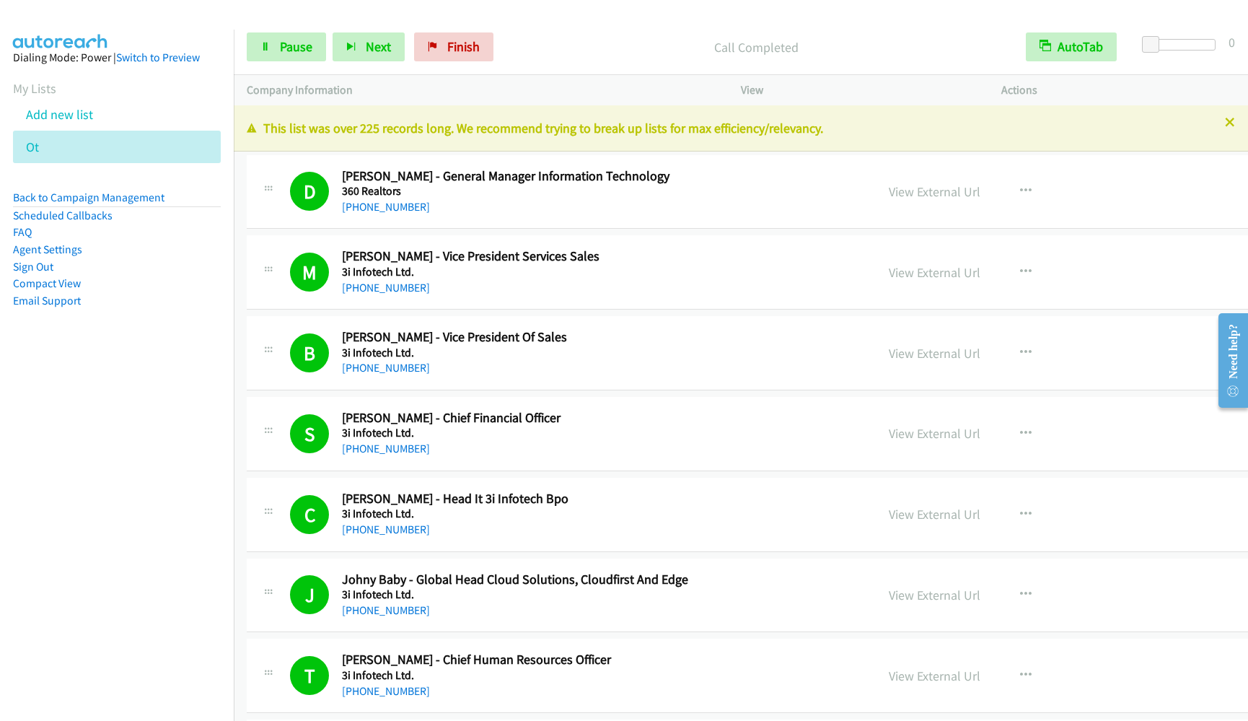
click at [281, 29] on div "Start Calls Pause Next Finish Call Completed AutoTab AutoTab 0" at bounding box center [741, 47] width 1014 height 56
click at [285, 42] on span "Pause" at bounding box center [296, 46] width 32 height 17
click at [332, 48] on span "Start Calls" at bounding box center [308, 46] width 56 height 17
click at [127, 397] on nav "Dialing Mode: Power | Switch to Preview My Lists Add new list Ot Back to Campai…" at bounding box center [117, 390] width 234 height 721
